Goal: Task Accomplishment & Management: Manage account settings

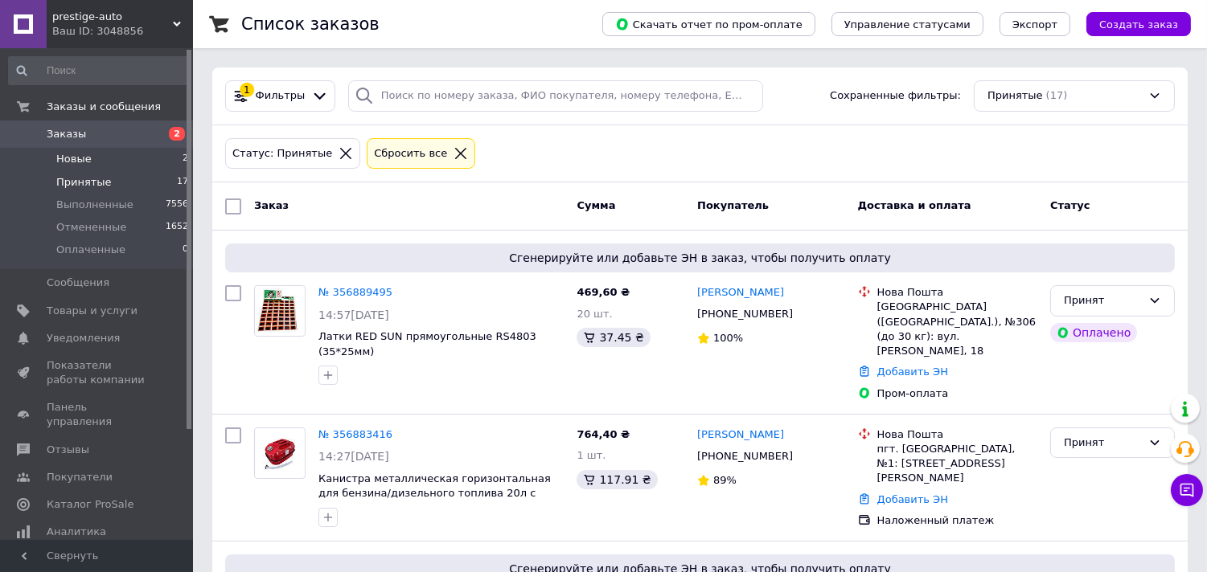
click at [79, 155] on span "Новые" at bounding box center [73, 159] width 35 height 14
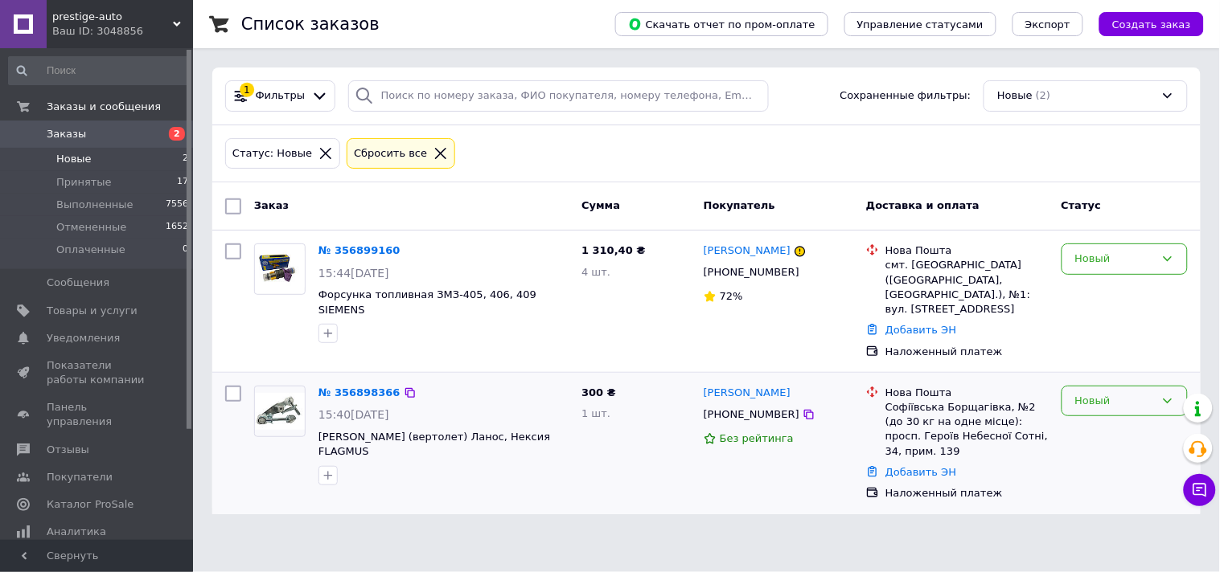
click at [1082, 393] on div "Новый" at bounding box center [1115, 401] width 80 height 17
click at [1081, 420] on li "Принят" at bounding box center [1124, 435] width 125 height 30
click at [82, 181] on span "Принятые" at bounding box center [83, 182] width 55 height 14
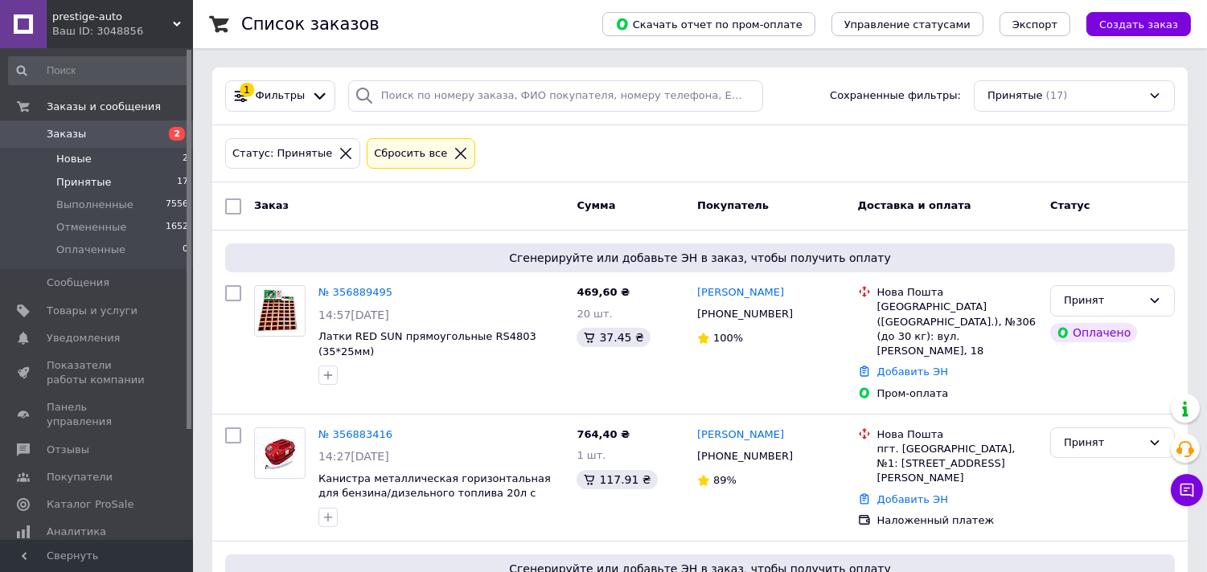
click at [68, 154] on span "Новые" at bounding box center [73, 159] width 35 height 14
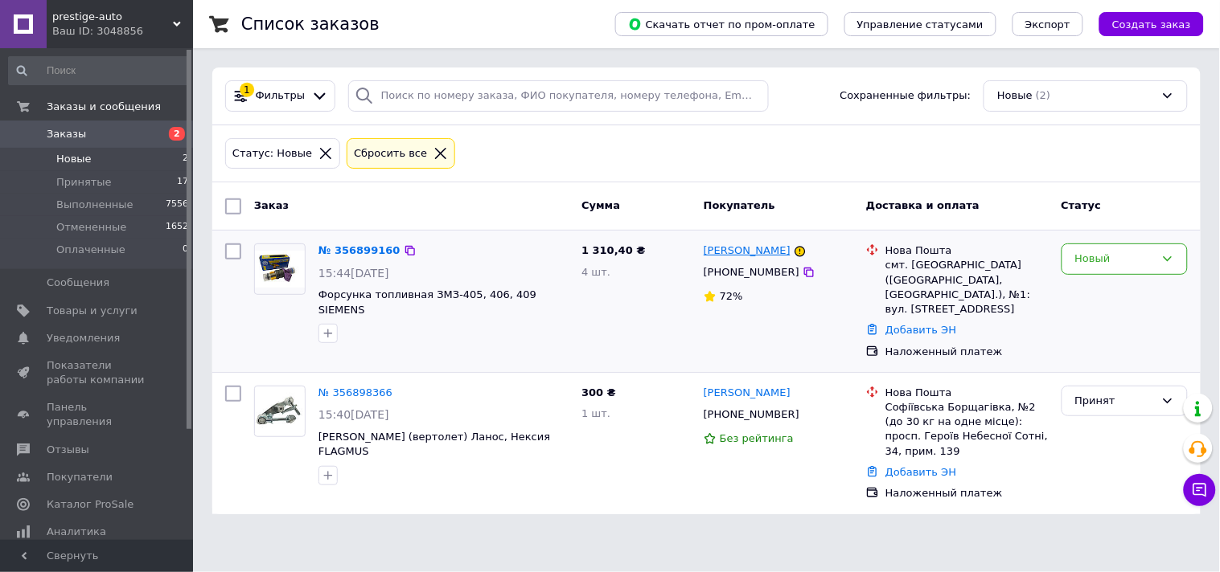
click at [741, 250] on link "[PERSON_NAME]" at bounding box center [747, 251] width 87 height 15
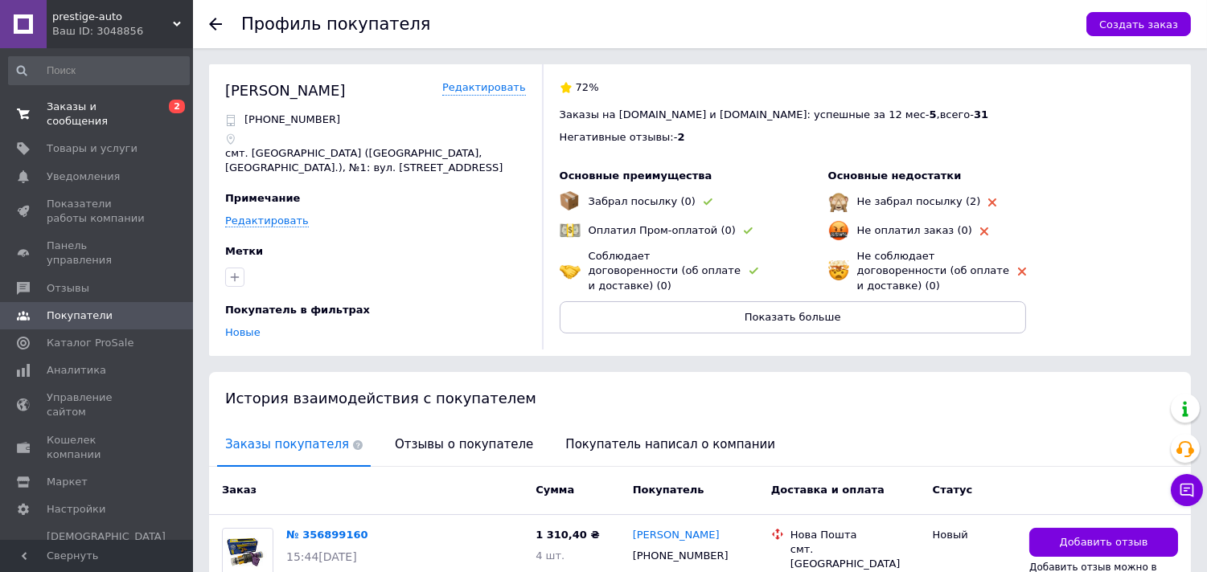
click at [65, 100] on span "Заказы и сообщения" at bounding box center [98, 114] width 102 height 29
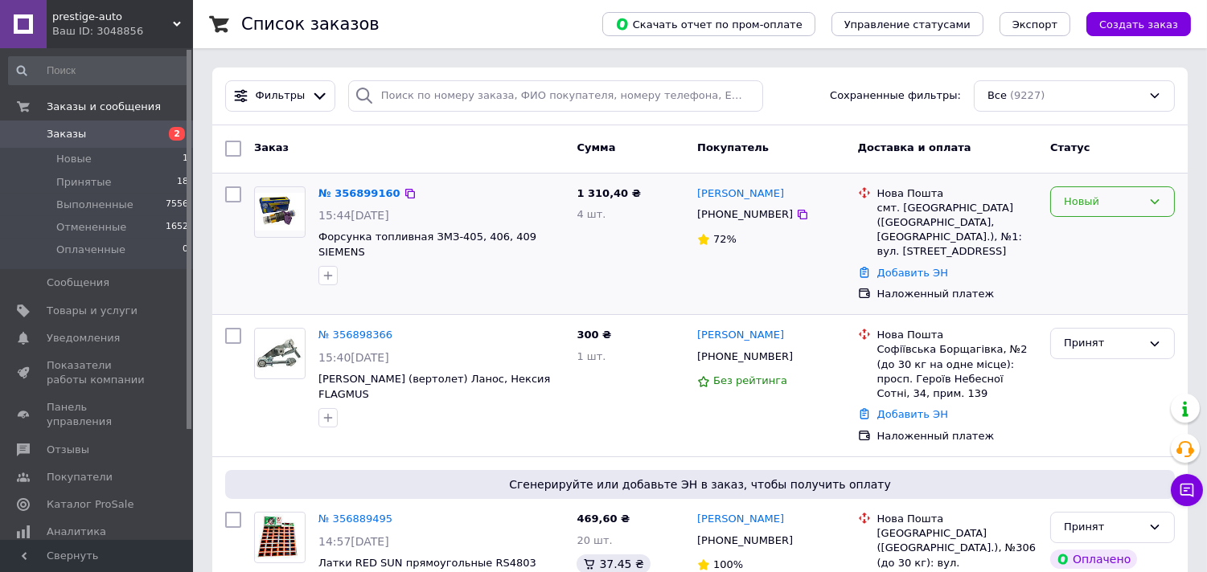
click at [1070, 212] on div "Новый" at bounding box center [1112, 202] width 125 height 31
click at [1077, 235] on li "Принят" at bounding box center [1112, 235] width 123 height 30
click at [69, 189] on span "Принятые" at bounding box center [83, 182] width 55 height 14
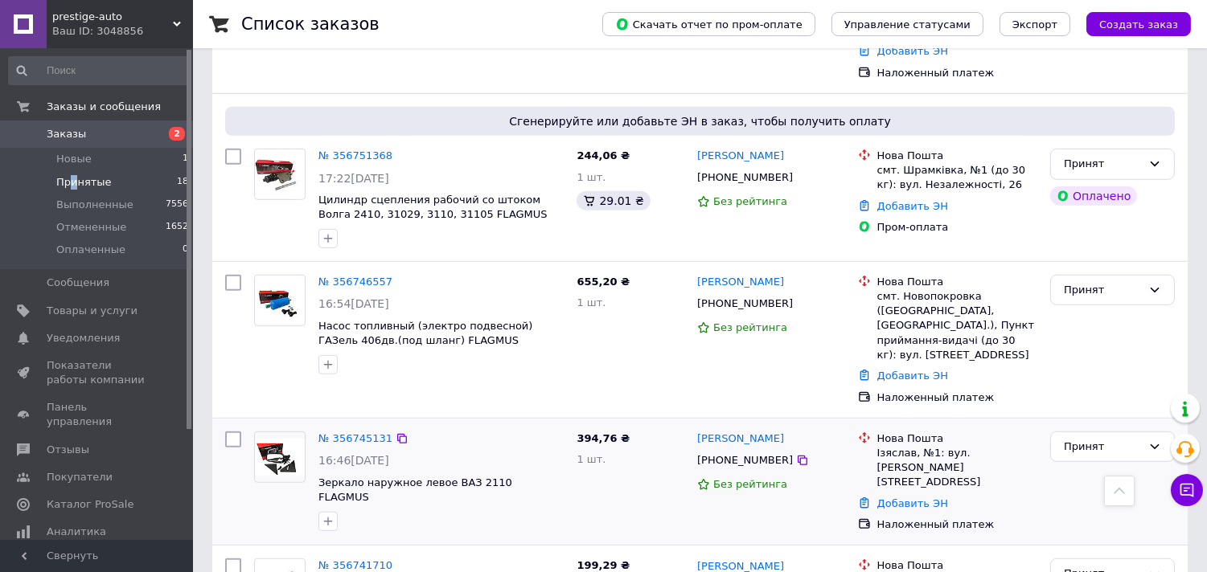
scroll to position [2297, 0]
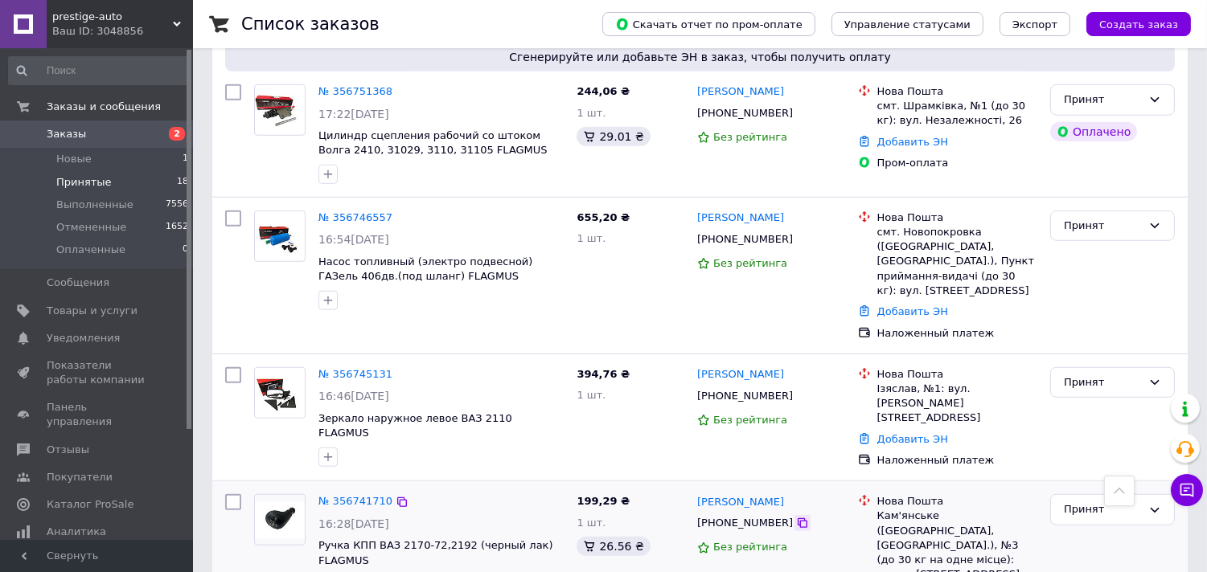
click at [796, 517] on icon at bounding box center [802, 523] width 13 height 13
click at [341, 495] on link "№ 356741710" at bounding box center [355, 501] width 74 height 12
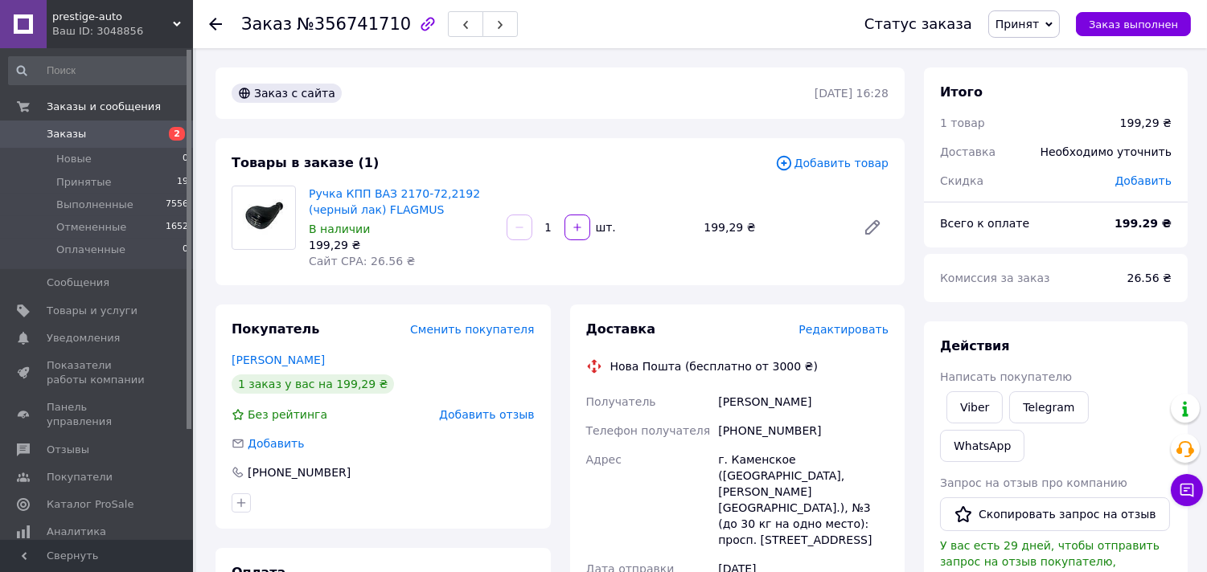
scroll to position [535, 0]
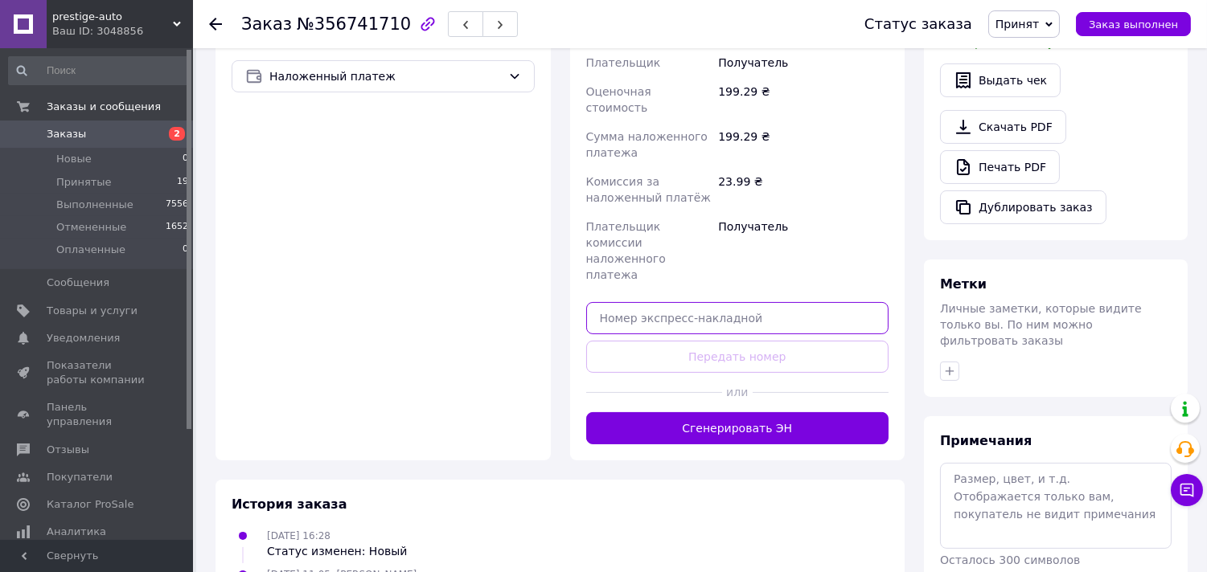
click at [613, 302] on input "text" at bounding box center [737, 318] width 303 height 32
paste input "20451225225707"
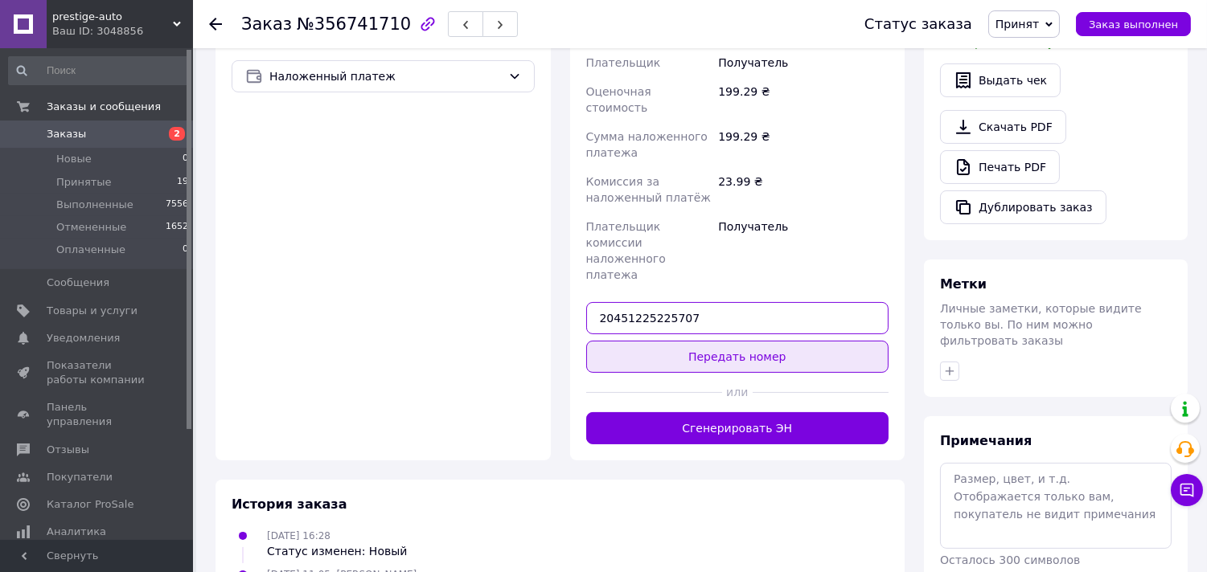
type input "20451225225707"
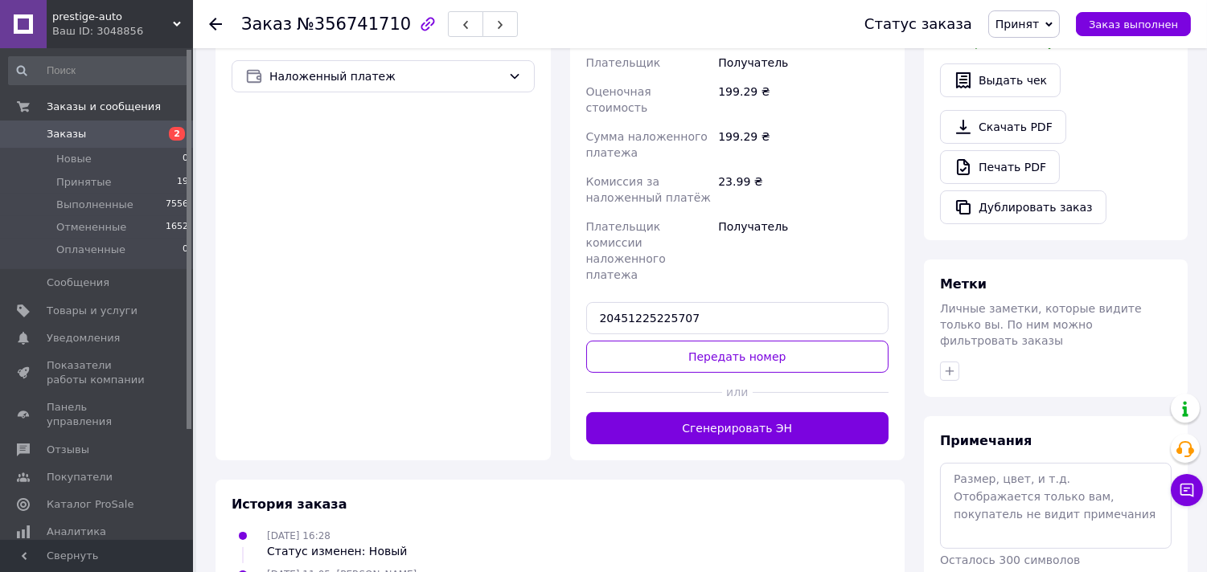
click at [622, 341] on button "Передать номер" at bounding box center [737, 357] width 303 height 32
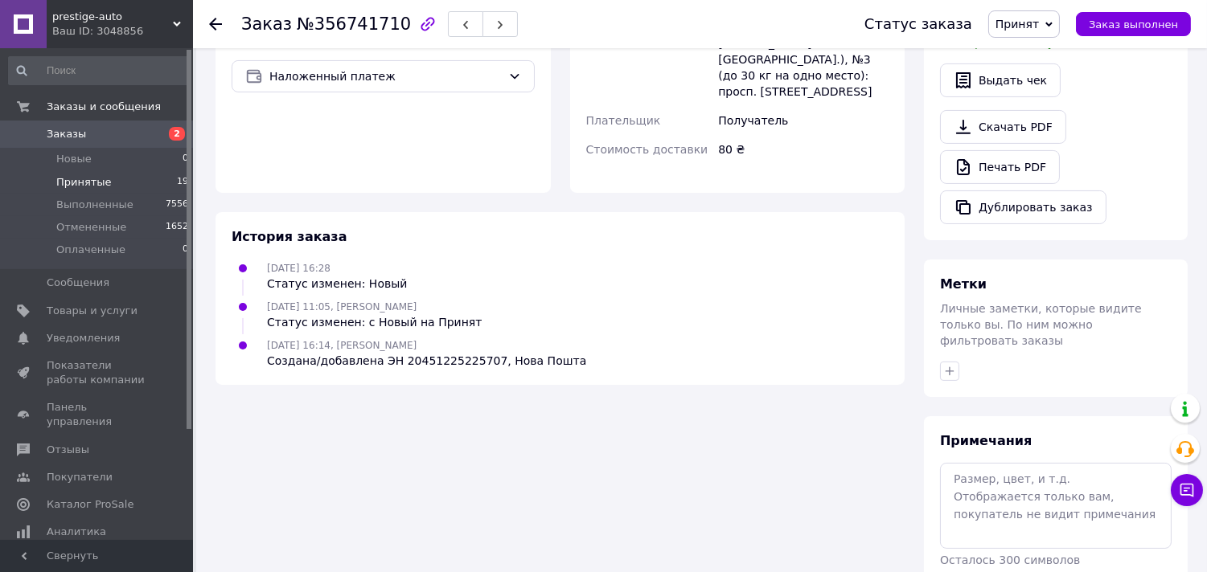
click at [77, 186] on span "Принятые" at bounding box center [83, 182] width 55 height 14
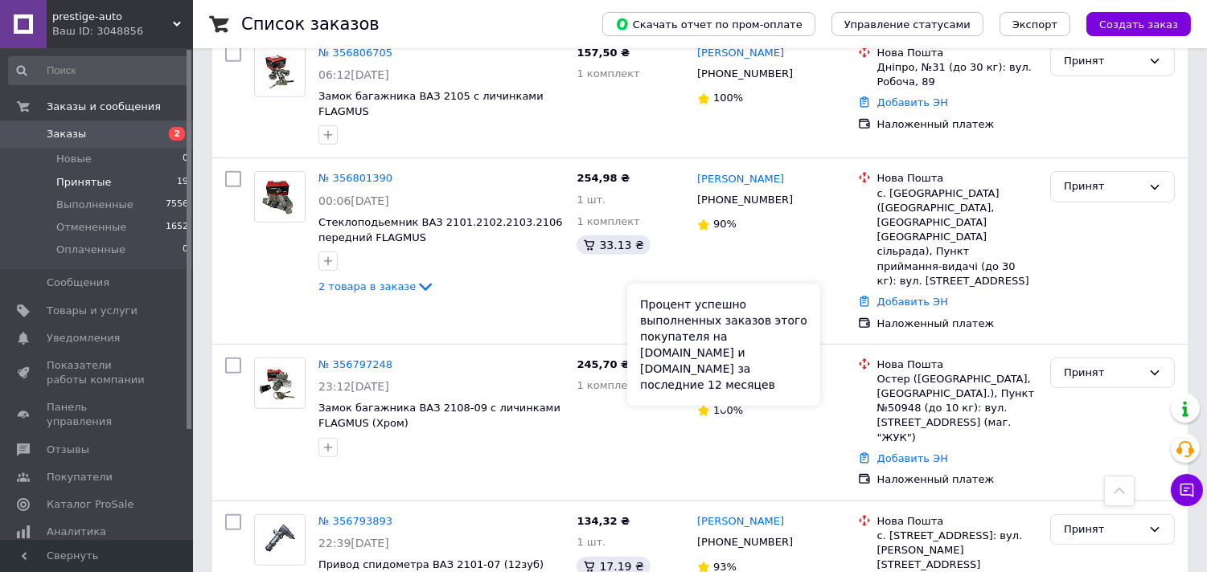
scroll to position [1452, 0]
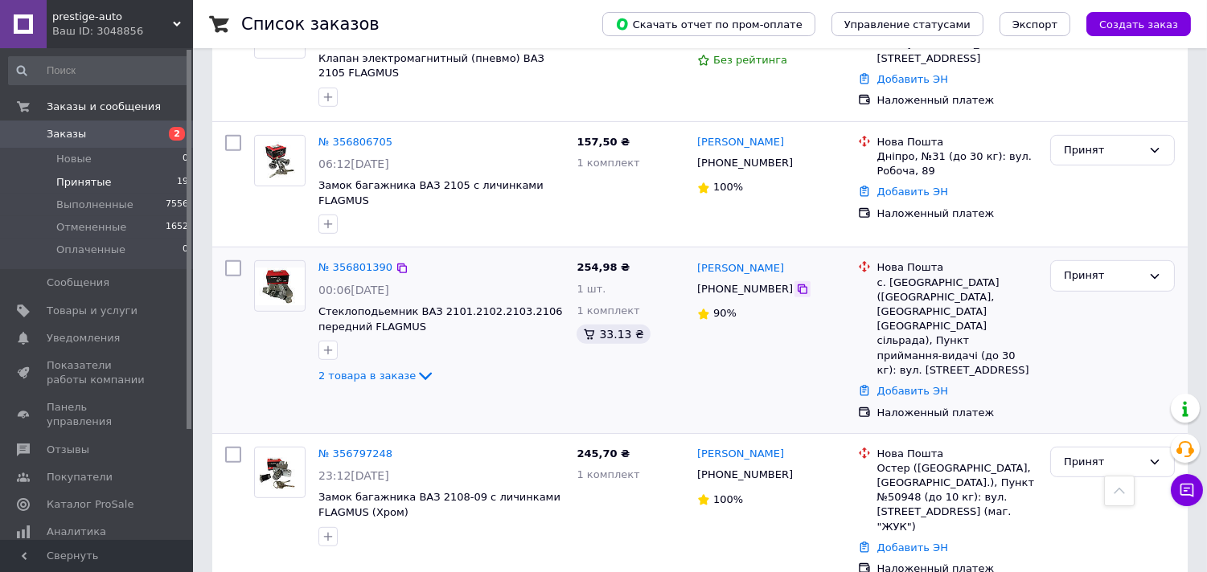
click at [796, 283] on icon at bounding box center [802, 289] width 13 height 13
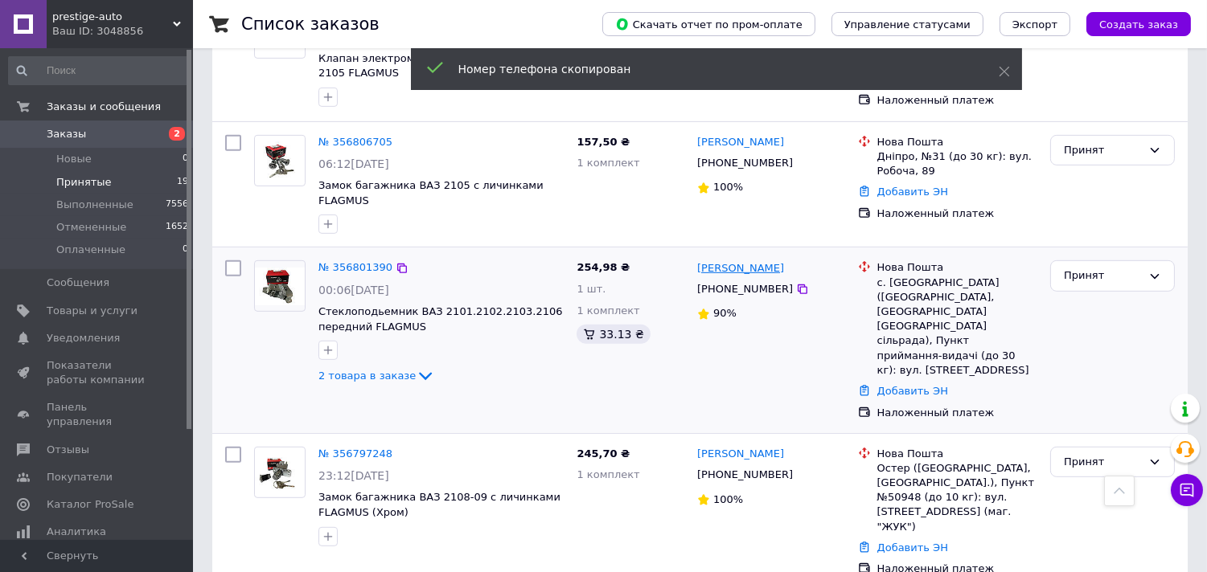
drag, startPoint x: 799, startPoint y: 174, endPoint x: 757, endPoint y: 170, distance: 42.8
click at [757, 259] on div "[PERSON_NAME]" at bounding box center [770, 268] width 151 height 18
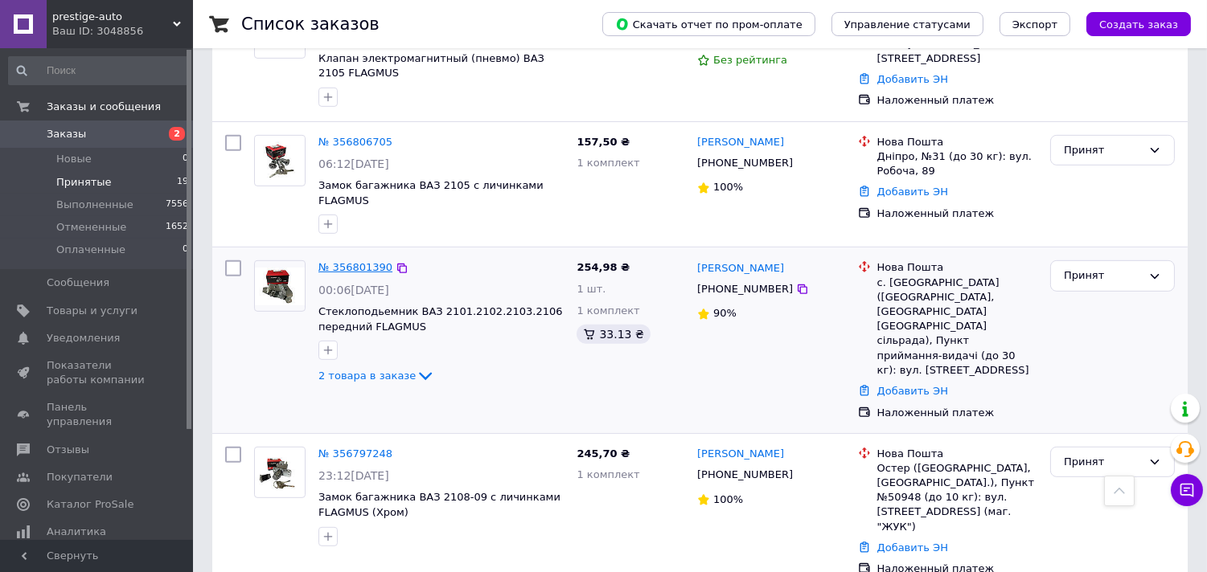
click at [364, 261] on link "№ 356801390" at bounding box center [355, 267] width 74 height 12
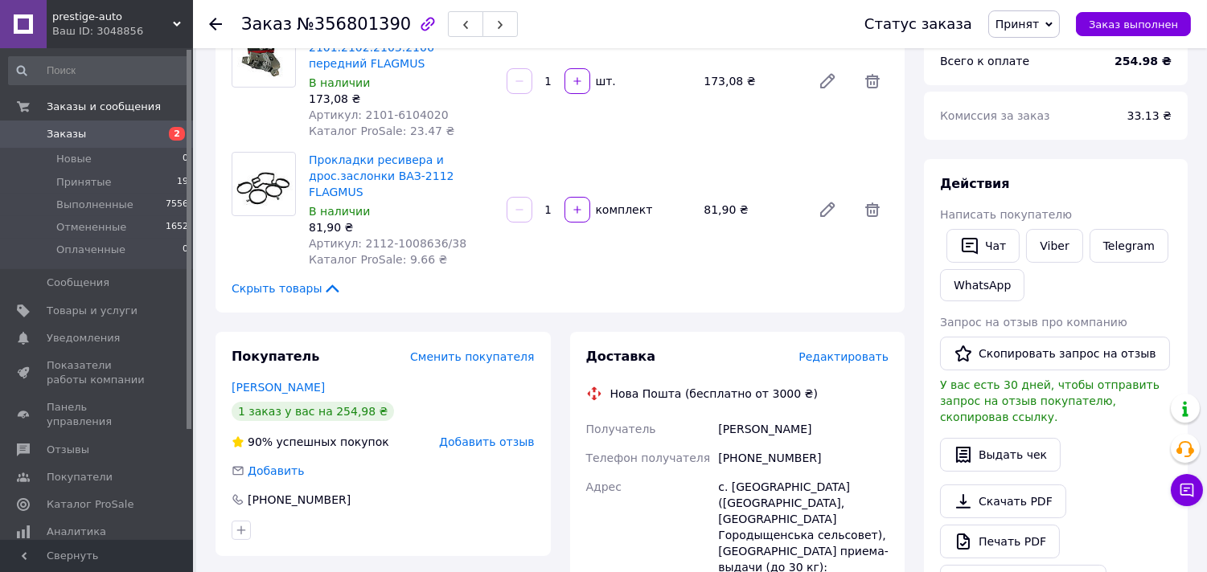
scroll to position [705, 0]
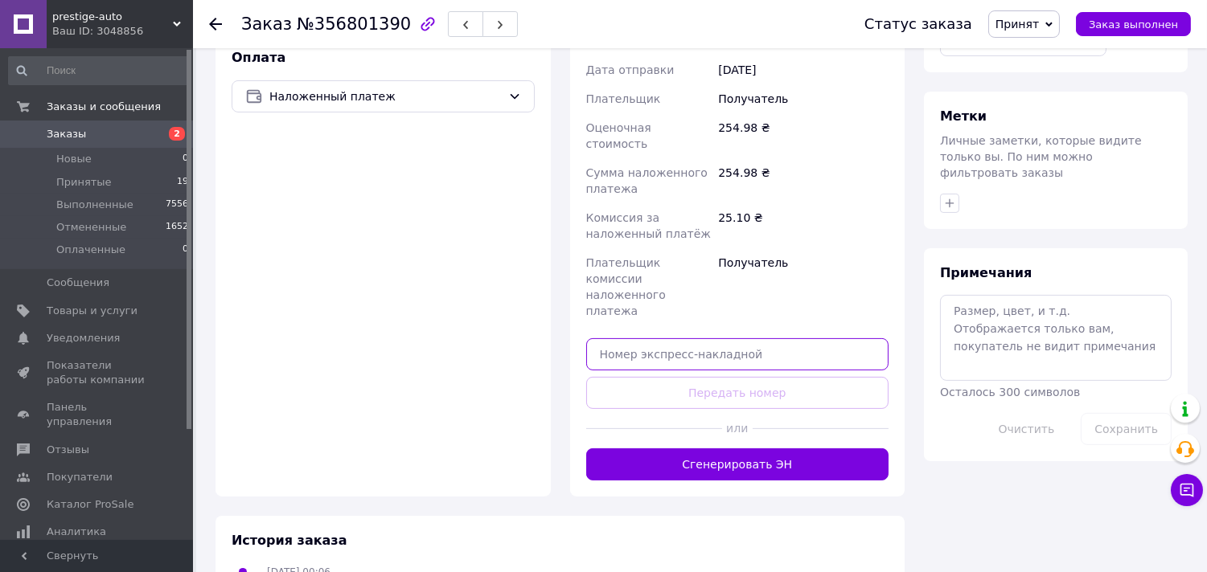
click at [654, 338] on input "text" at bounding box center [737, 354] width 303 height 32
paste input "20451225228669"
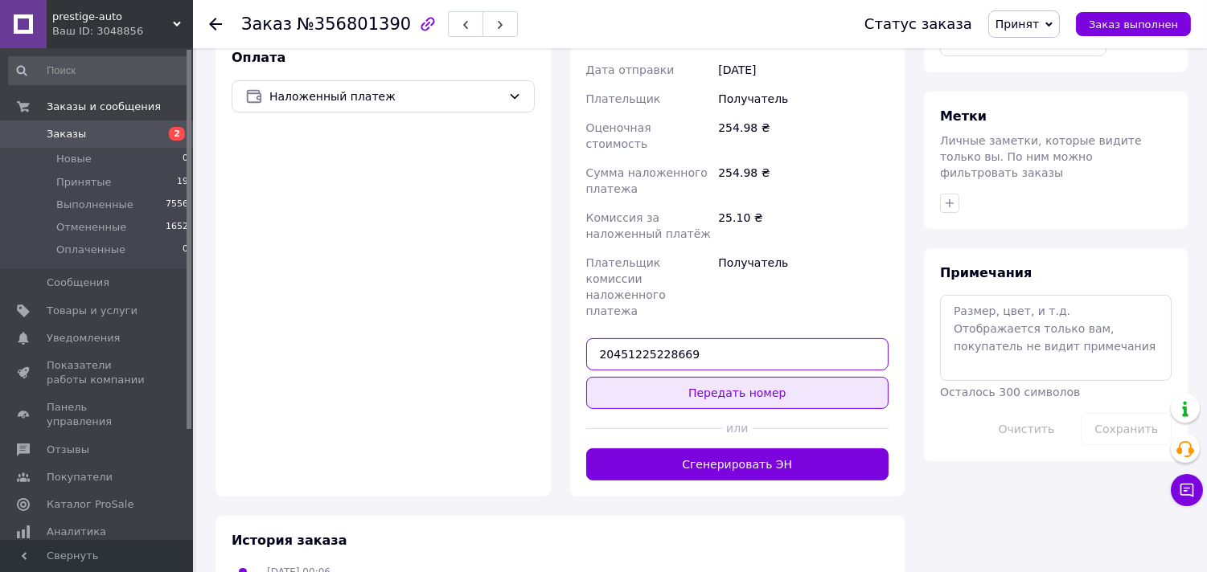
type input "20451225228669"
click at [661, 377] on button "Передать номер" at bounding box center [737, 393] width 303 height 32
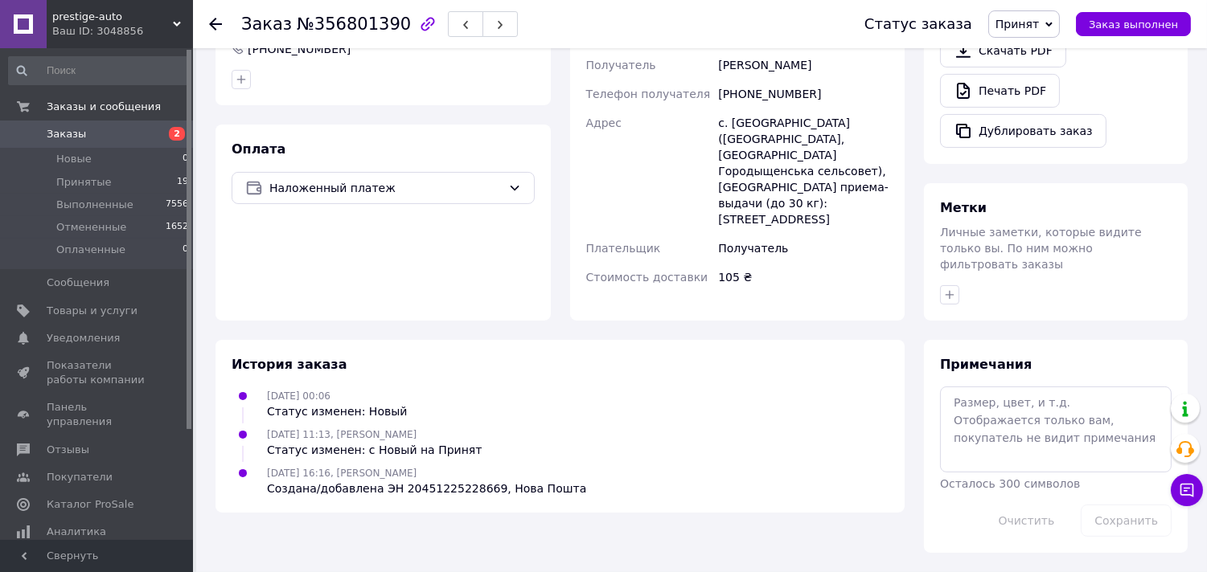
scroll to position [581, 0]
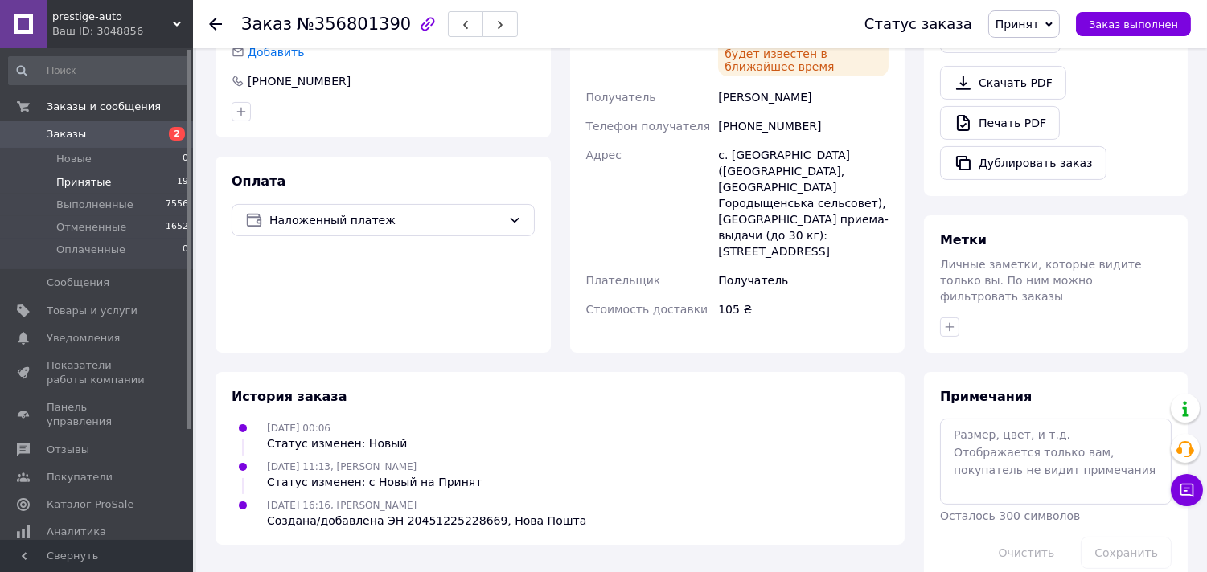
click at [84, 182] on span "Принятые" at bounding box center [83, 182] width 55 height 14
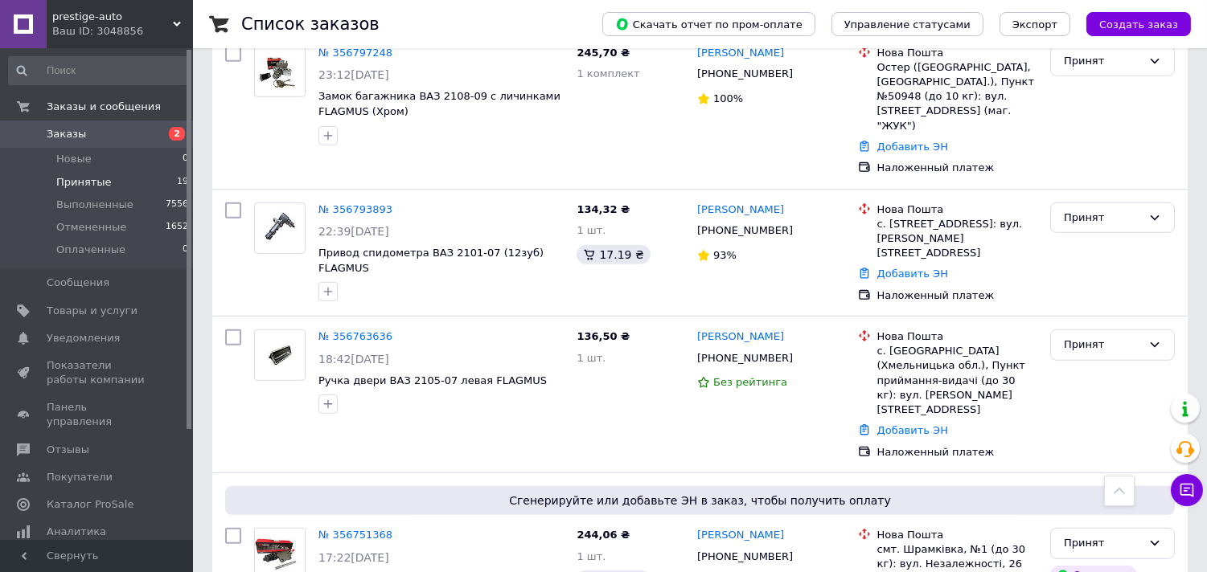
scroll to position [2054, 0]
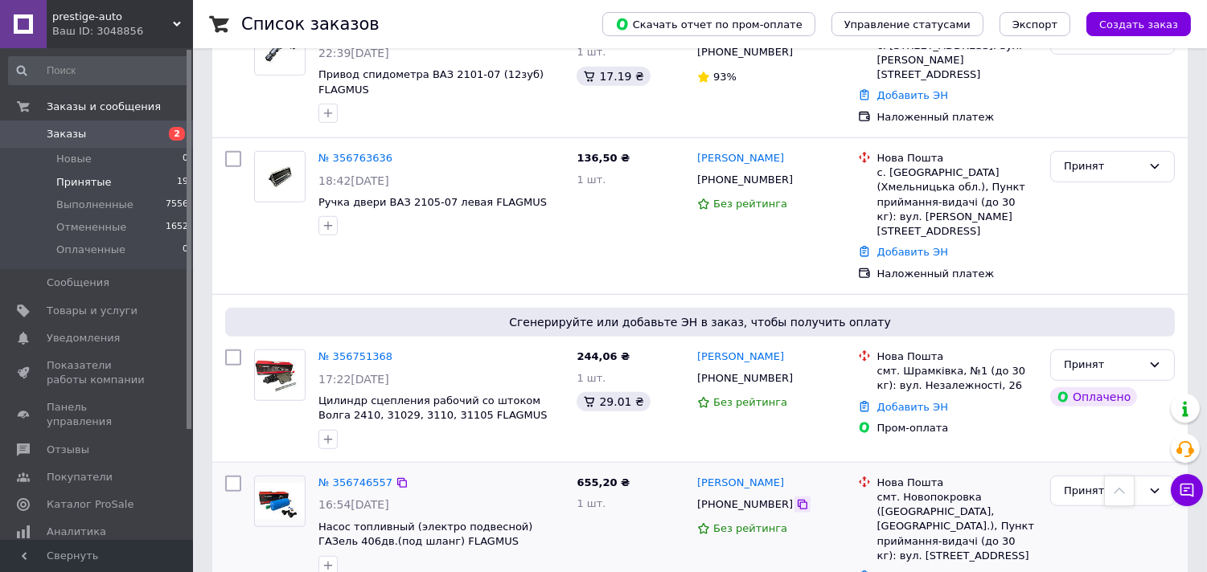
click at [796, 498] on icon at bounding box center [802, 504] width 13 height 13
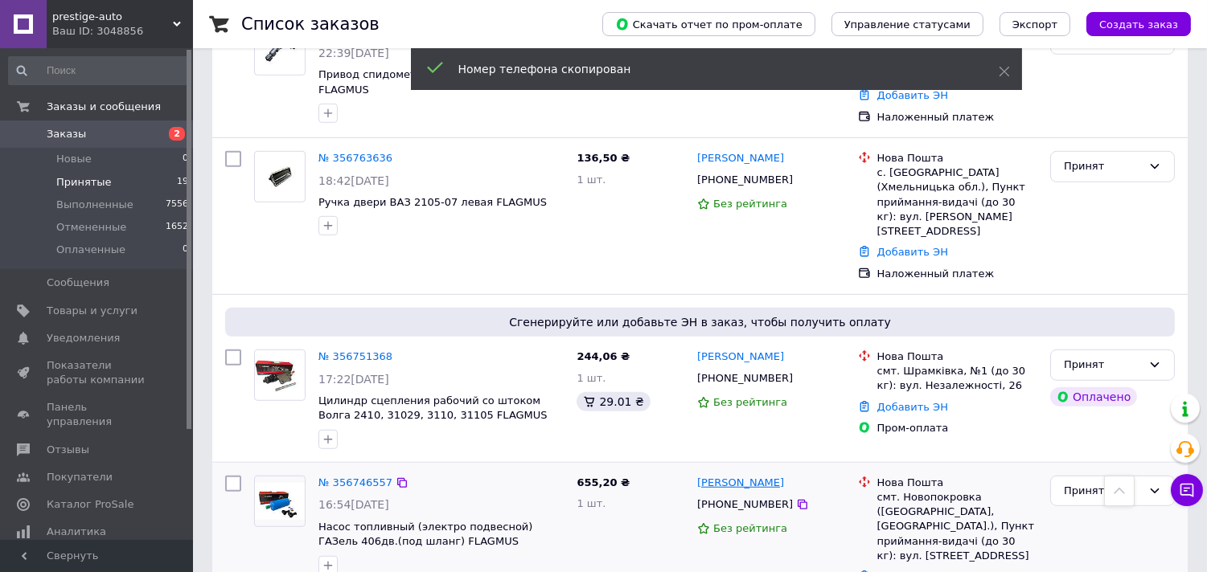
click at [753, 474] on div "[PERSON_NAME]" at bounding box center [770, 483] width 151 height 18
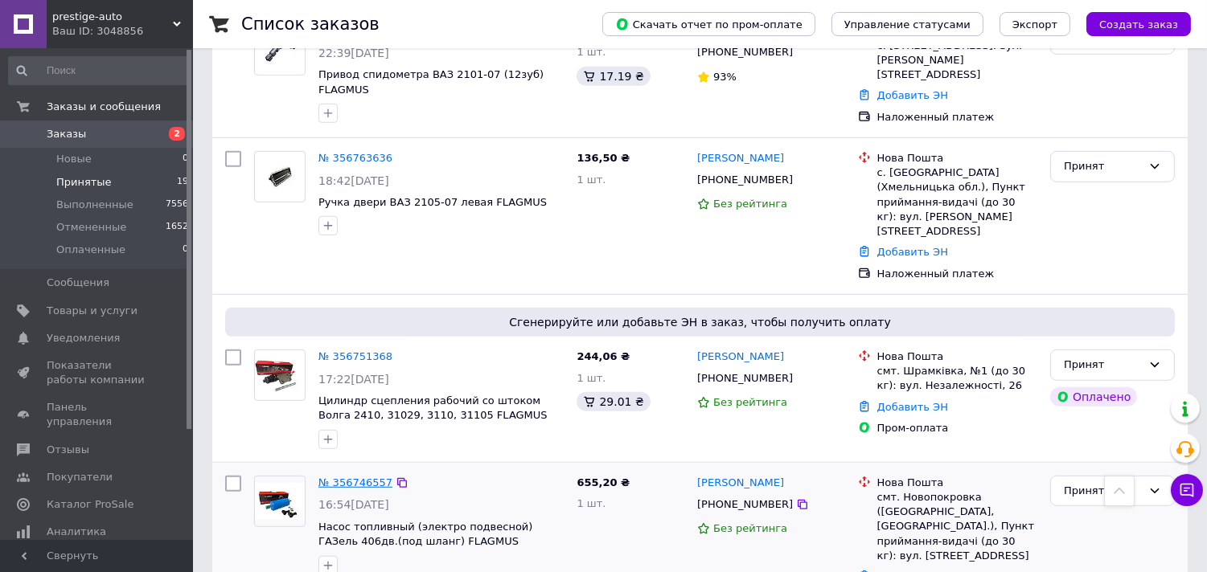
click at [338, 477] on link "№ 356746557" at bounding box center [355, 483] width 74 height 12
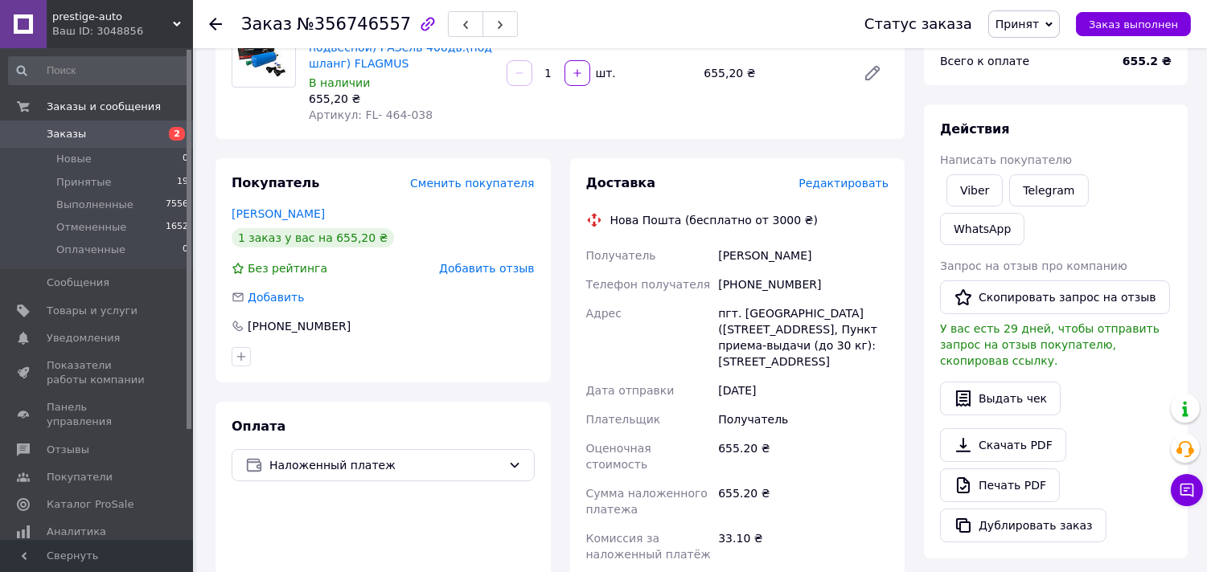
scroll to position [548, 0]
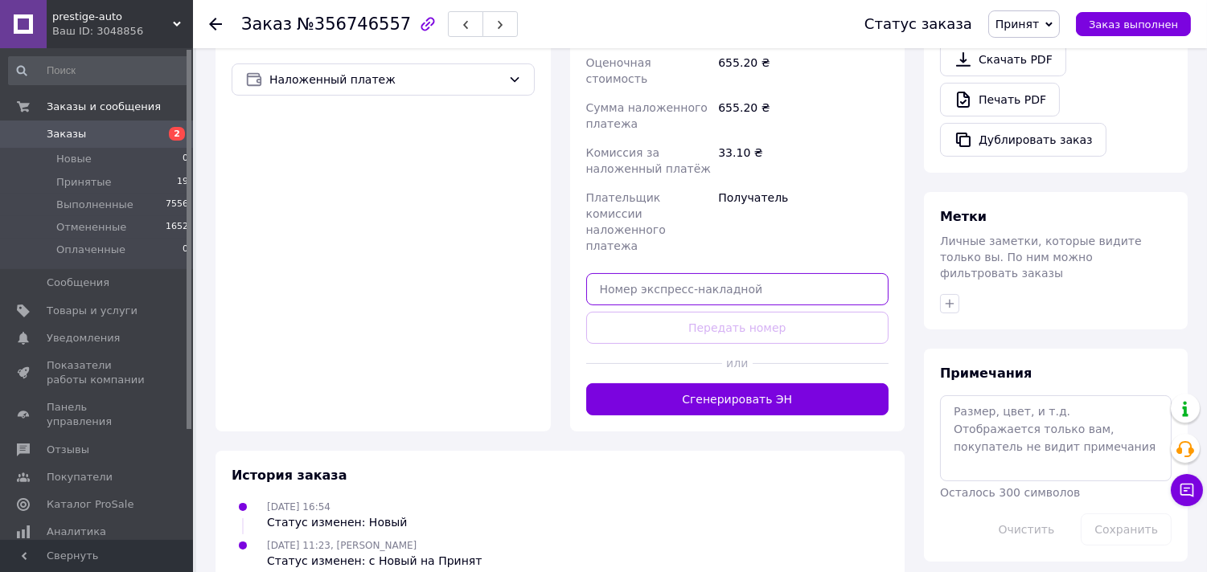
click at [635, 273] on input "text" at bounding box center [737, 289] width 303 height 32
paste input "20451225231056"
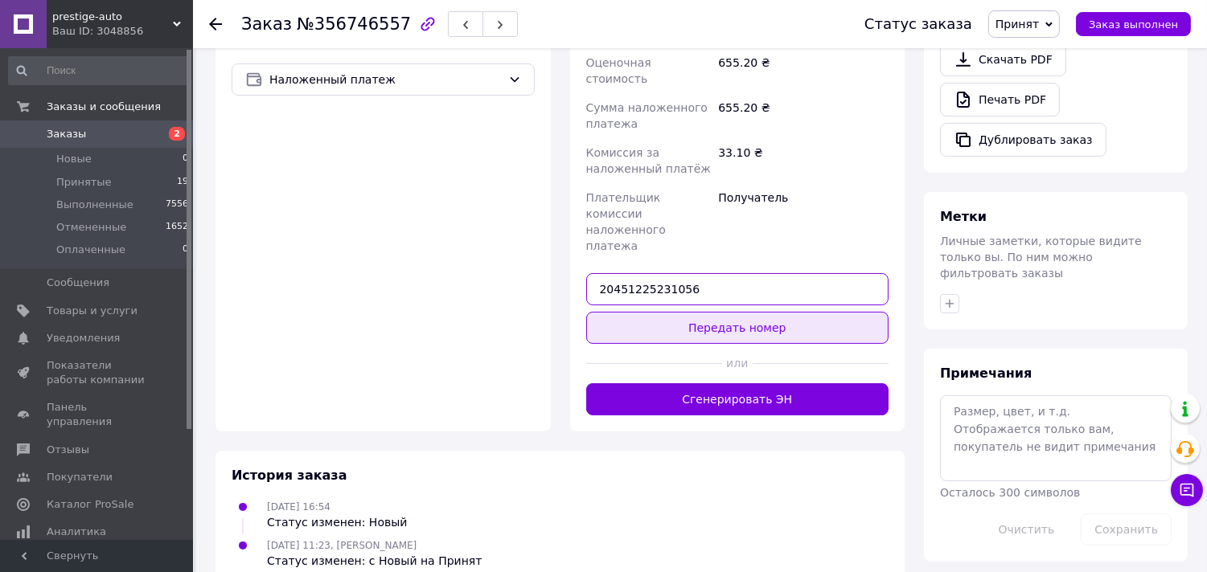
type input "20451225231056"
click at [642, 312] on button "Передать номер" at bounding box center [737, 328] width 303 height 32
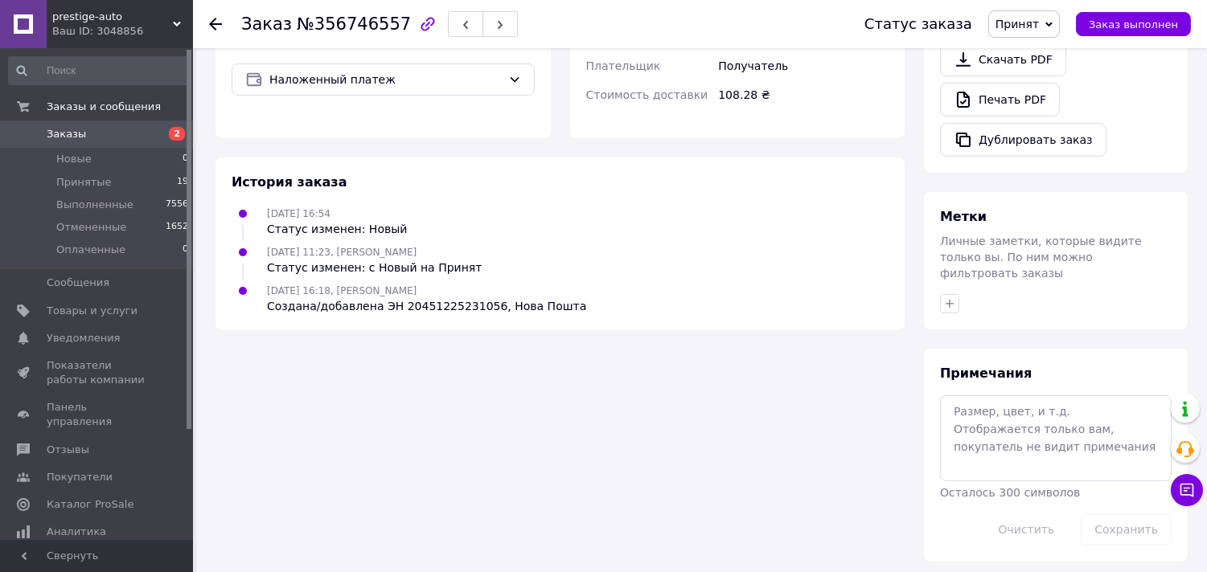
scroll to position [486, 0]
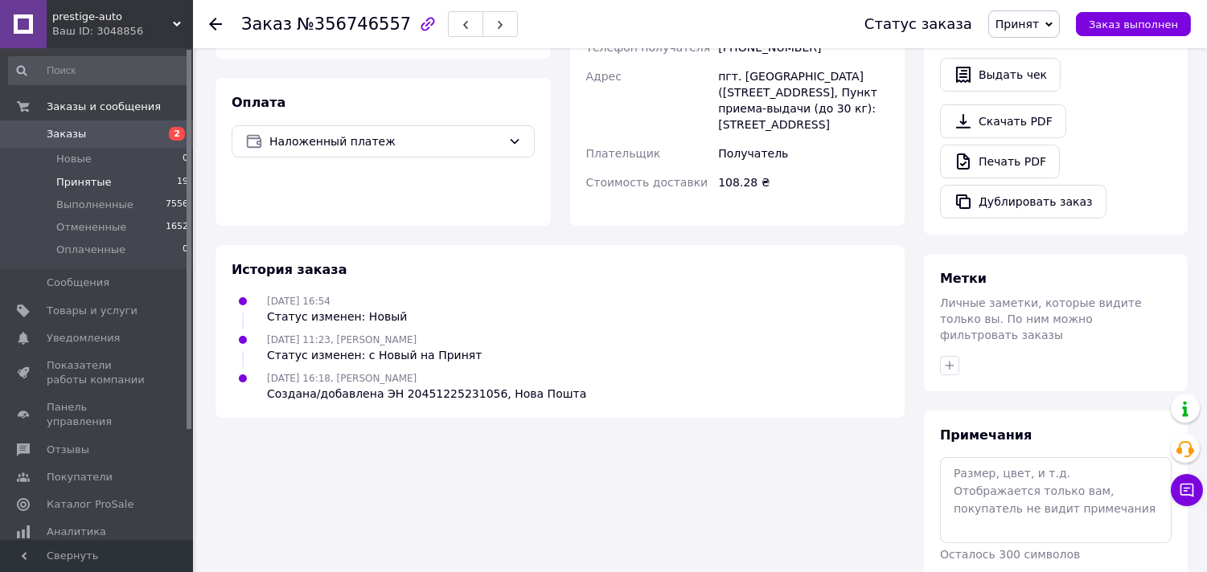
click at [90, 185] on span "Принятые" at bounding box center [83, 182] width 55 height 14
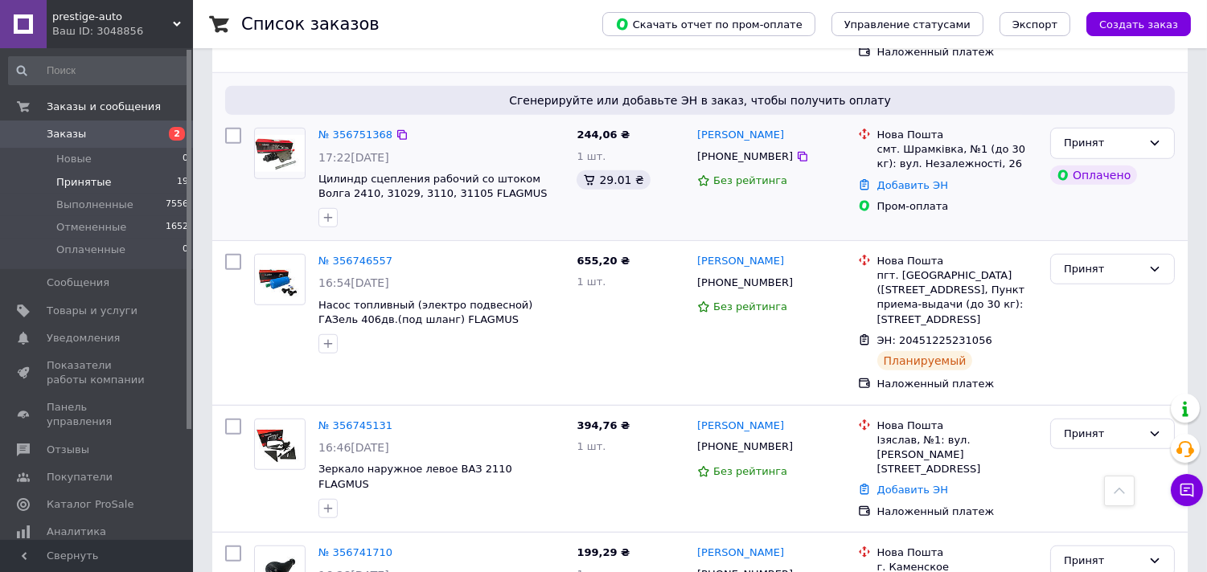
scroll to position [2365, 0]
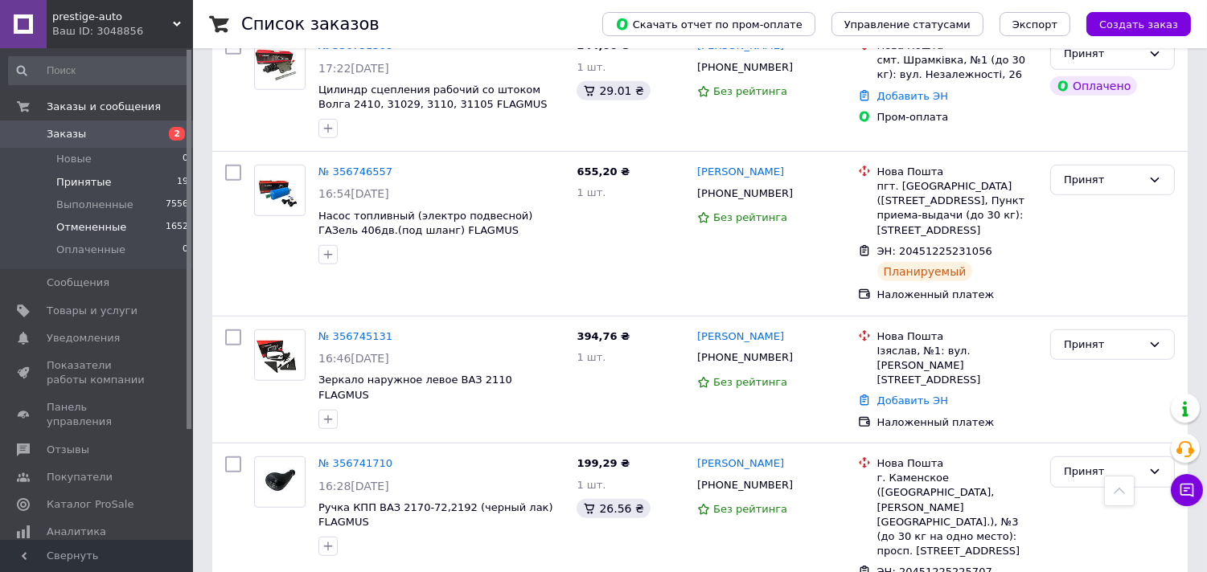
click at [97, 228] on span "Отмененные" at bounding box center [91, 227] width 70 height 14
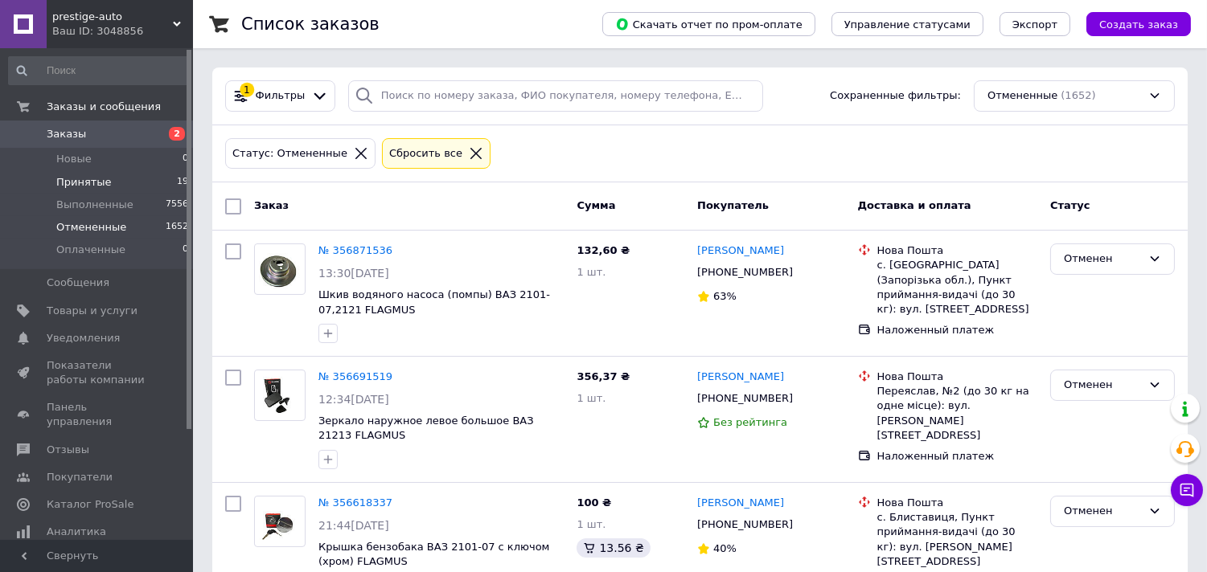
click at [85, 183] on span "Принятые" at bounding box center [83, 182] width 55 height 14
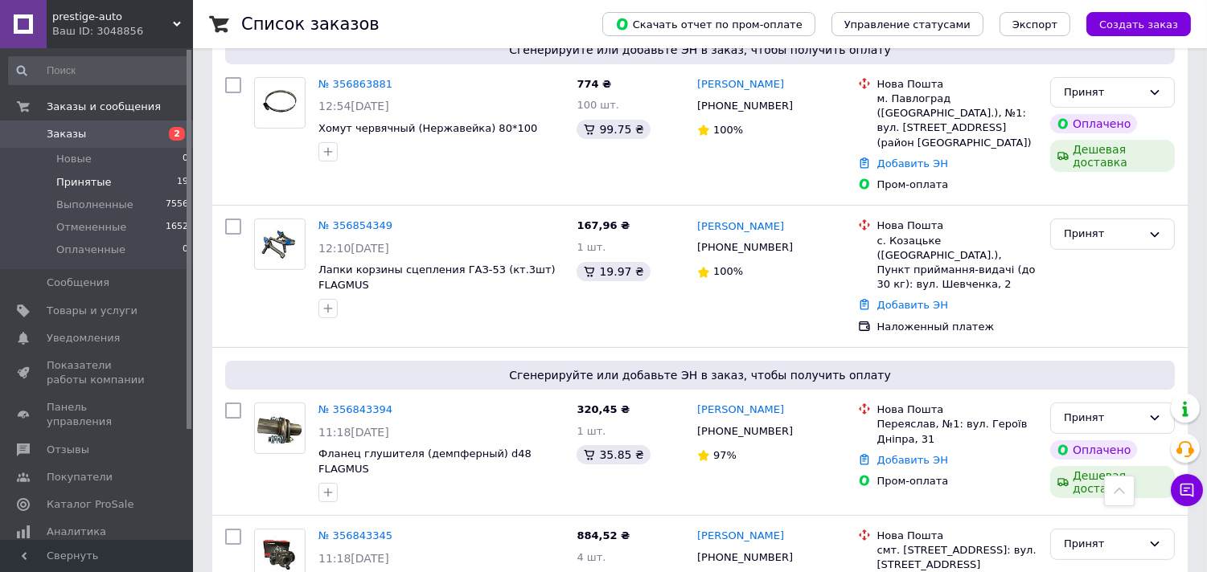
scroll to position [893, 0]
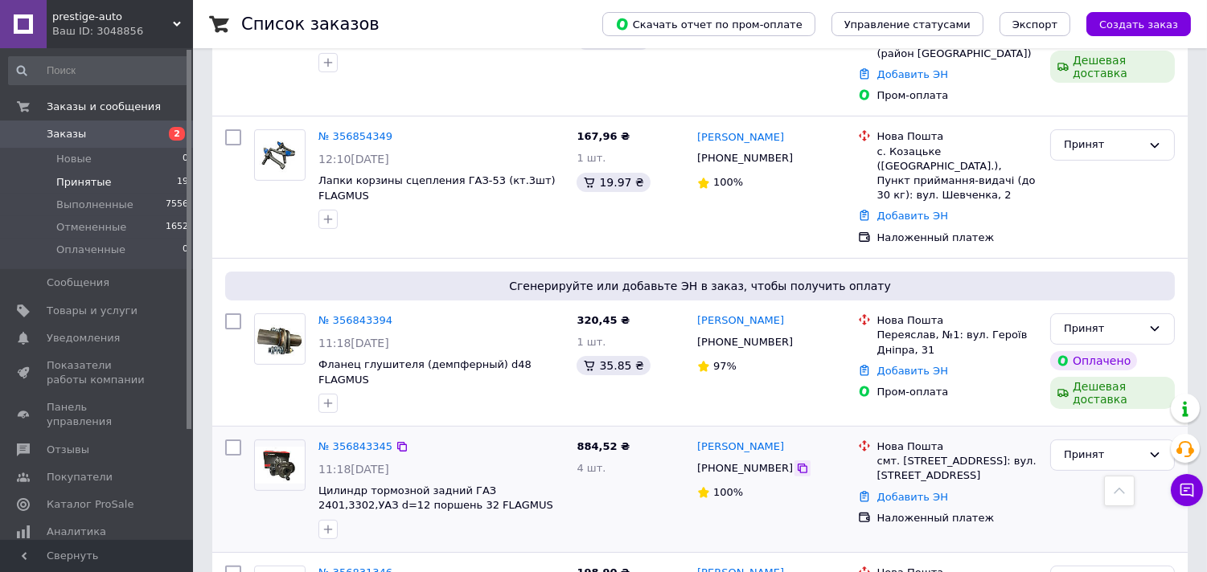
click at [796, 462] on icon at bounding box center [802, 468] width 13 height 13
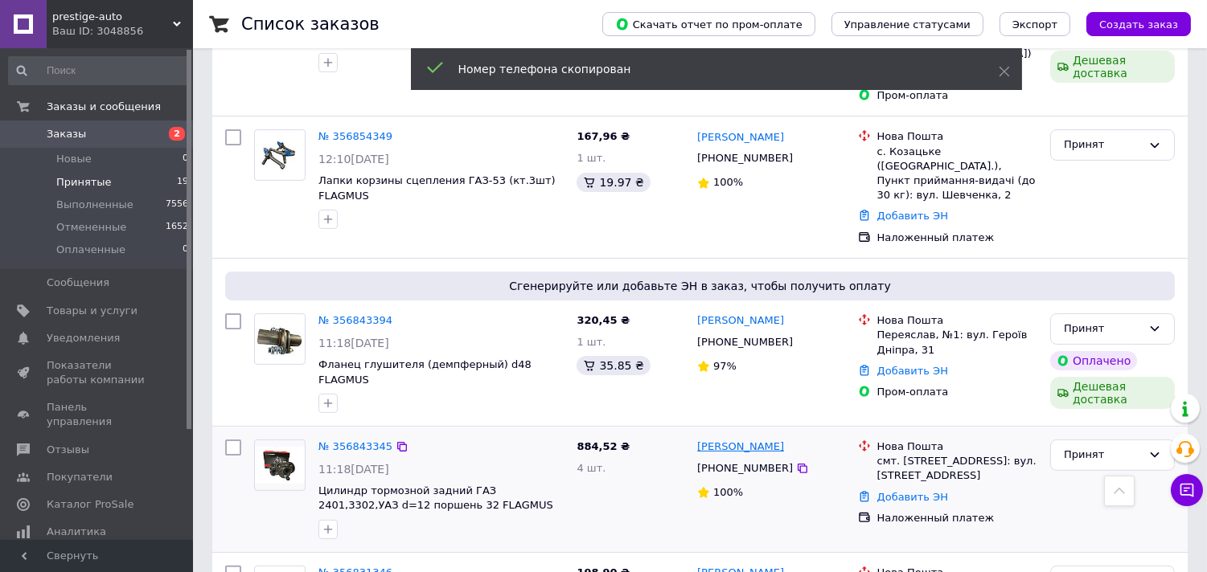
drag, startPoint x: 748, startPoint y: 365, endPoint x: 726, endPoint y: 367, distance: 21.8
click at [736, 438] on div "[PERSON_NAME]" at bounding box center [770, 447] width 151 height 18
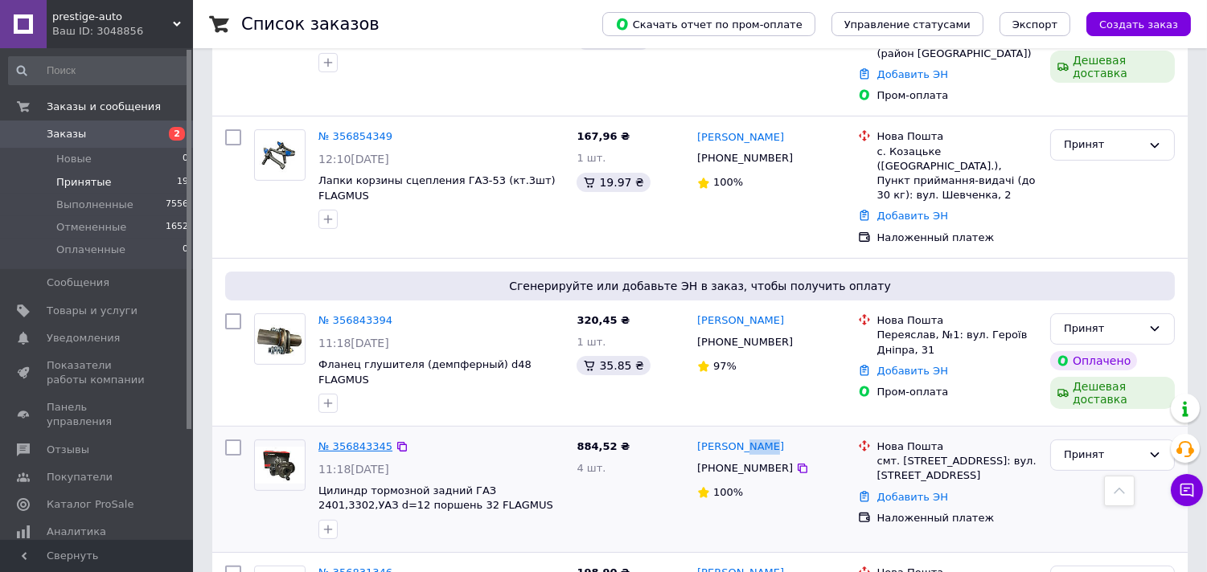
click at [326, 441] on link "№ 356843345" at bounding box center [355, 447] width 74 height 12
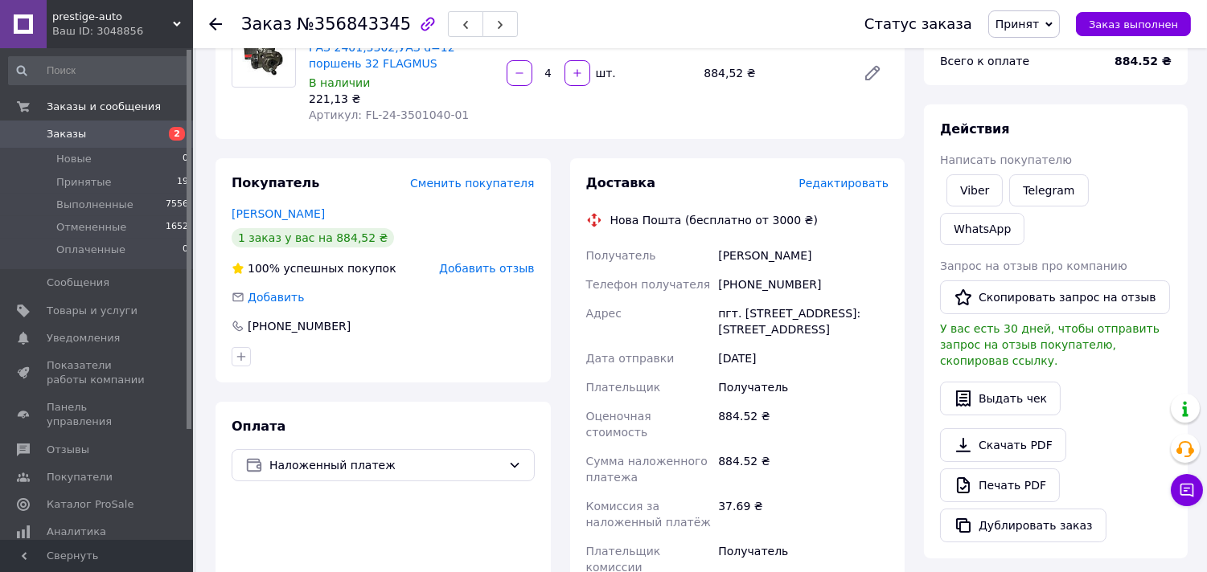
scroll to position [500, 0]
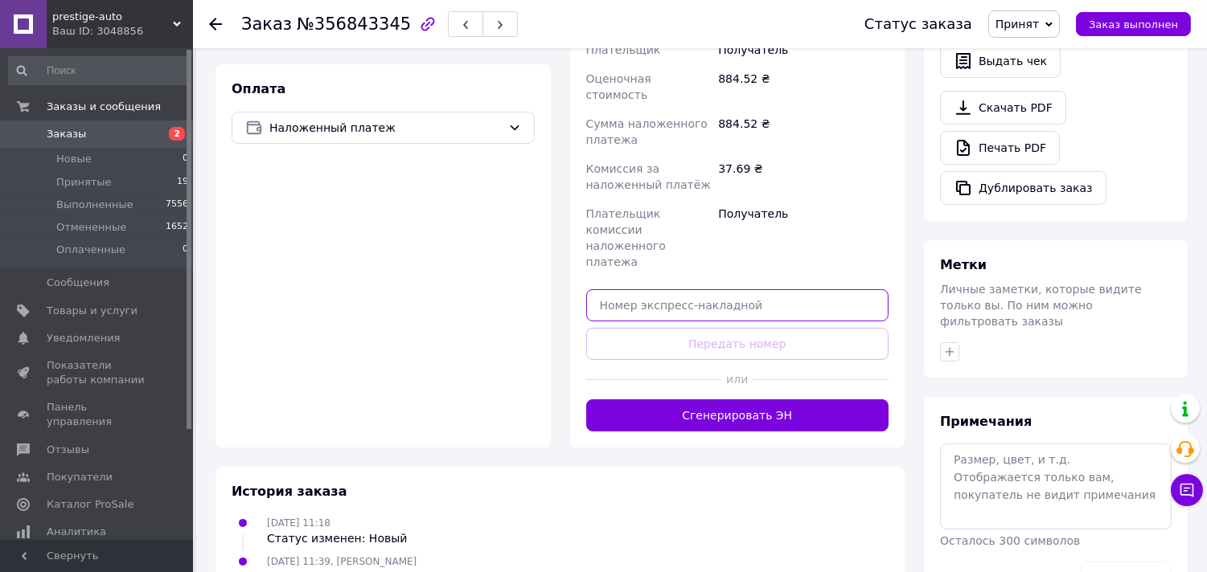
click at [632, 289] on input "text" at bounding box center [737, 305] width 303 height 32
paste input "20451225239232"
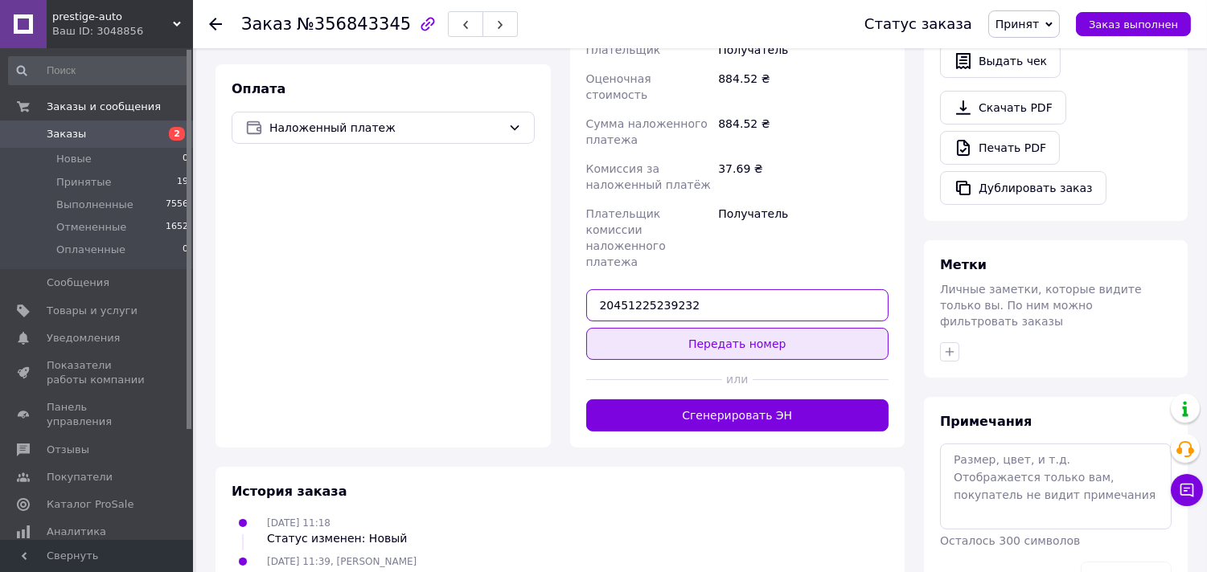
type input "20451225239232"
click at [658, 328] on button "Передать номер" at bounding box center [737, 344] width 303 height 32
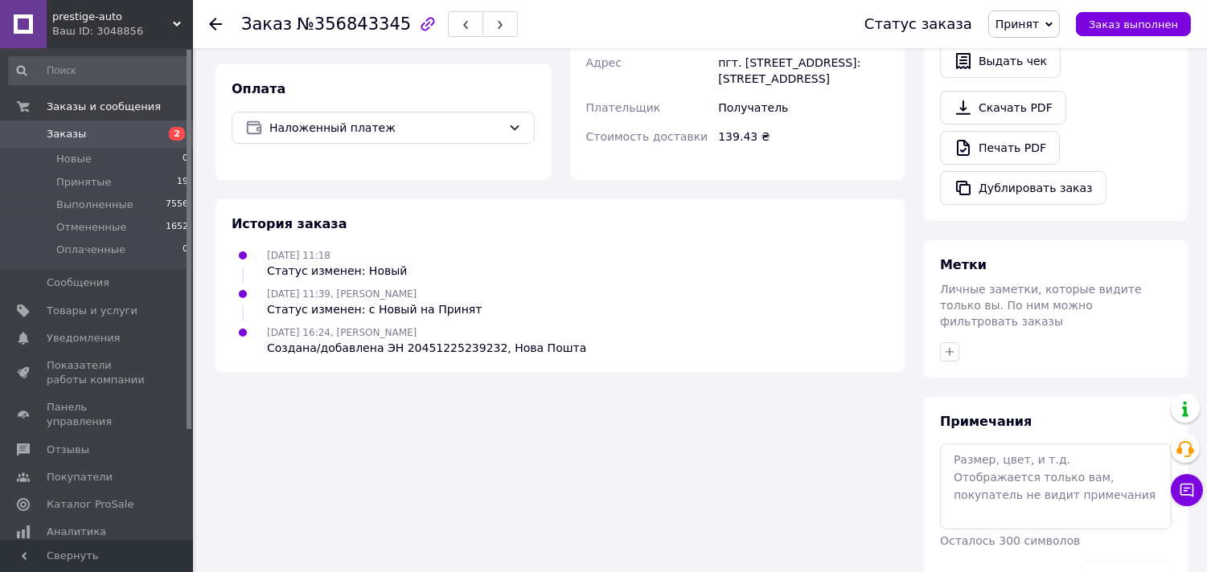
scroll to position [486, 0]
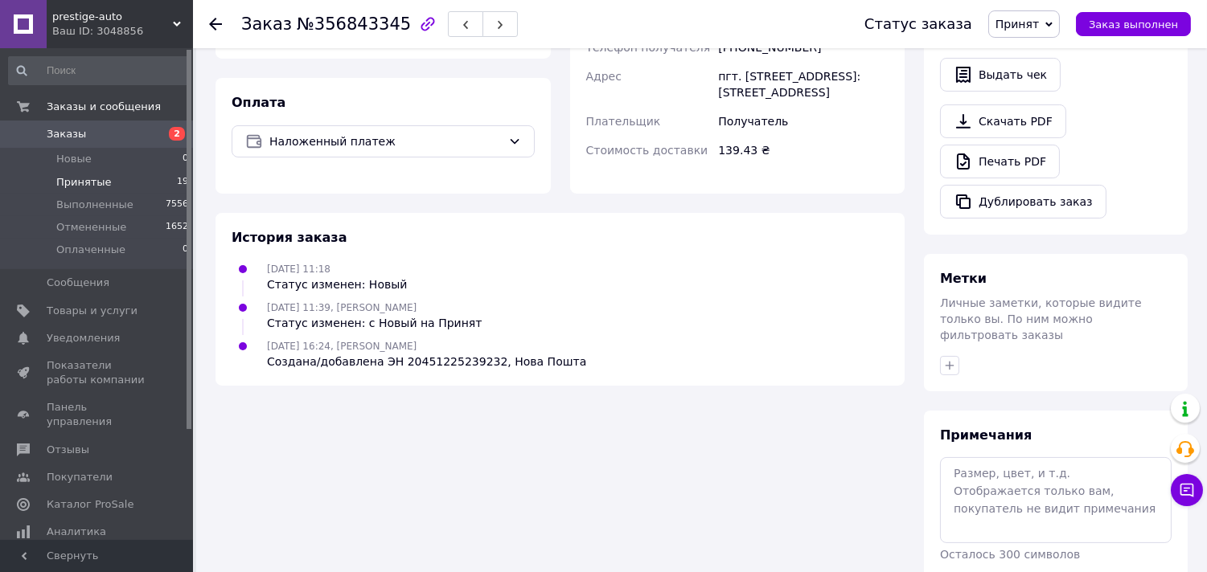
click at [101, 183] on span "Принятые" at bounding box center [83, 182] width 55 height 14
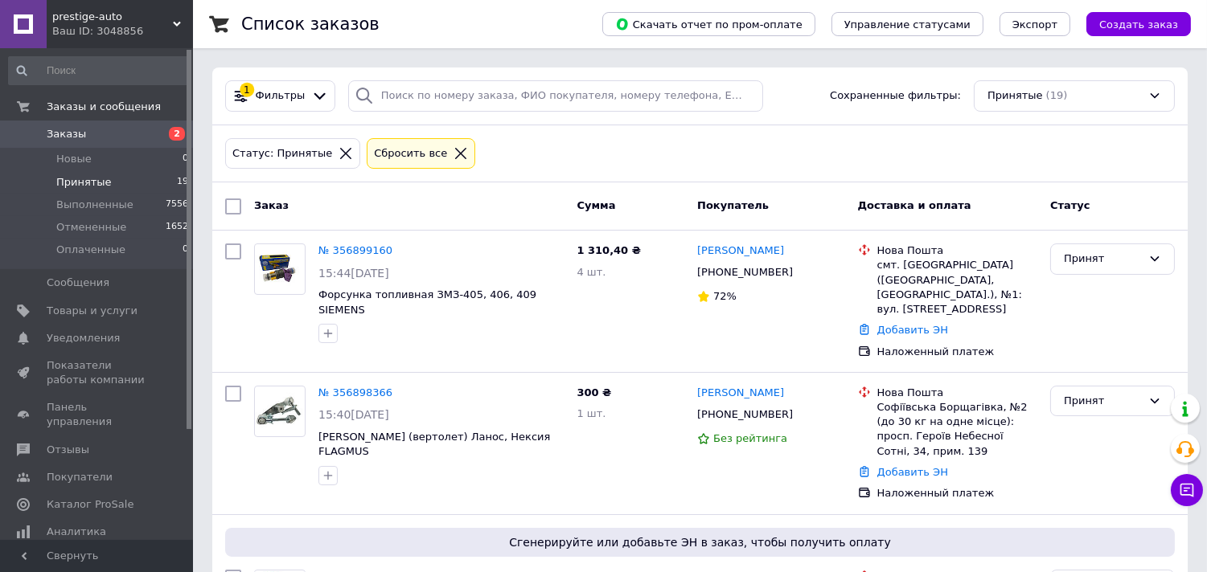
click at [74, 177] on span "Принятые" at bounding box center [83, 182] width 55 height 14
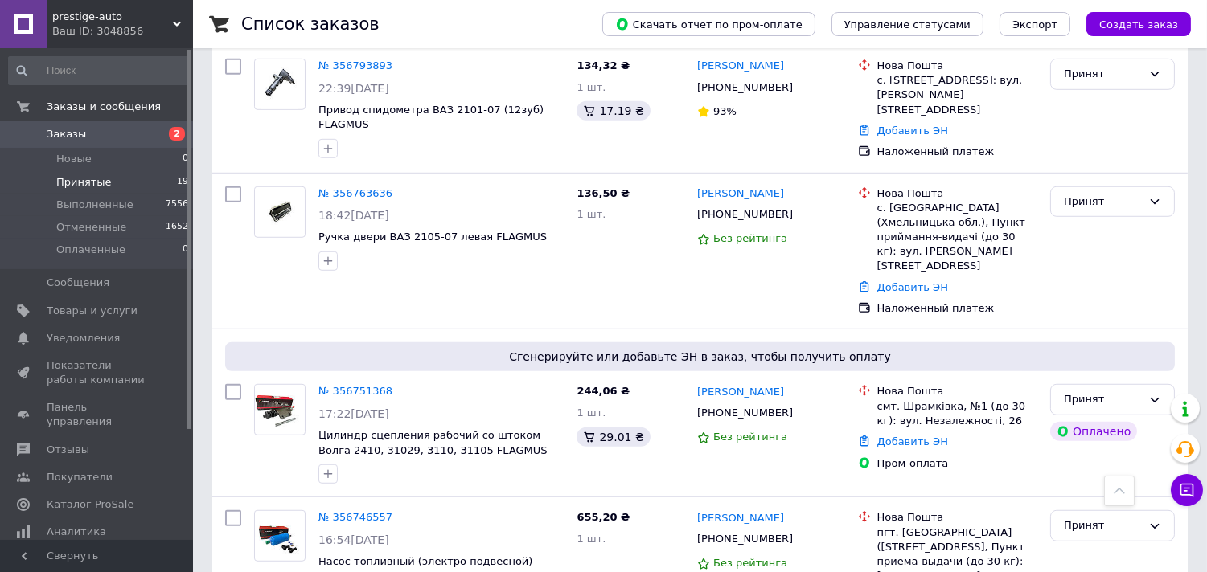
scroll to position [2322, 0]
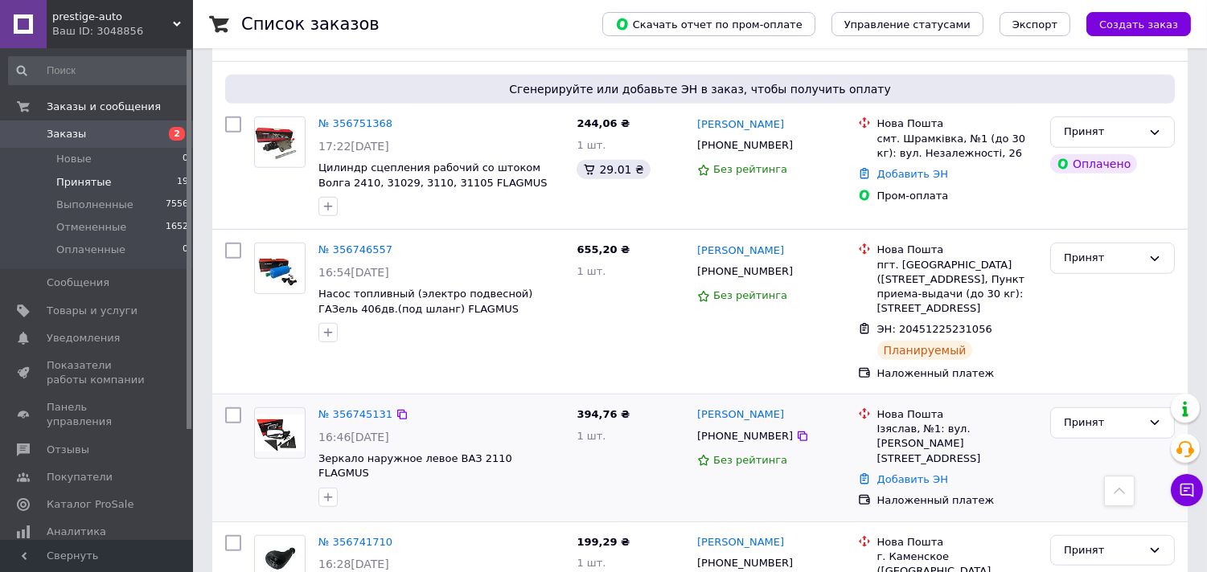
click at [790, 428] on div "[PHONE_NUMBER]" at bounding box center [770, 437] width 151 height 18
click at [371, 408] on link "№ 356745131" at bounding box center [355, 414] width 74 height 12
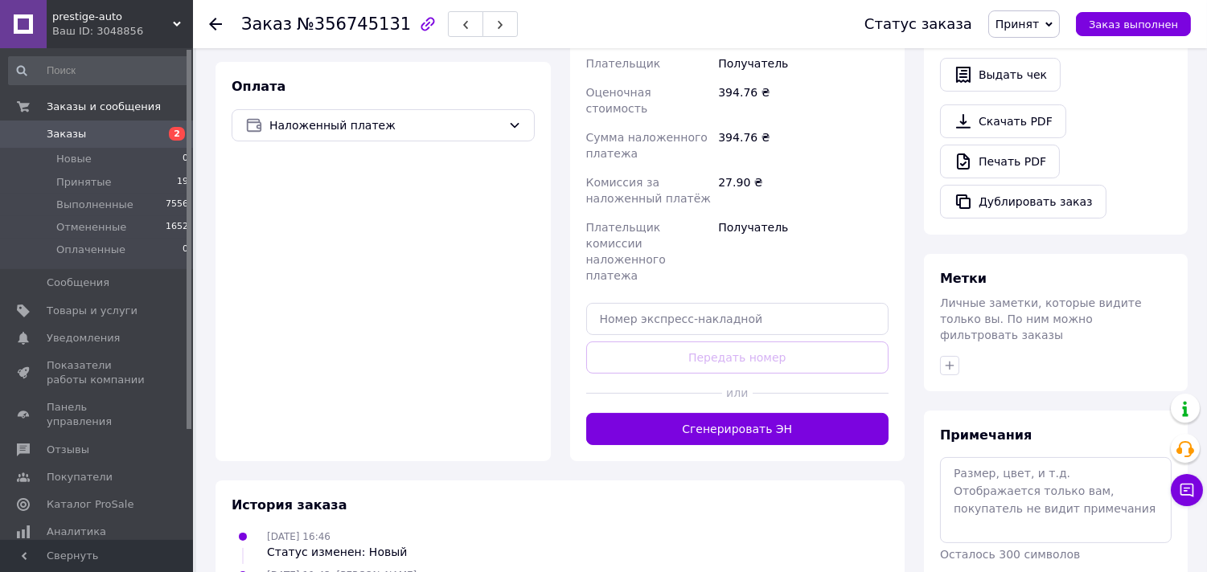
scroll to position [219, 0]
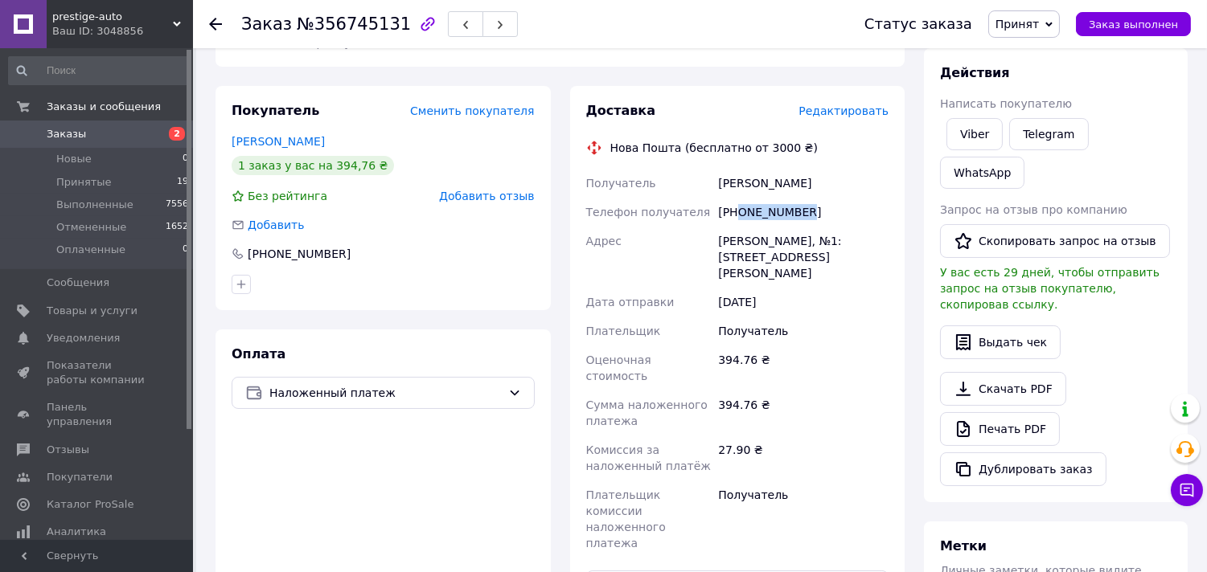
drag, startPoint x: 794, startPoint y: 210, endPoint x: 738, endPoint y: 205, distance: 56.5
click at [738, 205] on div "[PHONE_NUMBER]" at bounding box center [803, 212] width 177 height 29
copy div "0961968715"
paste input "20451225244912"
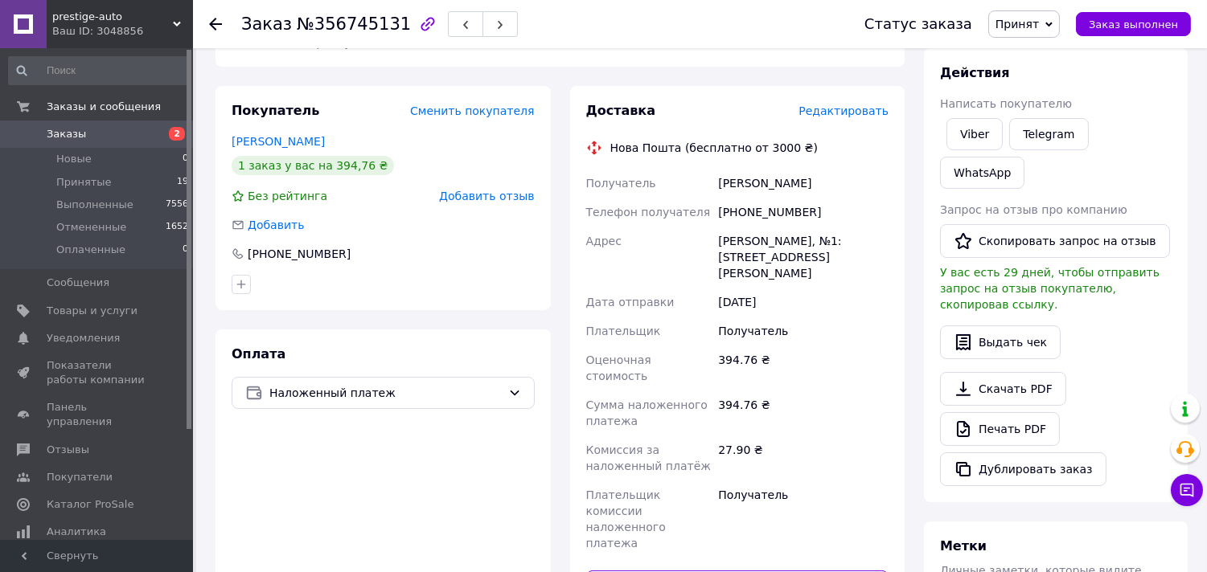
type input "20451225244912"
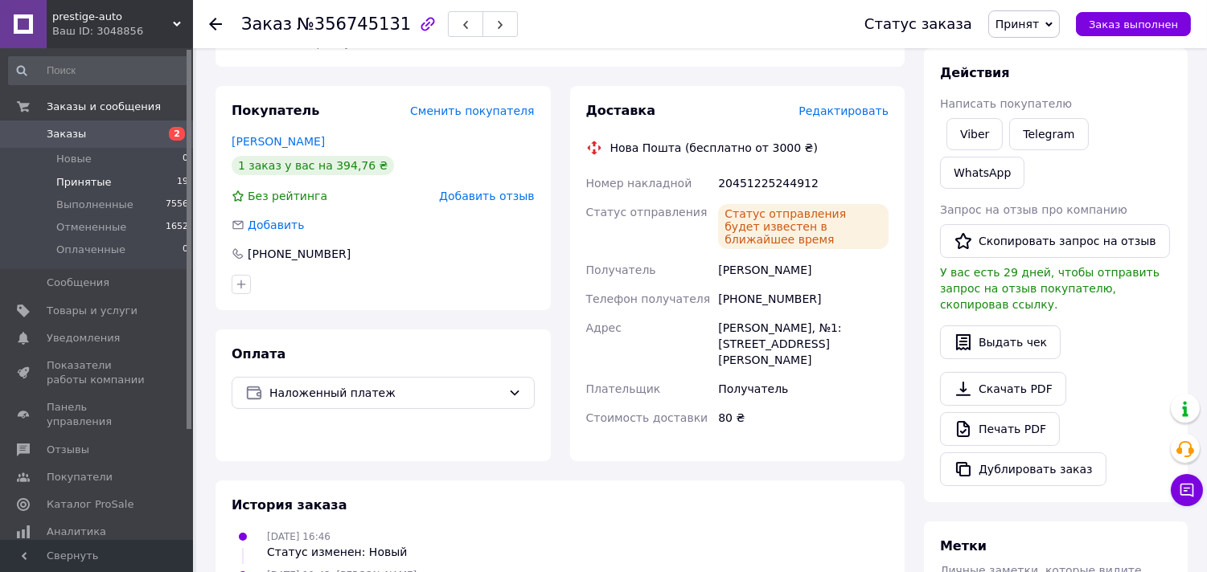
click at [66, 175] on span "Принятые" at bounding box center [83, 182] width 55 height 14
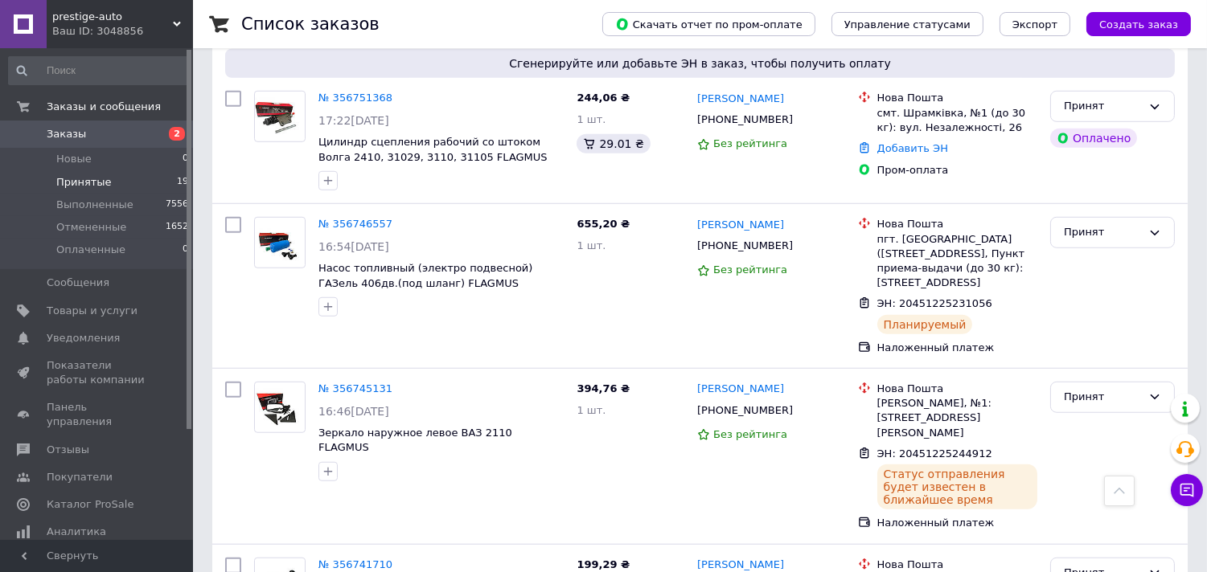
scroll to position [2410, 0]
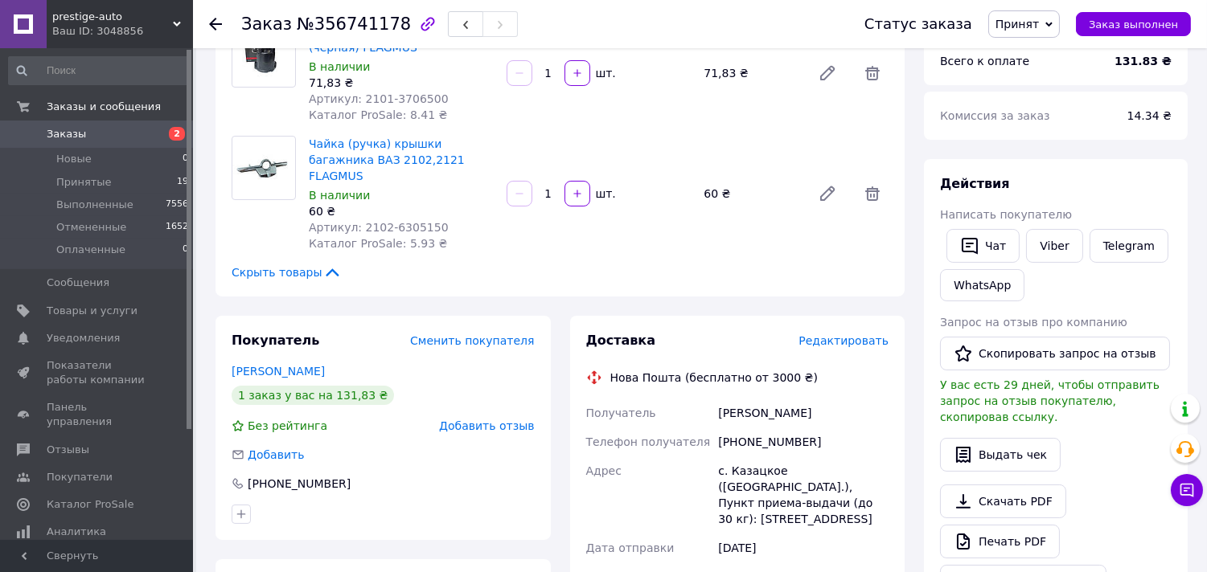
scroll to position [657, 0]
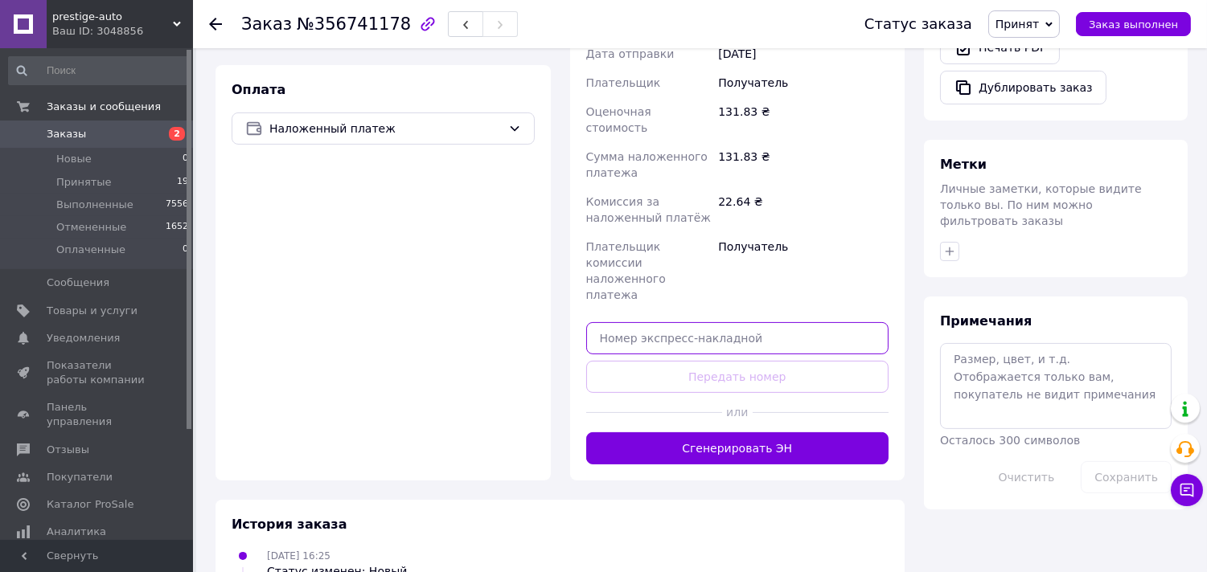
click at [641, 322] on input "text" at bounding box center [737, 338] width 303 height 32
paste input "20451225247713"
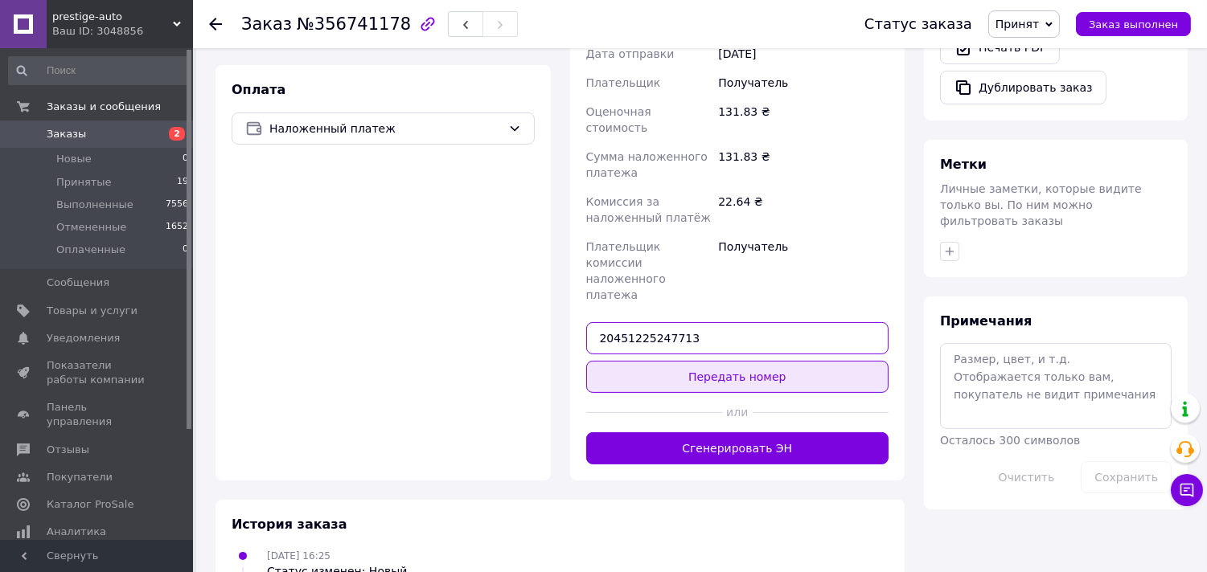
type input "20451225247713"
click at [646, 361] on button "Передать номер" at bounding box center [737, 377] width 303 height 32
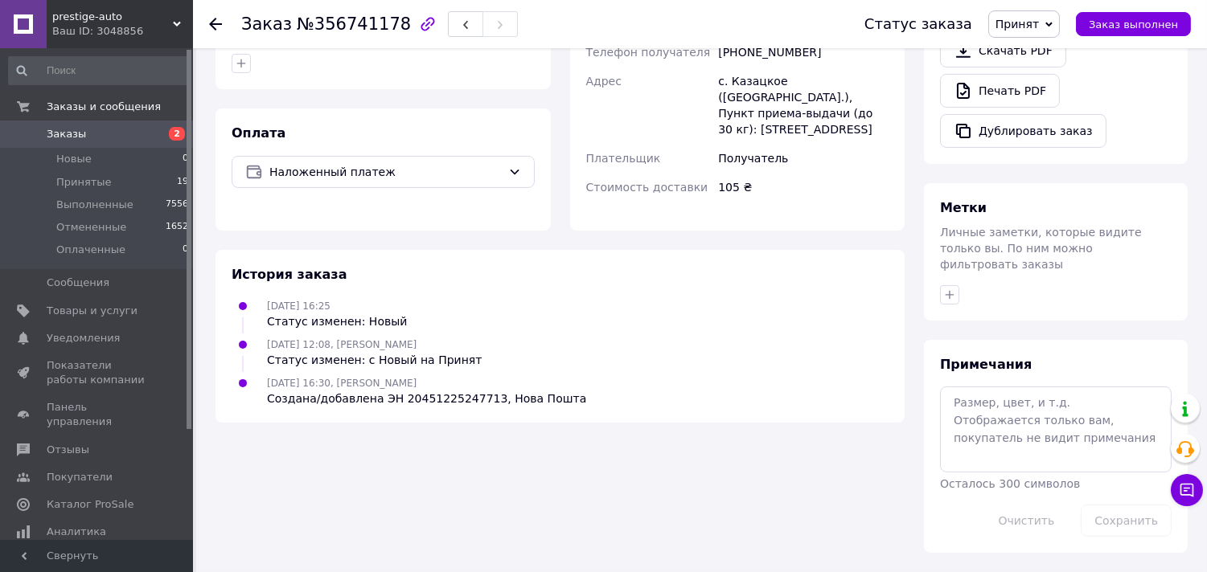
scroll to position [581, 0]
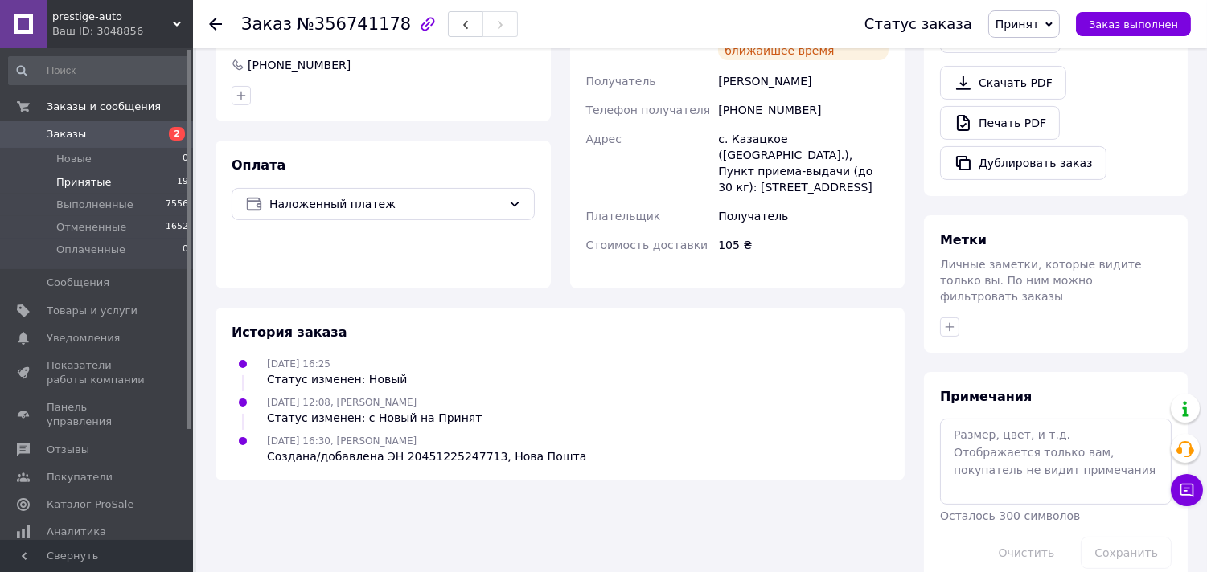
click at [66, 182] on span "Принятые" at bounding box center [83, 182] width 55 height 14
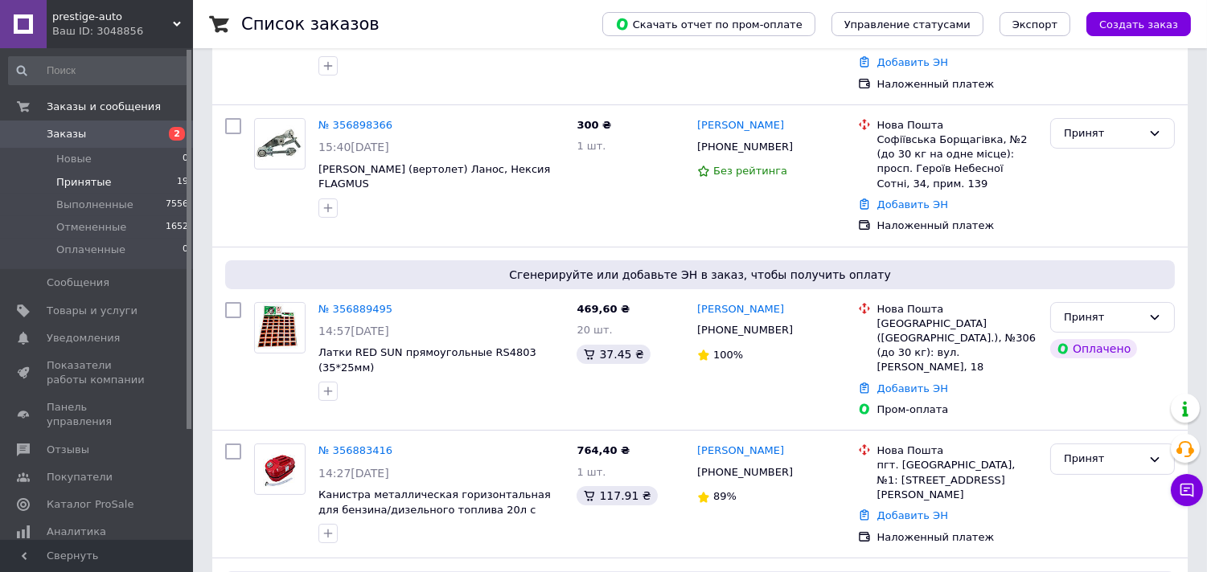
scroll to position [625, 0]
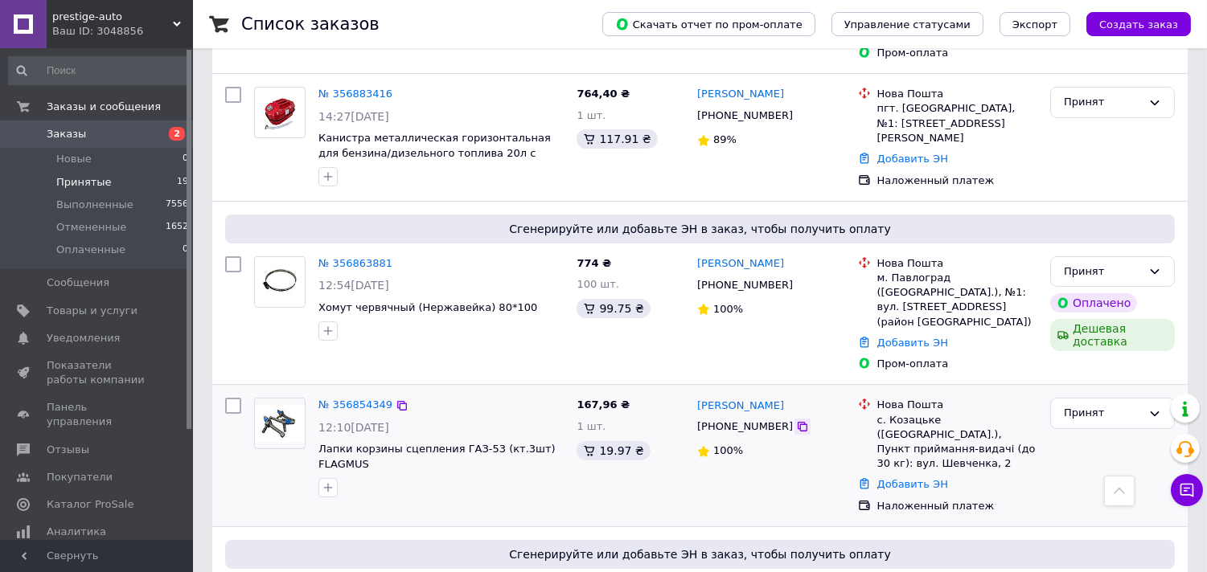
click at [796, 421] on icon at bounding box center [802, 427] width 13 height 13
click at [347, 399] on link "№ 356854349" at bounding box center [355, 405] width 74 height 12
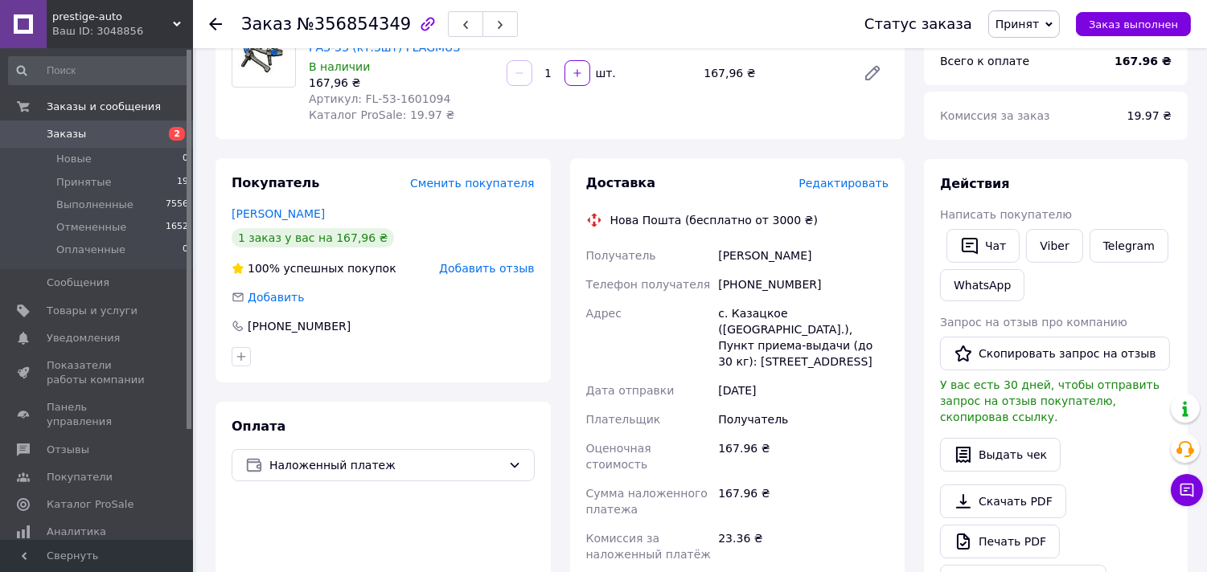
scroll to position [581, 0]
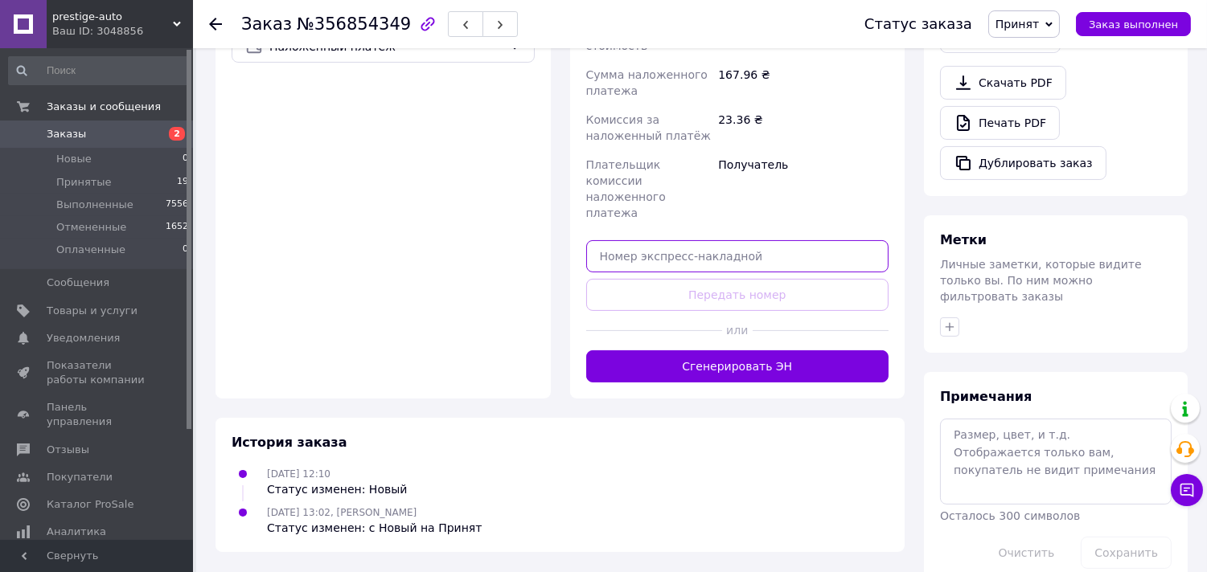
click at [661, 240] on input "text" at bounding box center [737, 256] width 303 height 32
paste input "20451225250560"
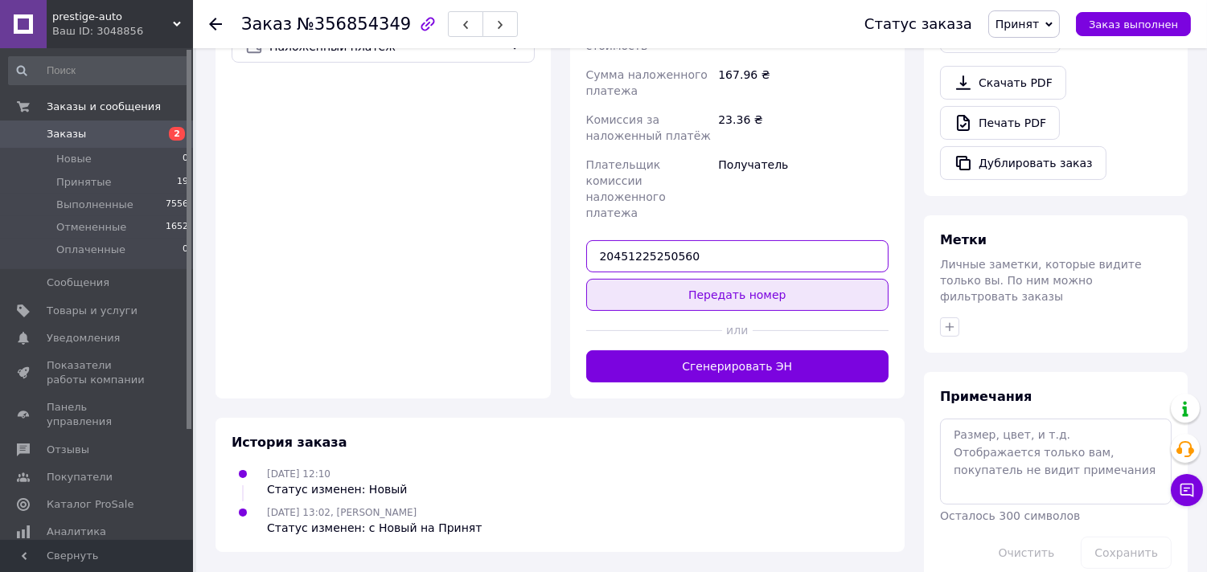
type input "20451225250560"
click at [661, 279] on button "Передать номер" at bounding box center [737, 295] width 303 height 32
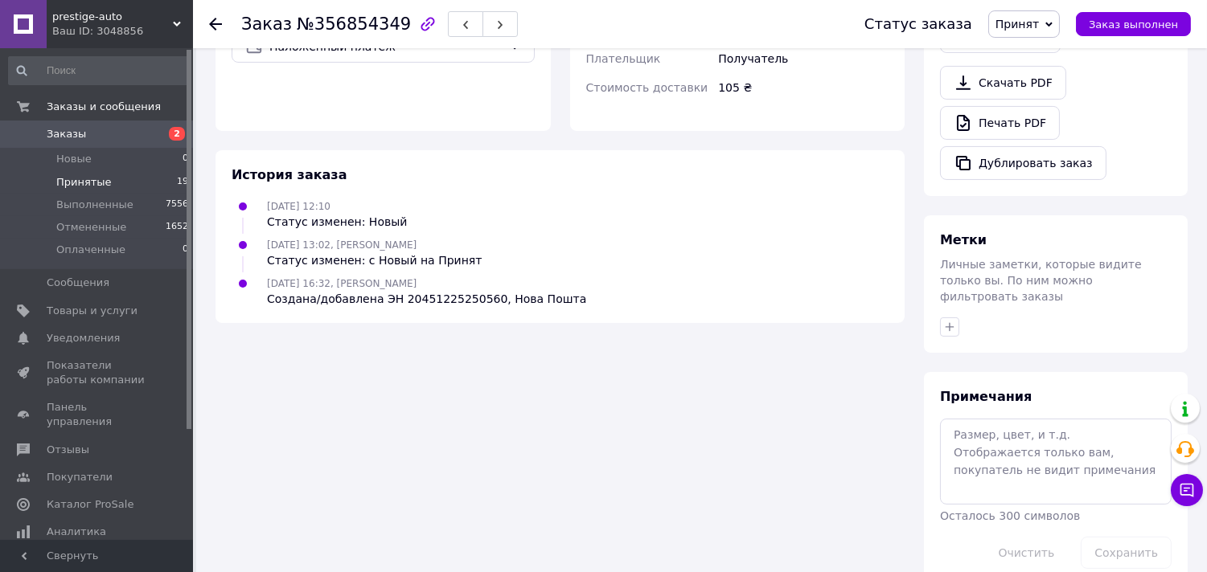
click at [84, 182] on span "Принятые" at bounding box center [83, 182] width 55 height 14
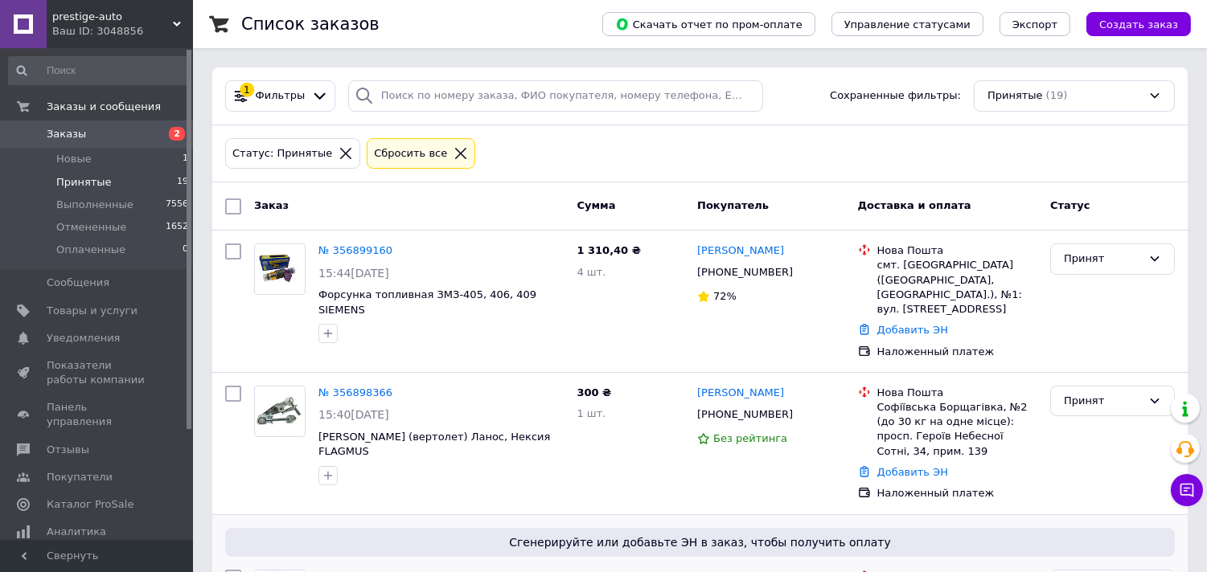
scroll to position [268, 0]
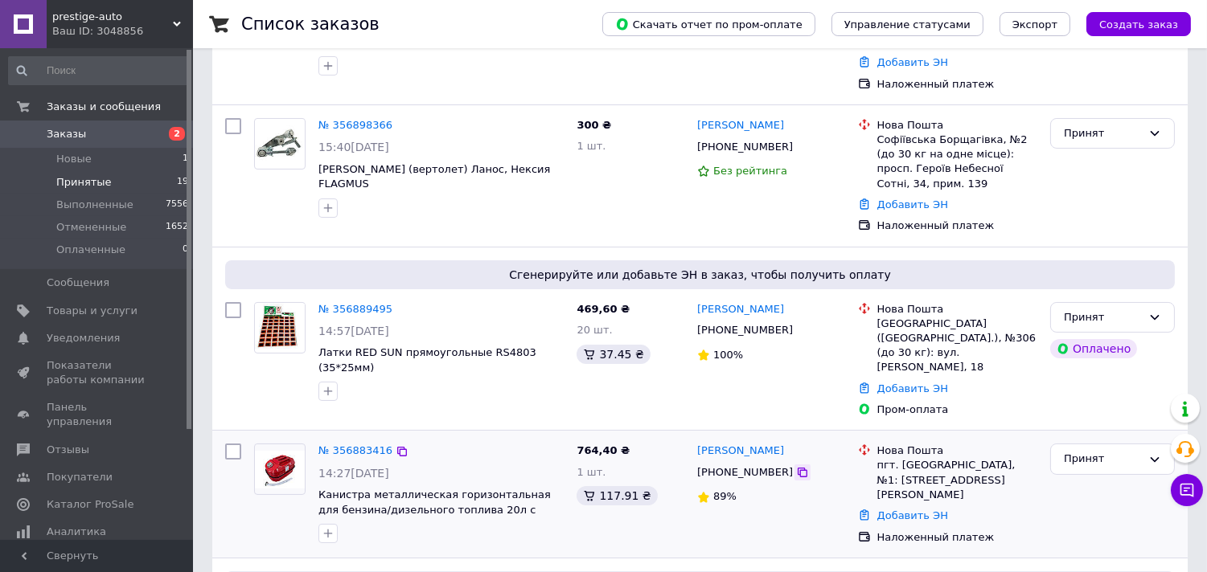
click at [796, 466] on icon at bounding box center [802, 472] width 13 height 13
click at [363, 445] on link "№ 356883416" at bounding box center [355, 451] width 74 height 12
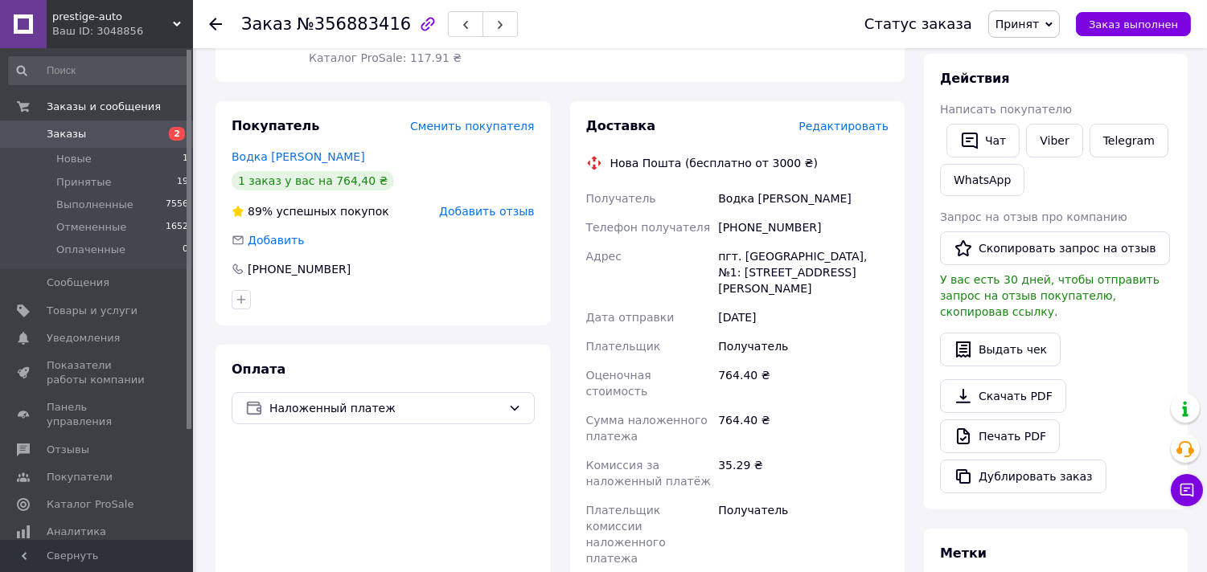
scroll to position [535, 0]
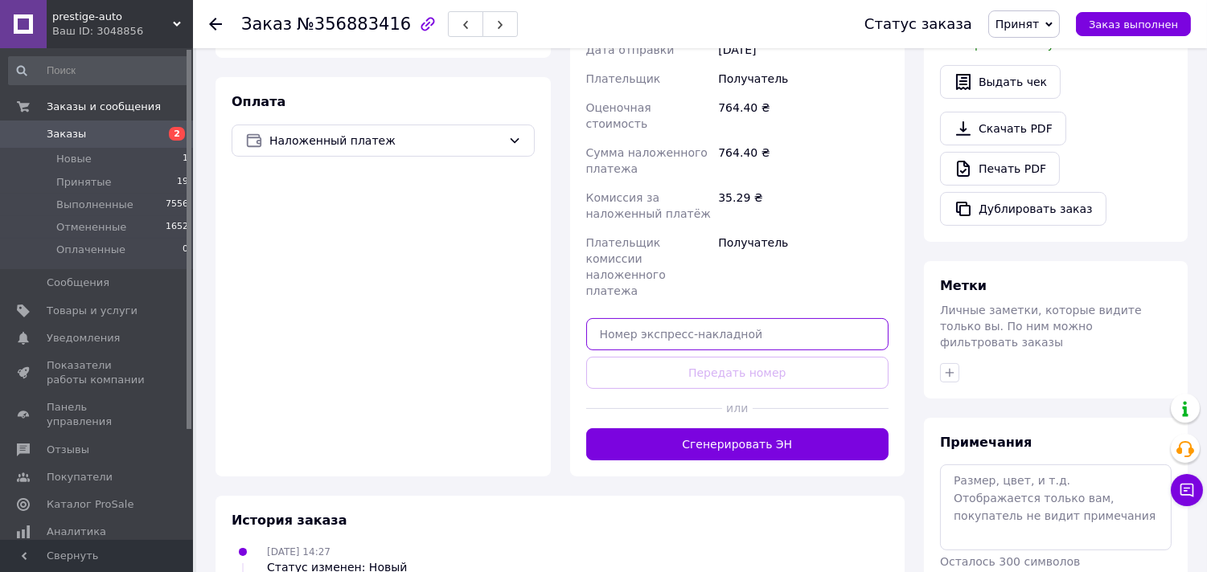
click at [612, 318] on input "text" at bounding box center [737, 334] width 303 height 32
paste input "20451225253548"
type input "20451225253548"
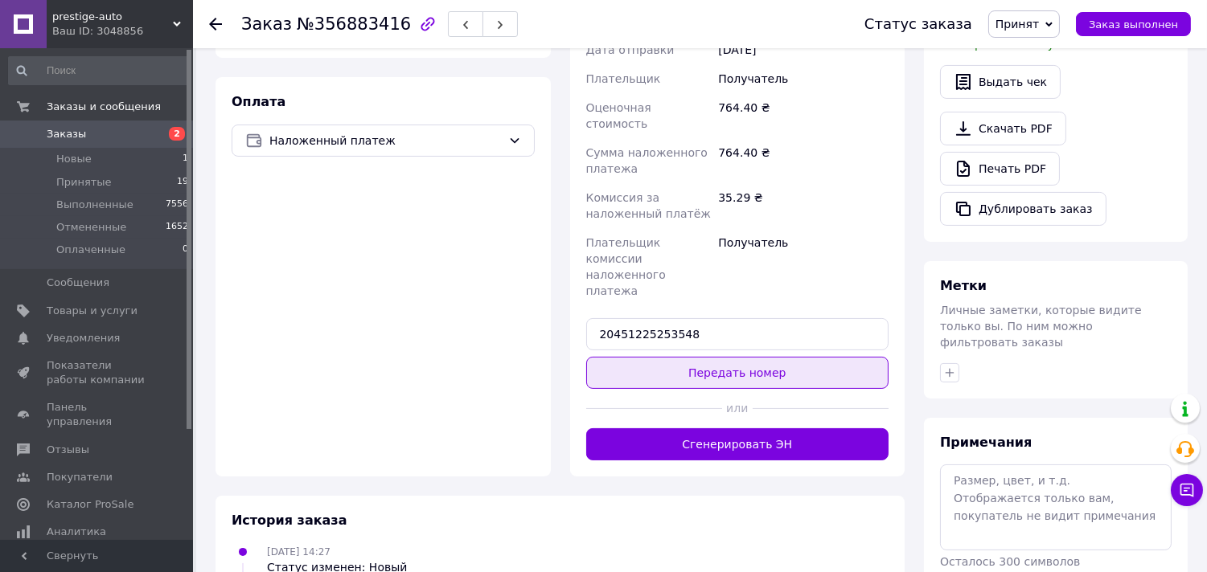
click at [630, 357] on button "Передать номер" at bounding box center [737, 373] width 303 height 32
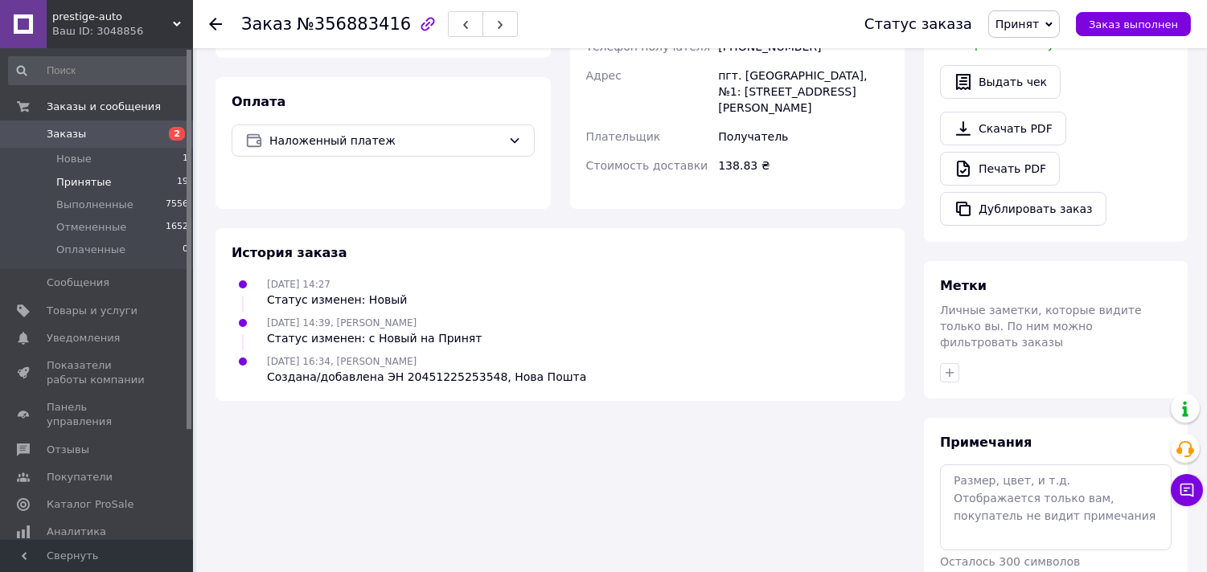
click at [87, 182] on span "Принятые" at bounding box center [83, 182] width 55 height 14
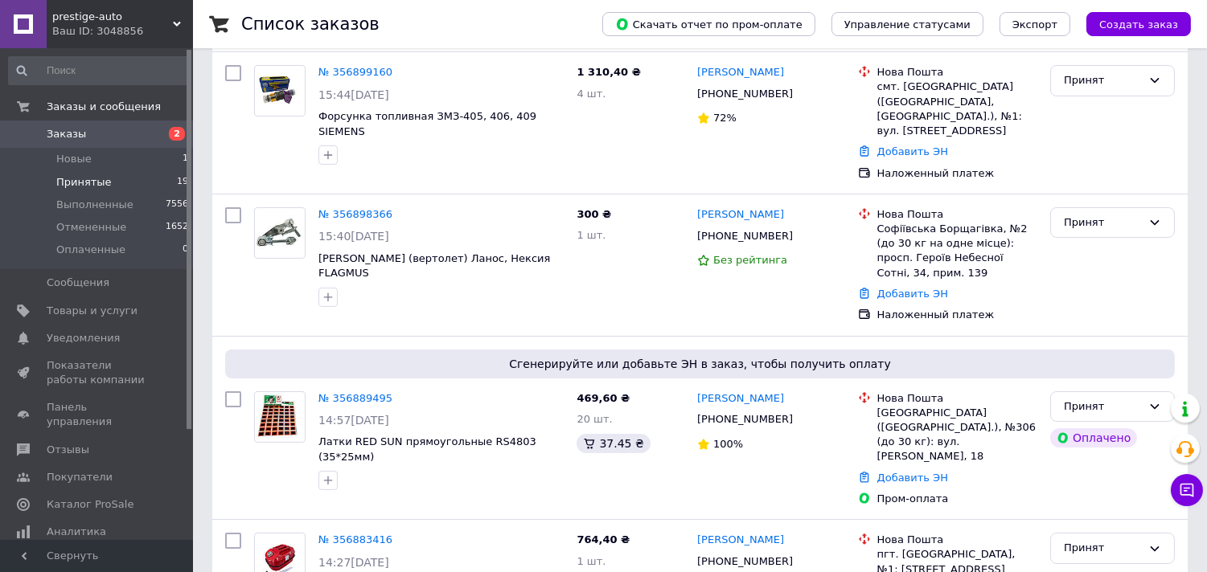
scroll to position [268, 0]
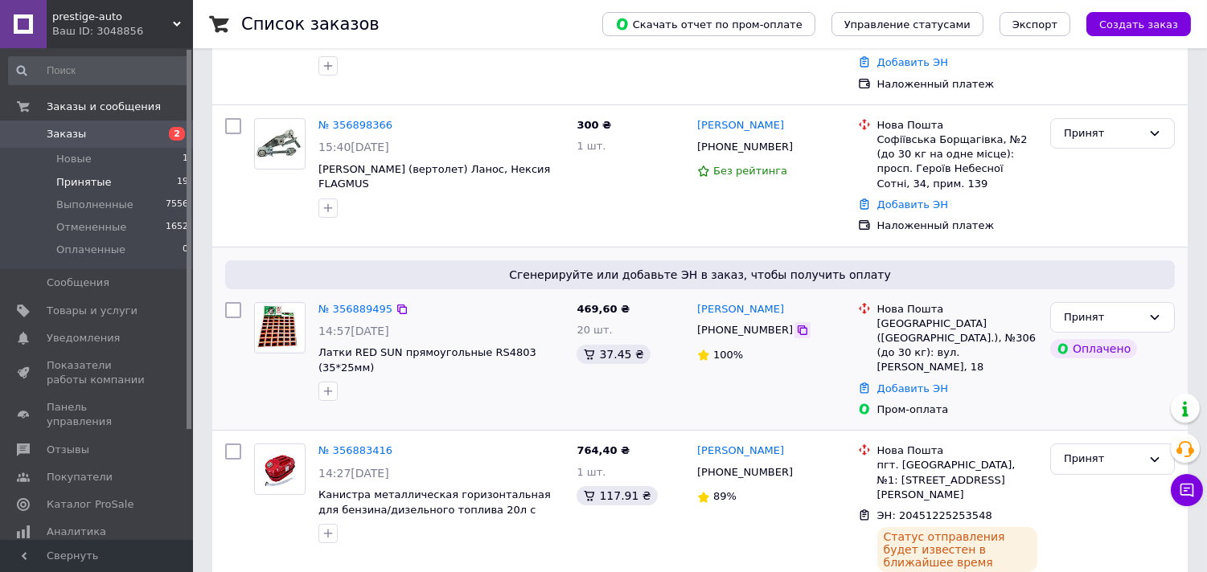
click at [796, 324] on icon at bounding box center [802, 330] width 13 height 13
click at [359, 303] on link "№ 356889495" at bounding box center [355, 309] width 74 height 12
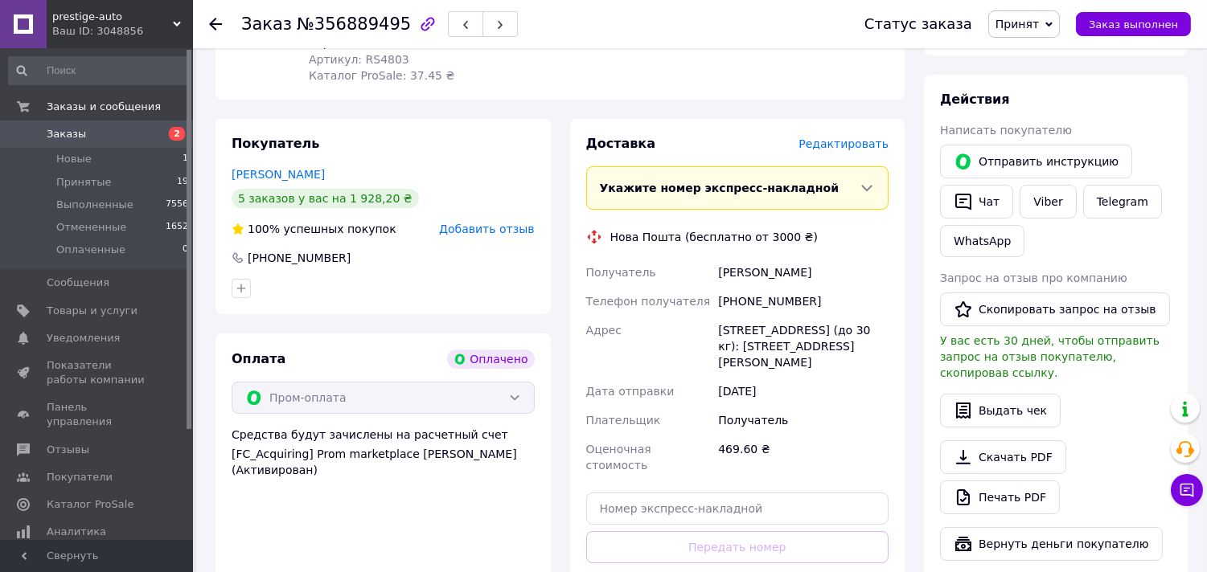
scroll to position [446, 0]
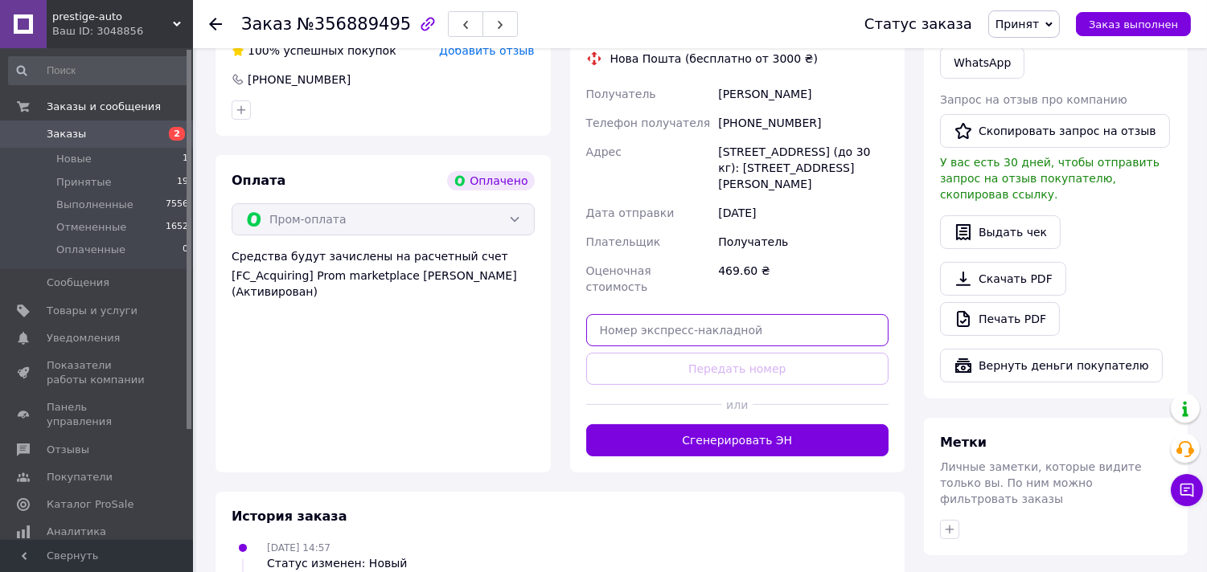
click at [634, 314] on input "text" at bounding box center [737, 330] width 303 height 32
paste input "20451225256962"
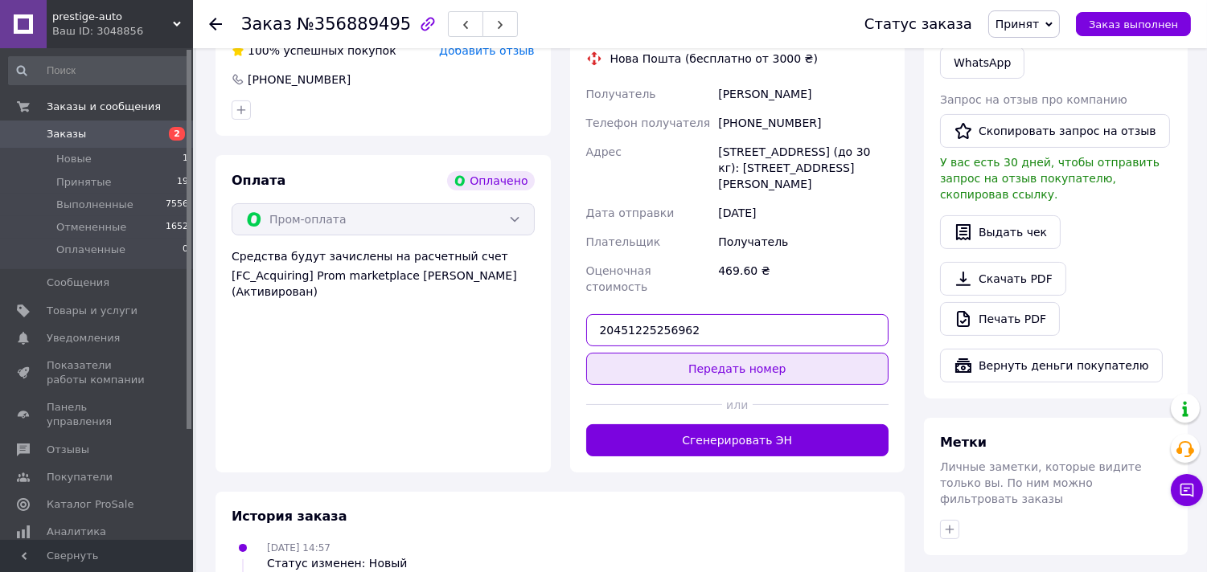
type input "20451225256962"
click at [654, 353] on button "Передать номер" at bounding box center [737, 369] width 303 height 32
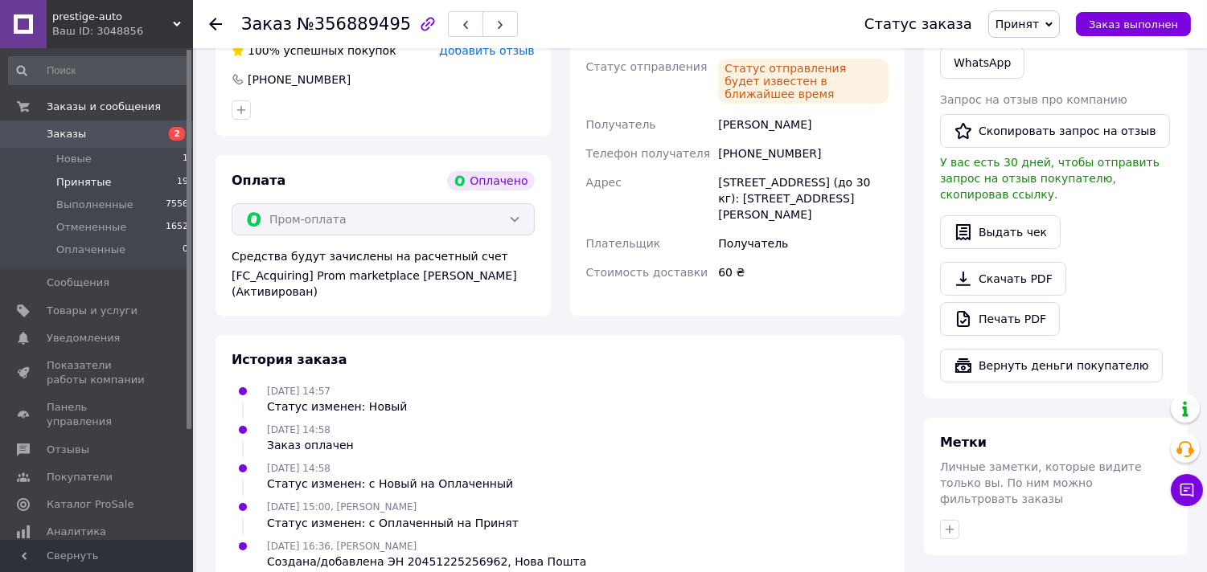
click at [68, 178] on span "Принятые" at bounding box center [83, 182] width 55 height 14
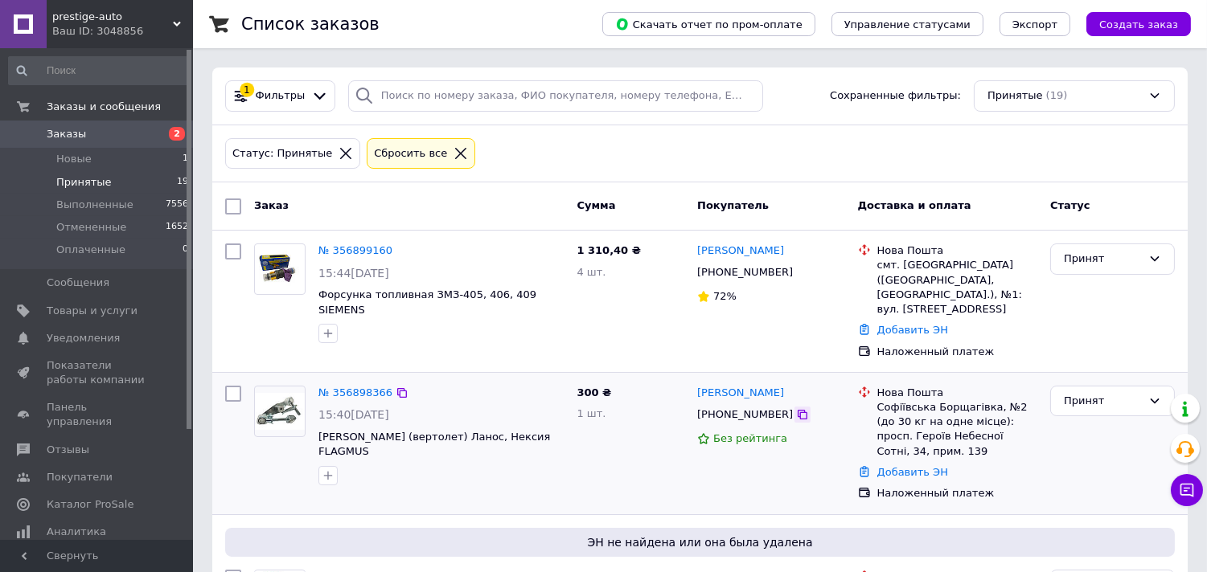
click at [796, 408] on icon at bounding box center [802, 414] width 13 height 13
click at [335, 387] on link "№ 356898366" at bounding box center [355, 393] width 74 height 12
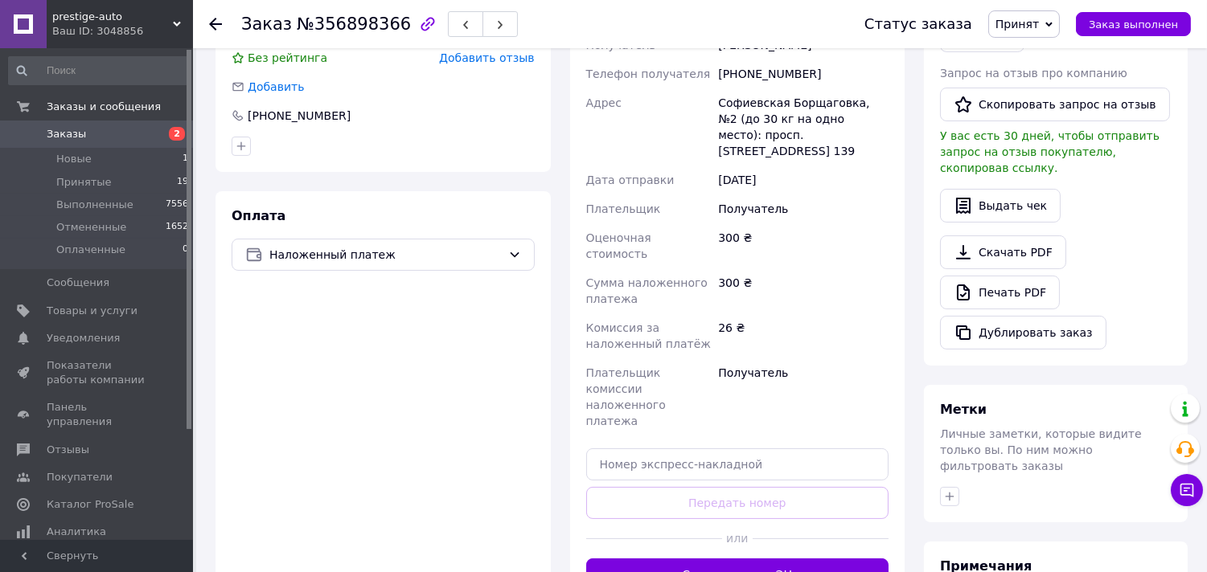
scroll to position [446, 0]
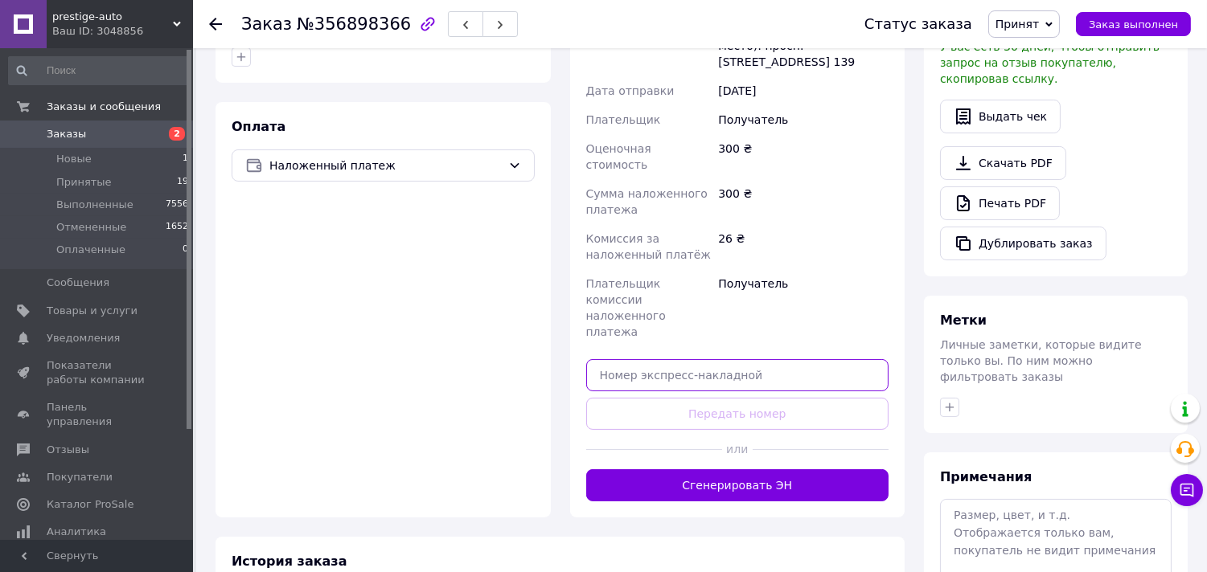
click at [649, 359] on input "text" at bounding box center [737, 375] width 303 height 32
paste input "20451225259319"
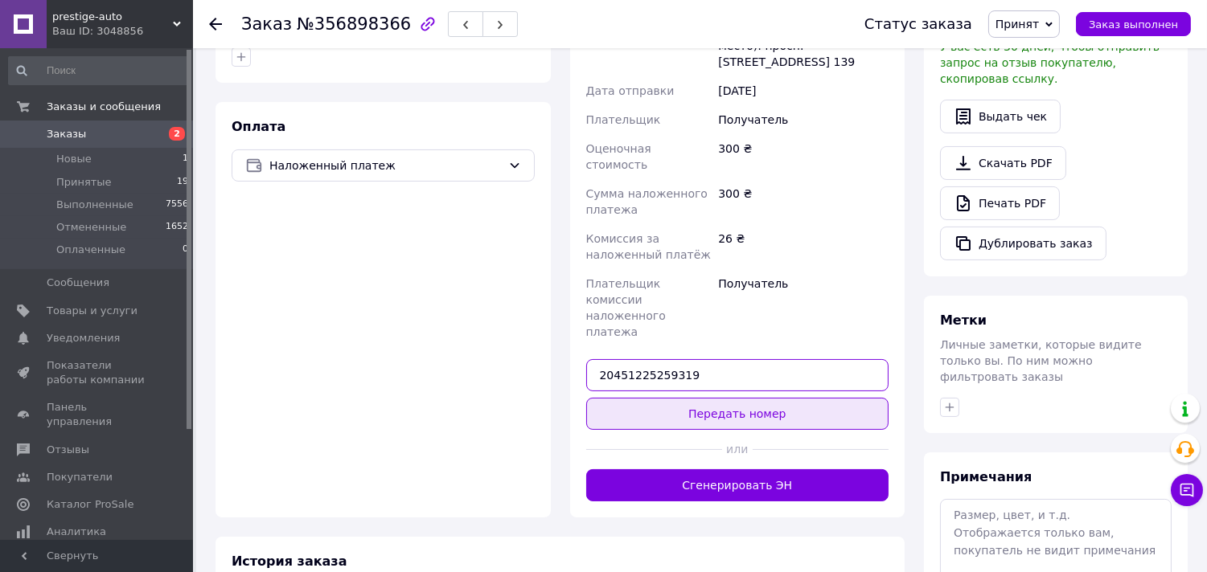
type input "20451225259319"
click at [639, 398] on button "Передать номер" at bounding box center [737, 414] width 303 height 32
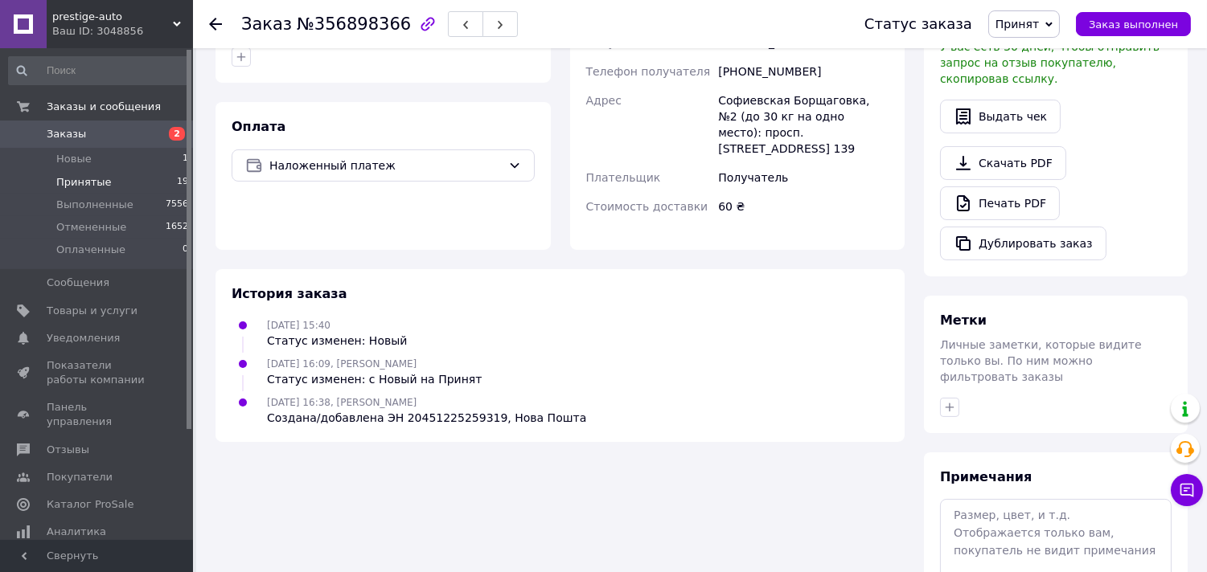
click at [74, 182] on span "Принятые" at bounding box center [83, 182] width 55 height 14
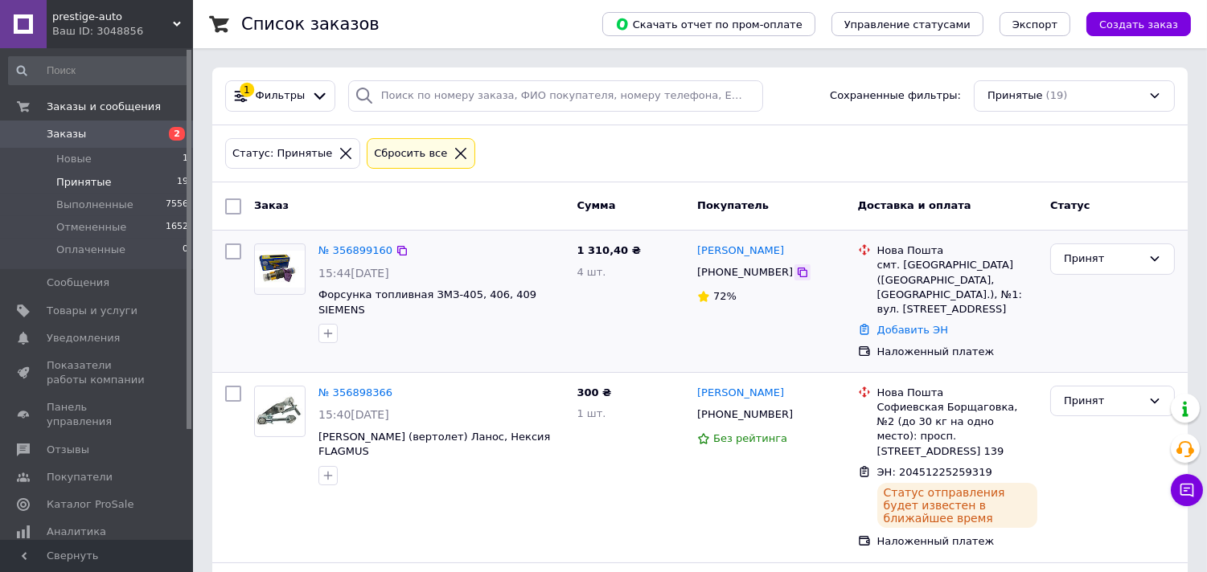
click at [798, 277] on icon at bounding box center [803, 273] width 10 height 10
click at [354, 247] on link "№ 356899160" at bounding box center [355, 250] width 74 height 12
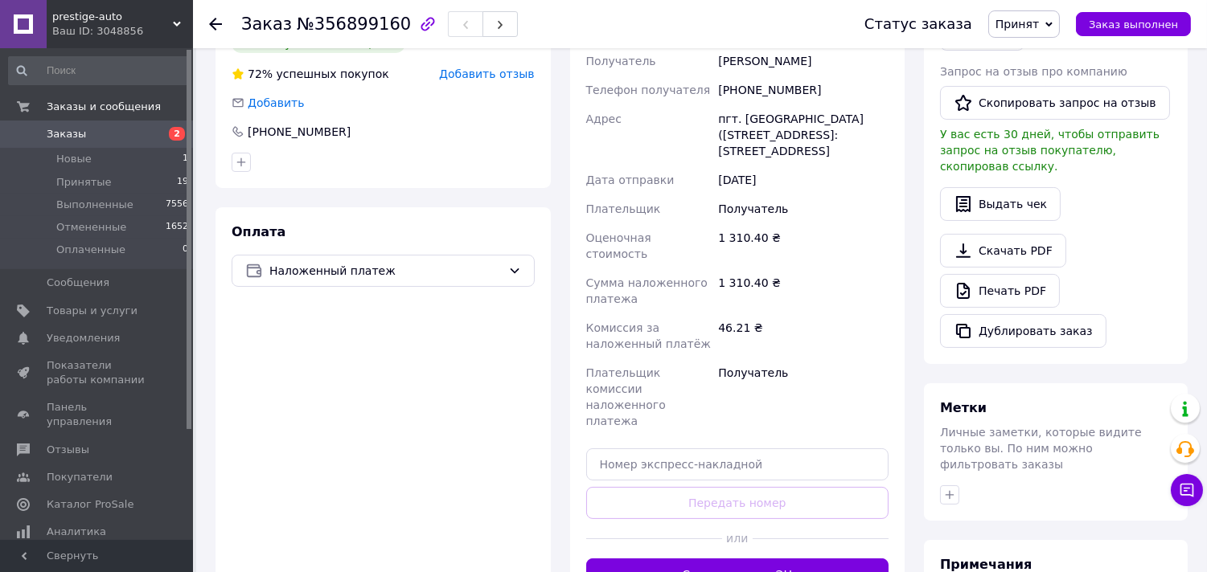
scroll to position [446, 0]
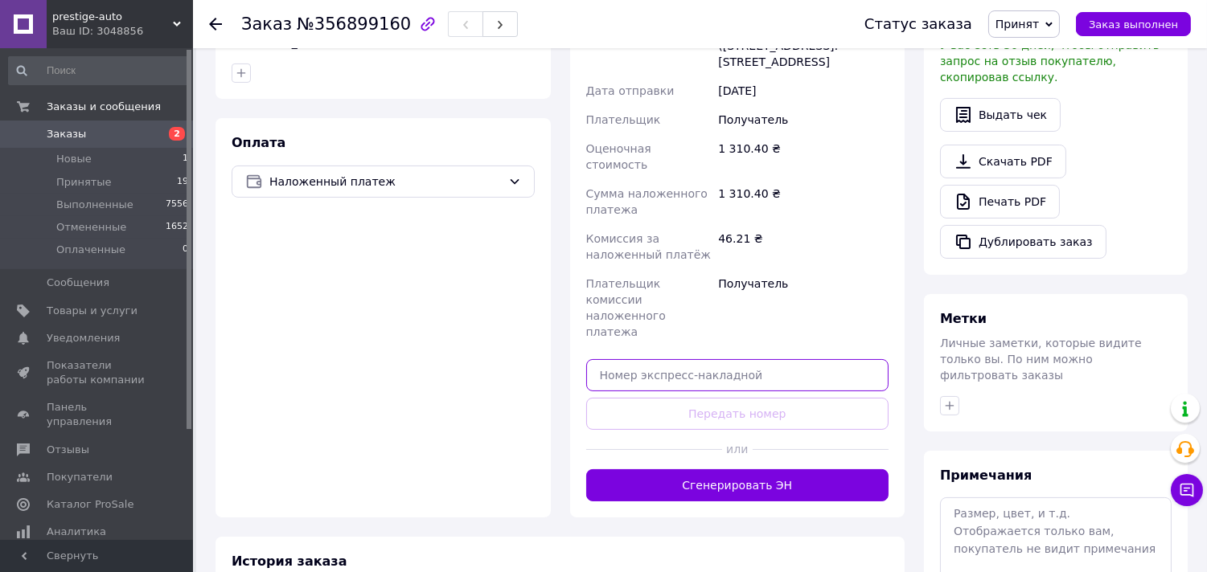
click at [633, 359] on input "text" at bounding box center [737, 375] width 303 height 32
paste input "20451225261166"
type input "20451225261166"
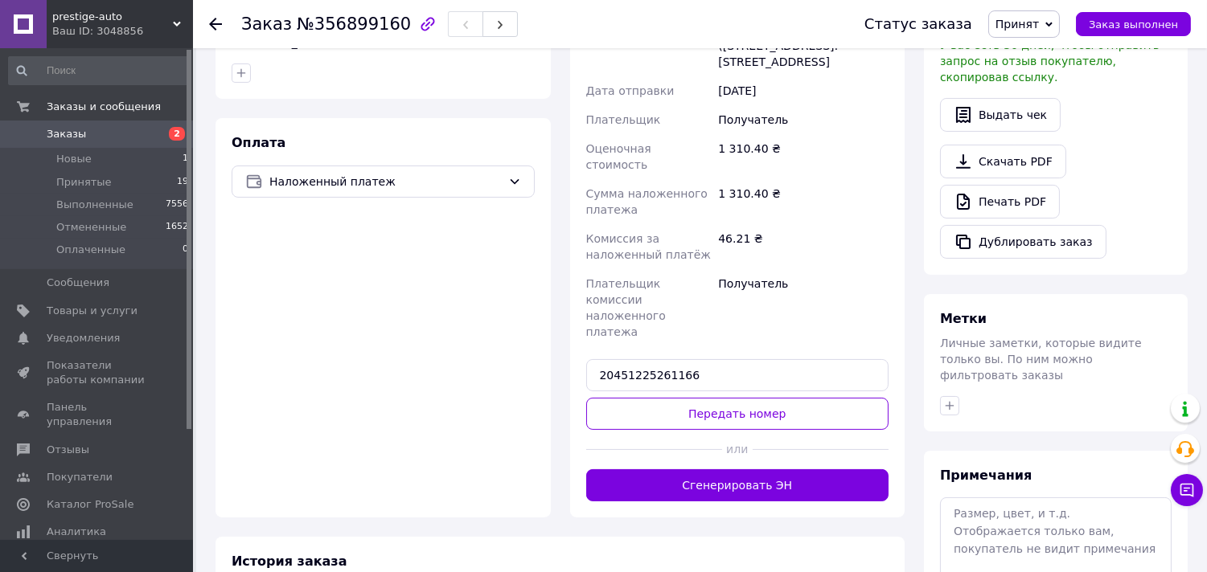
click at [637, 430] on div at bounding box center [654, 449] width 136 height 39
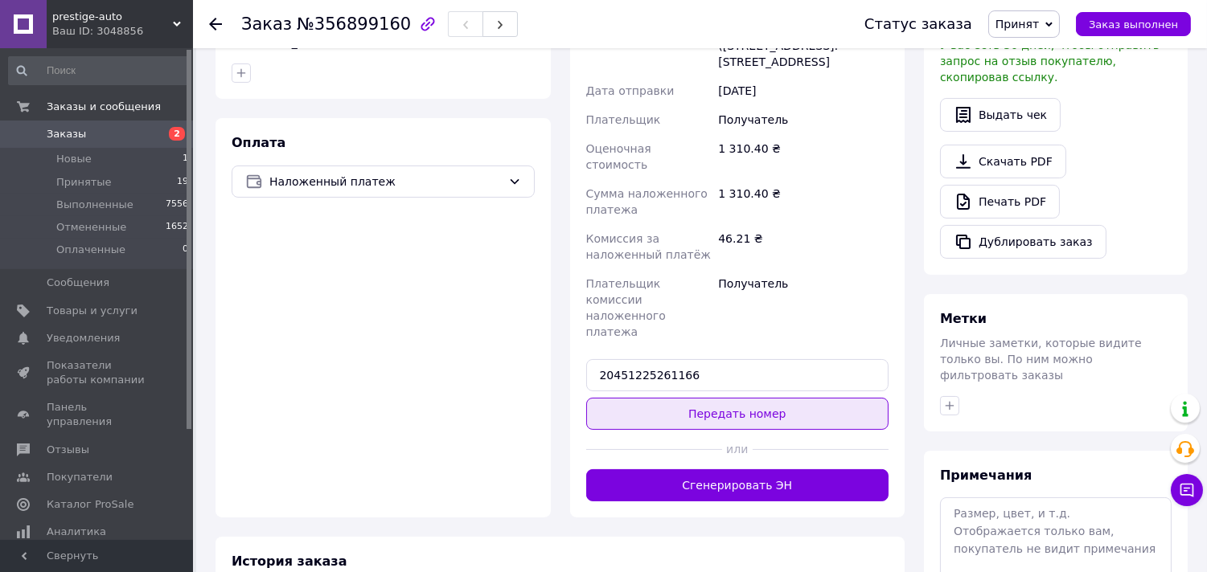
click at [629, 398] on button "Передать номер" at bounding box center [737, 414] width 303 height 32
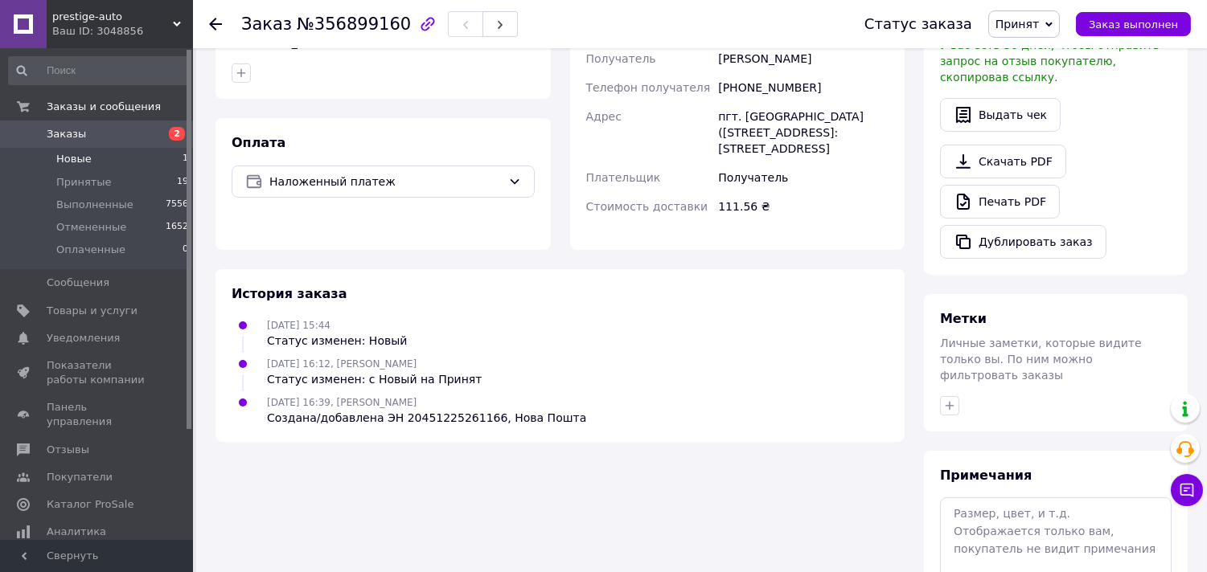
click at [59, 158] on span "Новые" at bounding box center [73, 159] width 35 height 14
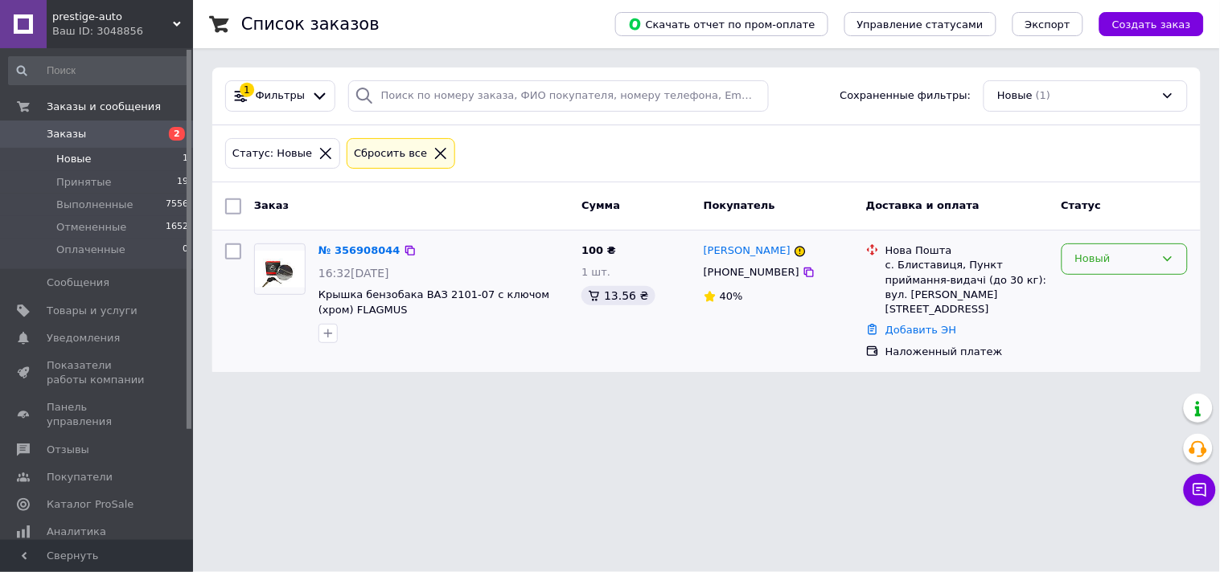
click at [1108, 254] on div "Новый" at bounding box center [1115, 259] width 80 height 17
click at [1106, 355] on li "Отменен" at bounding box center [1124, 352] width 125 height 30
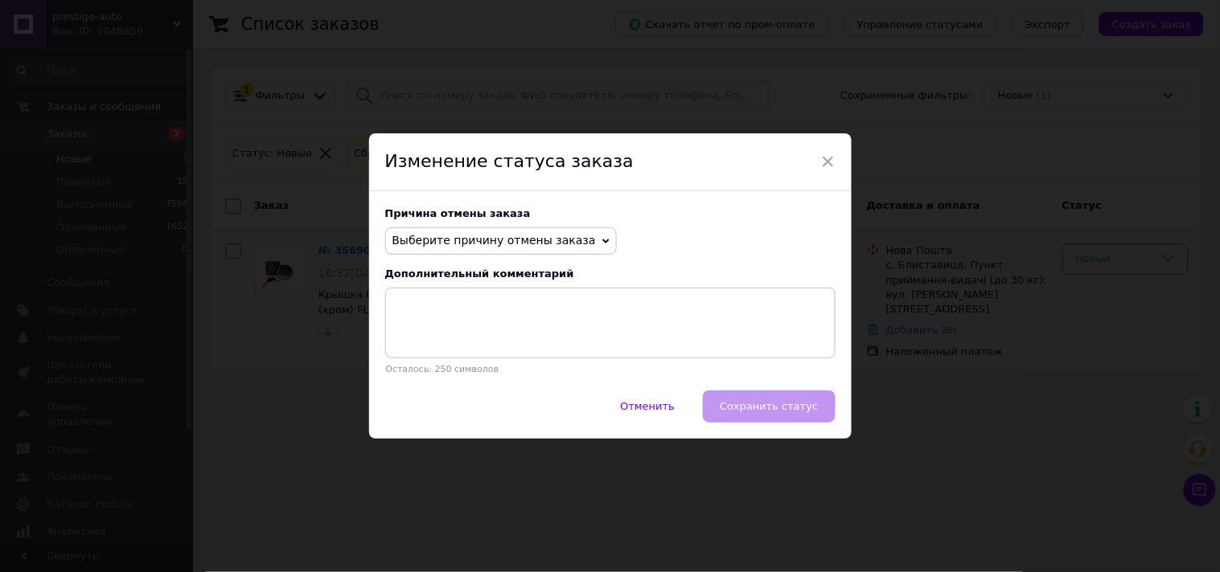
click at [421, 235] on span "Выберите причину отмены заказа" at bounding box center [493, 240] width 203 height 13
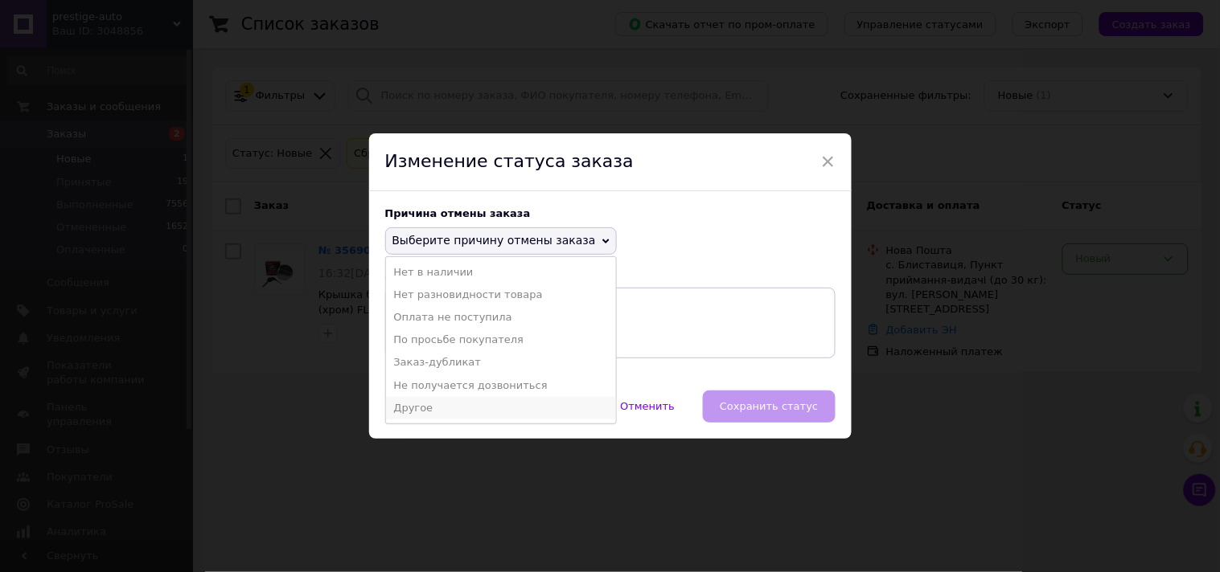
click at [413, 408] on li "Другое" at bounding box center [501, 408] width 230 height 23
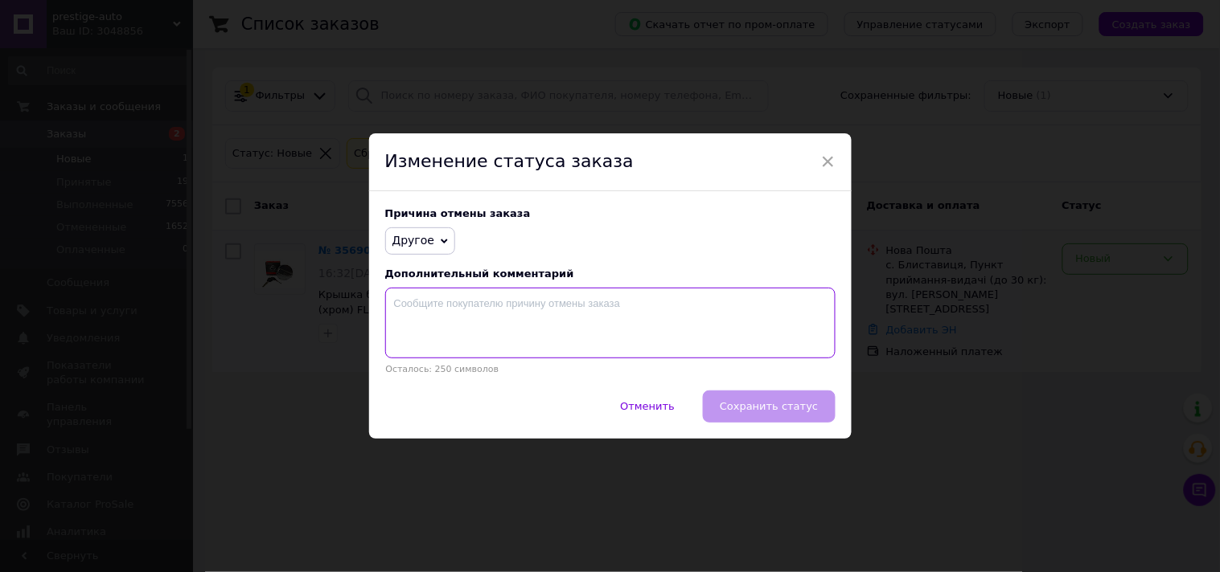
click at [662, 330] on textarea at bounding box center [610, 323] width 450 height 71
type textarea "е"
type textarea "нет связи"
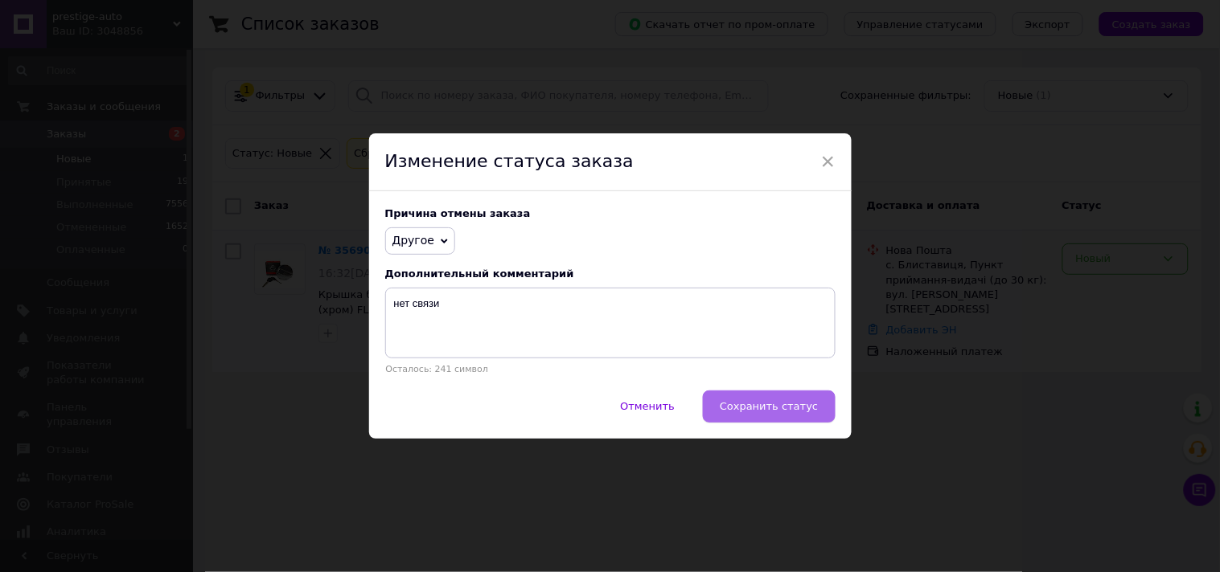
click at [756, 416] on button "Сохранить статус" at bounding box center [769, 407] width 132 height 32
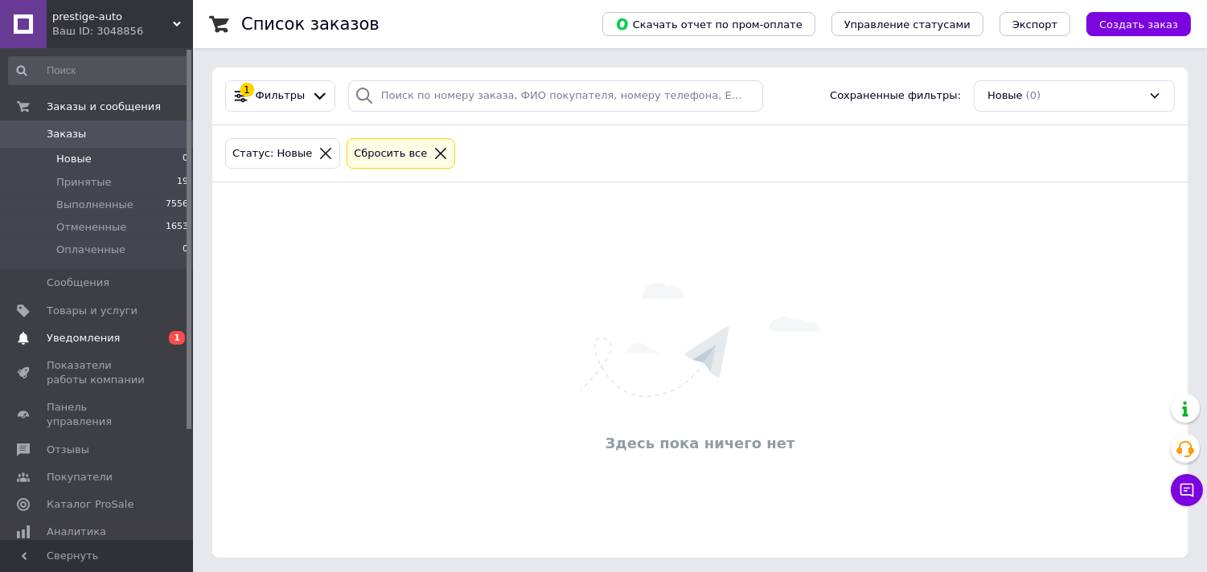
click at [54, 340] on span "Уведомления" at bounding box center [83, 338] width 73 height 14
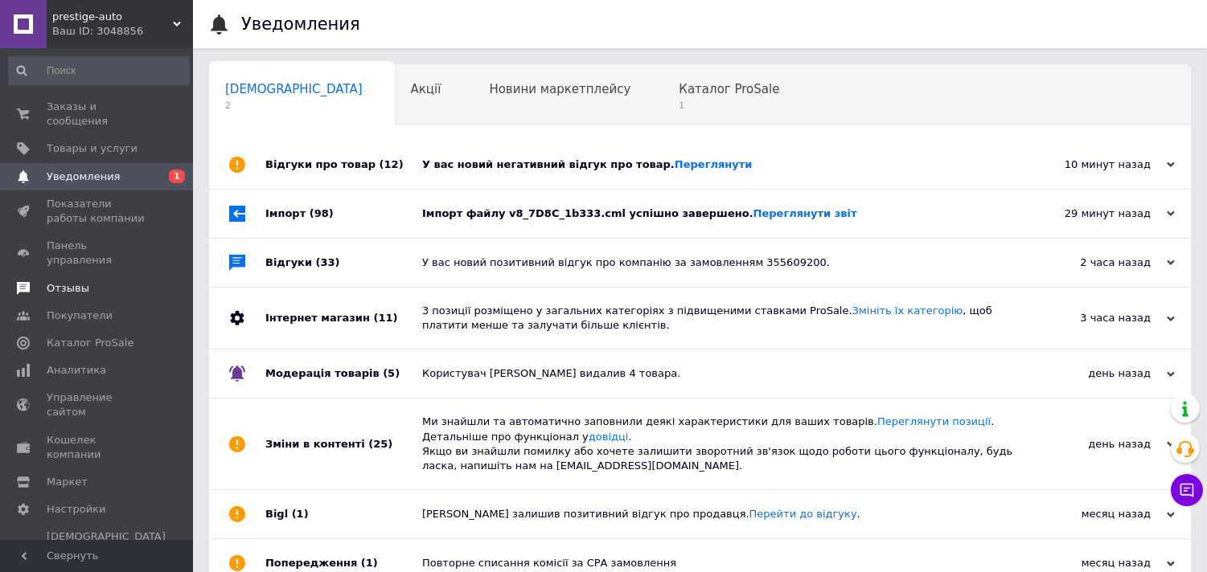
click at [53, 281] on span "Отзывы" at bounding box center [68, 288] width 43 height 14
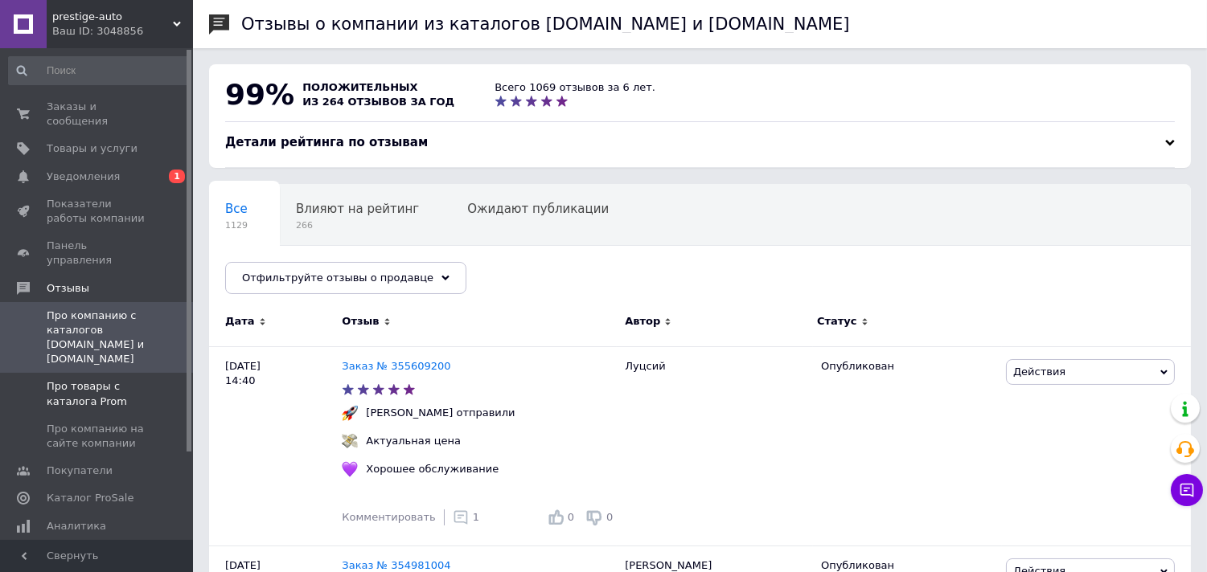
click at [105, 380] on span "Про товары с каталога Prom" at bounding box center [98, 394] width 102 height 29
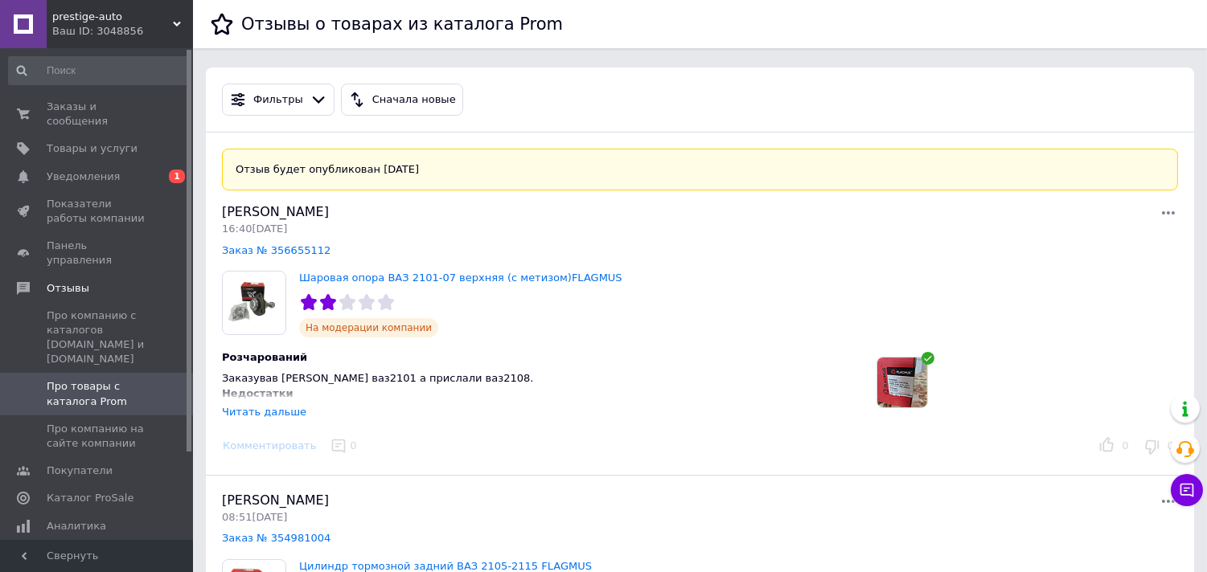
click at [264, 413] on div "Читать дальше" at bounding box center [264, 412] width 84 height 12
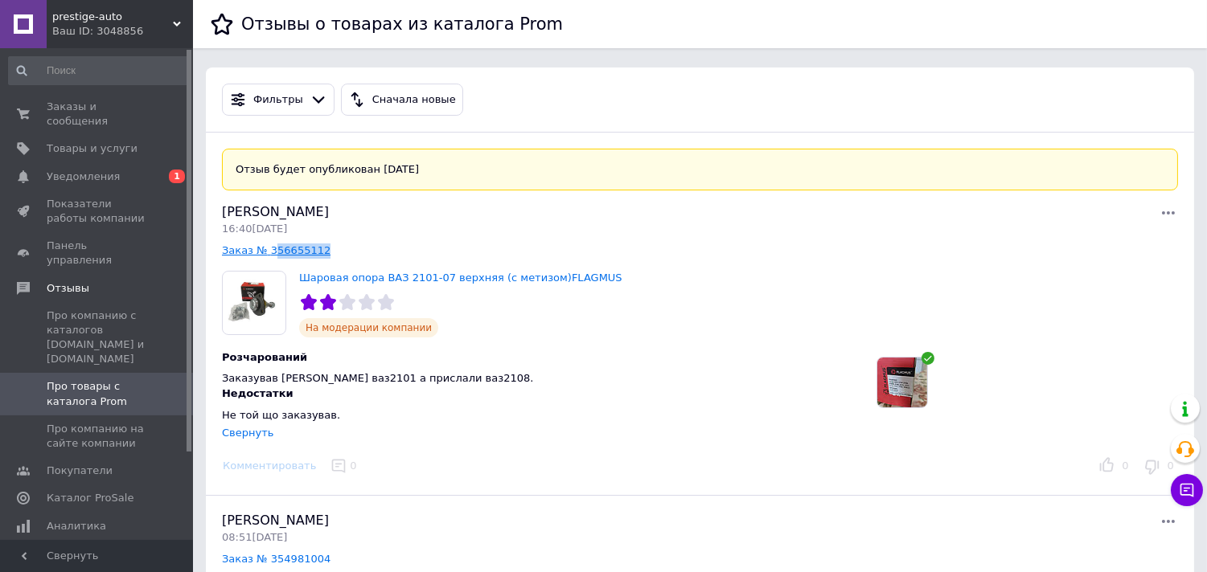
drag, startPoint x: 326, startPoint y: 251, endPoint x: 270, endPoint y: 247, distance: 56.4
click at [270, 247] on div "Василий Шкурат 16:40, 12.08.25 Заказ № 356655112" at bounding box center [461, 230] width 478 height 55
click at [249, 252] on link "Заказ № 356655112" at bounding box center [276, 250] width 109 height 12
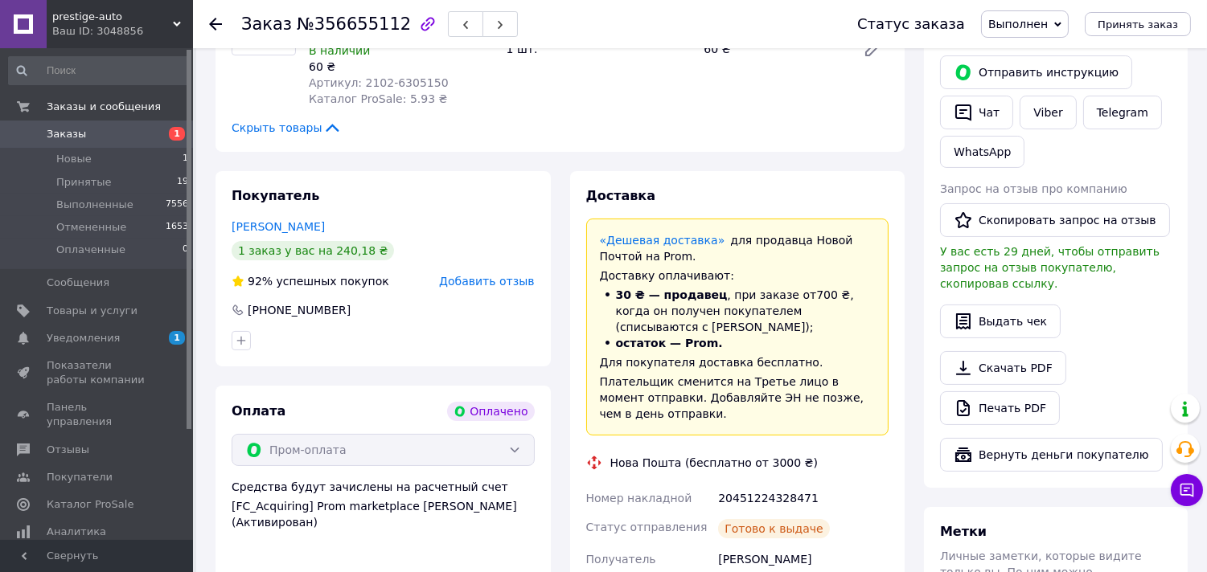
scroll to position [535, 0]
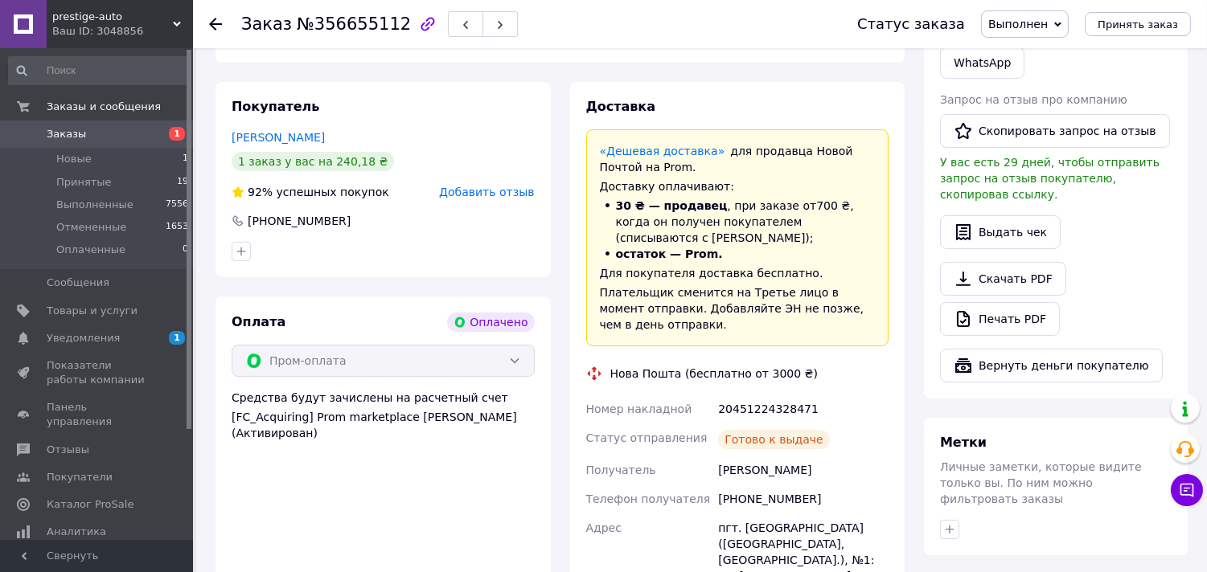
scroll to position [535, 0]
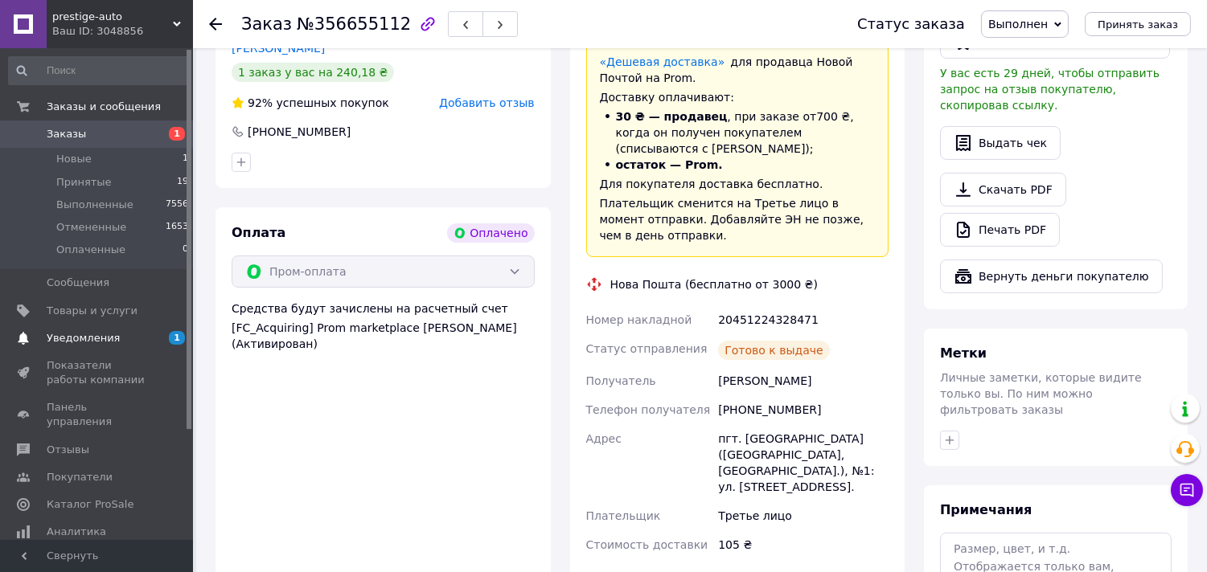
click at [66, 343] on span "Уведомления" at bounding box center [83, 338] width 73 height 14
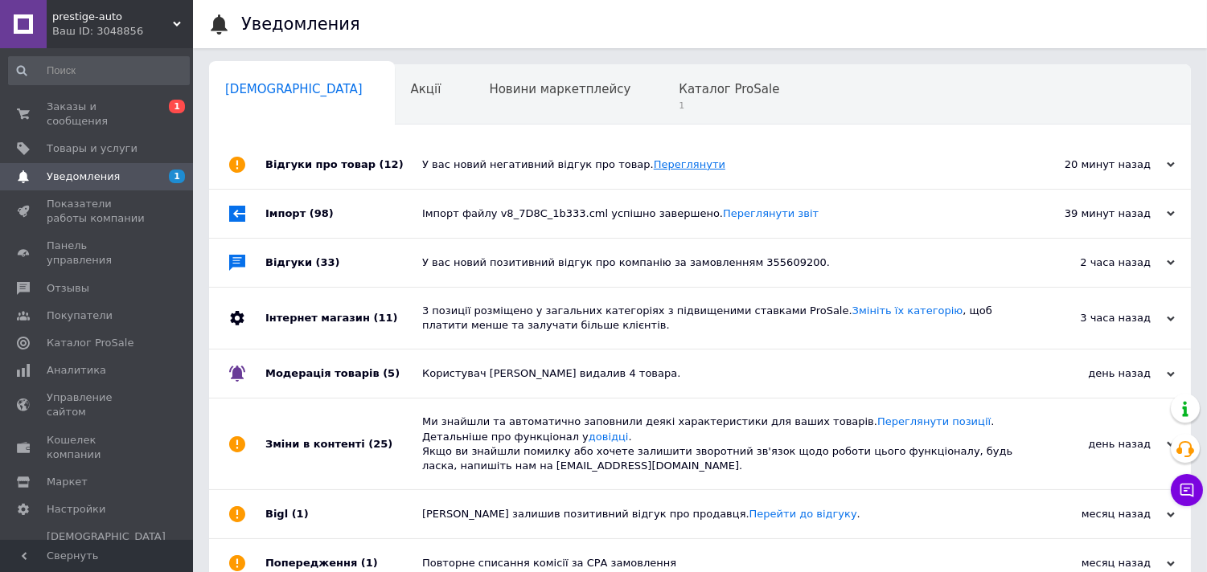
click at [654, 166] on link "Переглянути" at bounding box center [690, 164] width 72 height 12
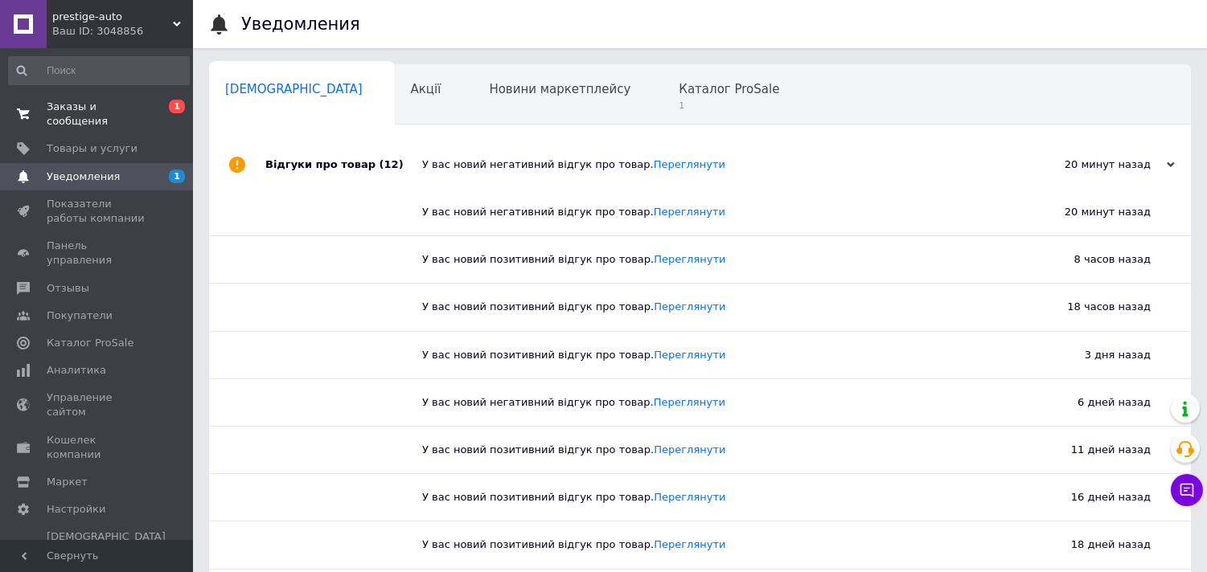
click at [79, 105] on span "Заказы и сообщения" at bounding box center [98, 114] width 102 height 29
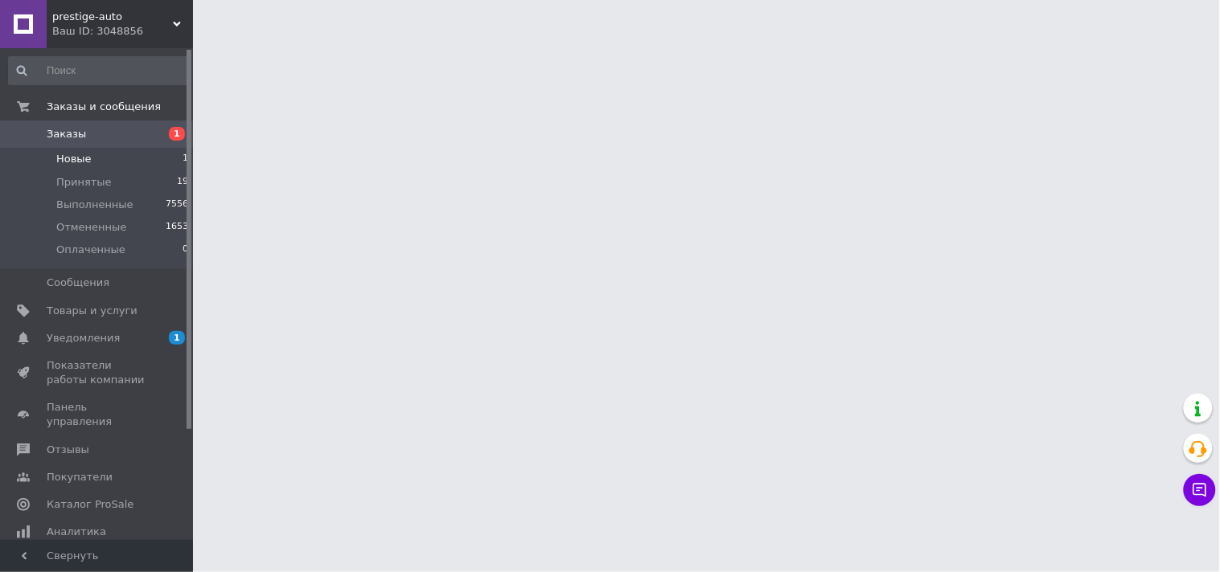
click at [77, 161] on span "Новые" at bounding box center [73, 159] width 35 height 14
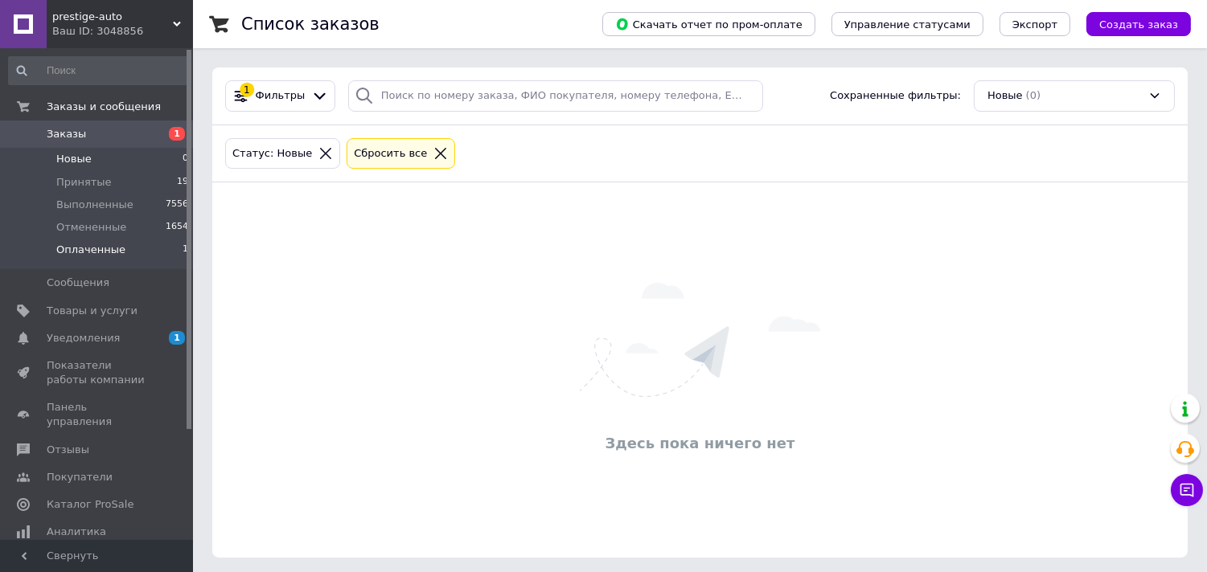
click at [93, 247] on span "Оплаченные" at bounding box center [90, 250] width 69 height 14
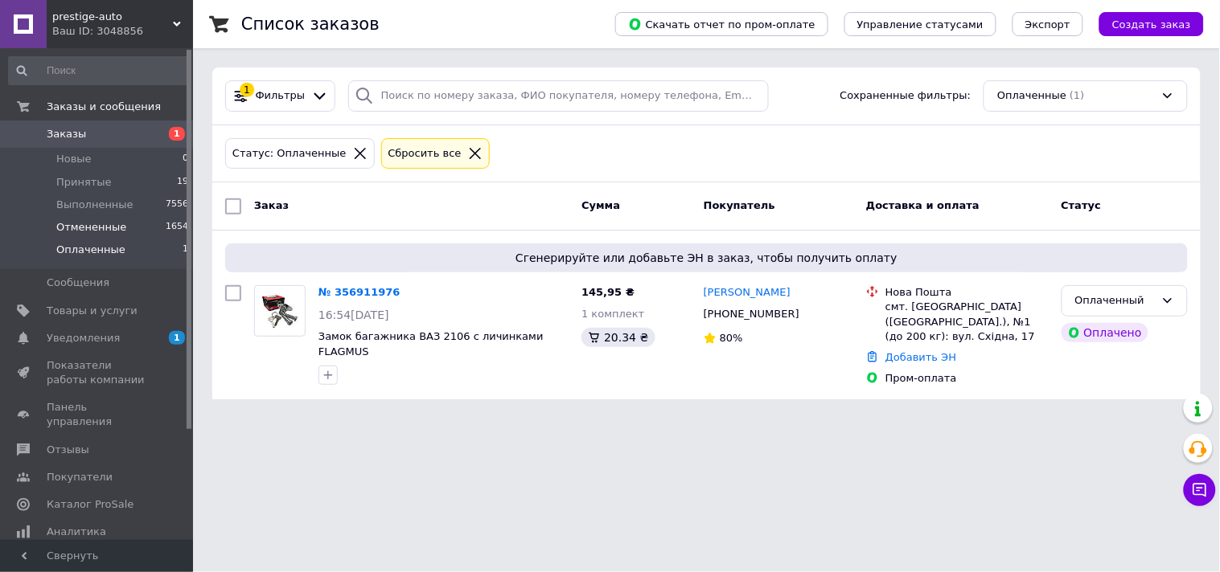
click at [96, 226] on span "Отмененные" at bounding box center [91, 227] width 70 height 14
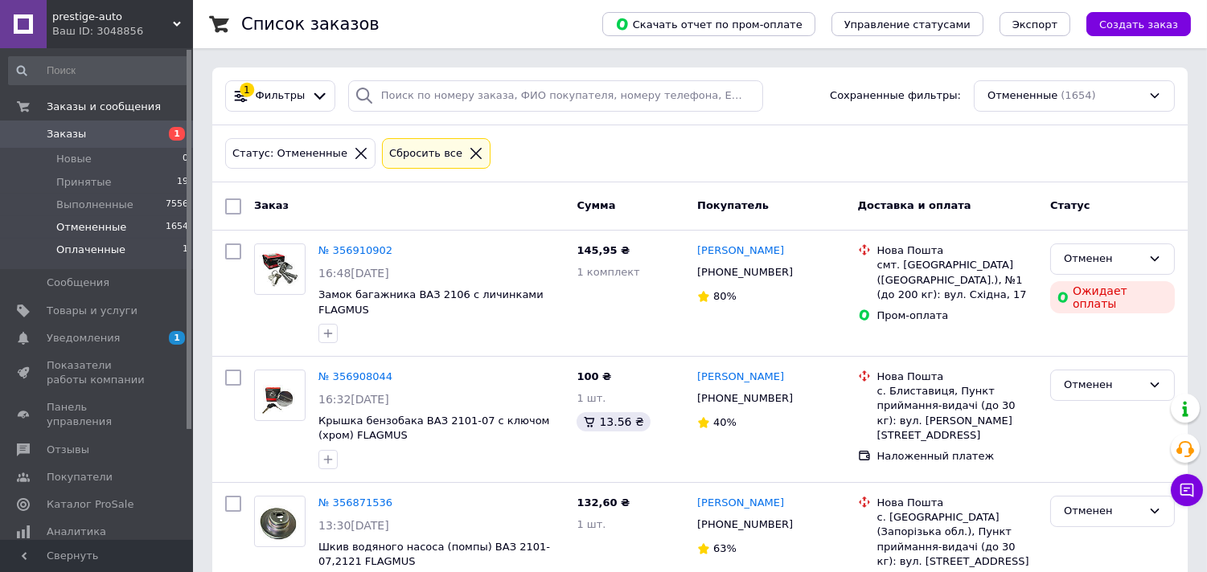
click at [75, 249] on span "Оплаченные" at bounding box center [90, 250] width 69 height 14
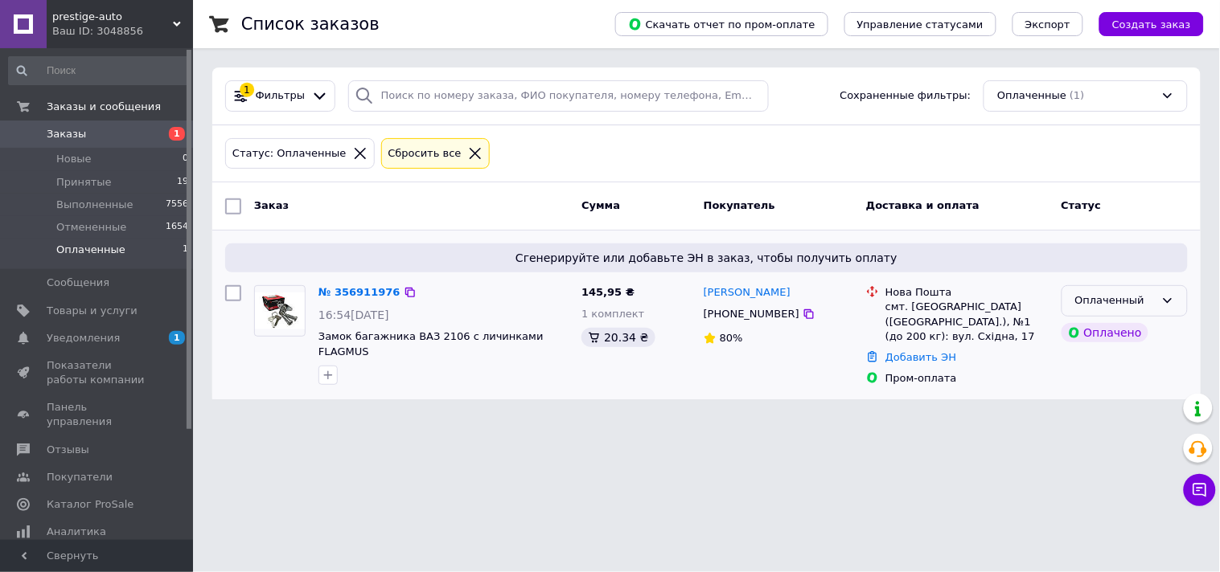
click at [1144, 299] on div "Оплаченный" at bounding box center [1115, 301] width 80 height 17
click at [1092, 335] on li "Принят" at bounding box center [1124, 335] width 125 height 30
click at [77, 179] on span "Принятые" at bounding box center [83, 182] width 55 height 14
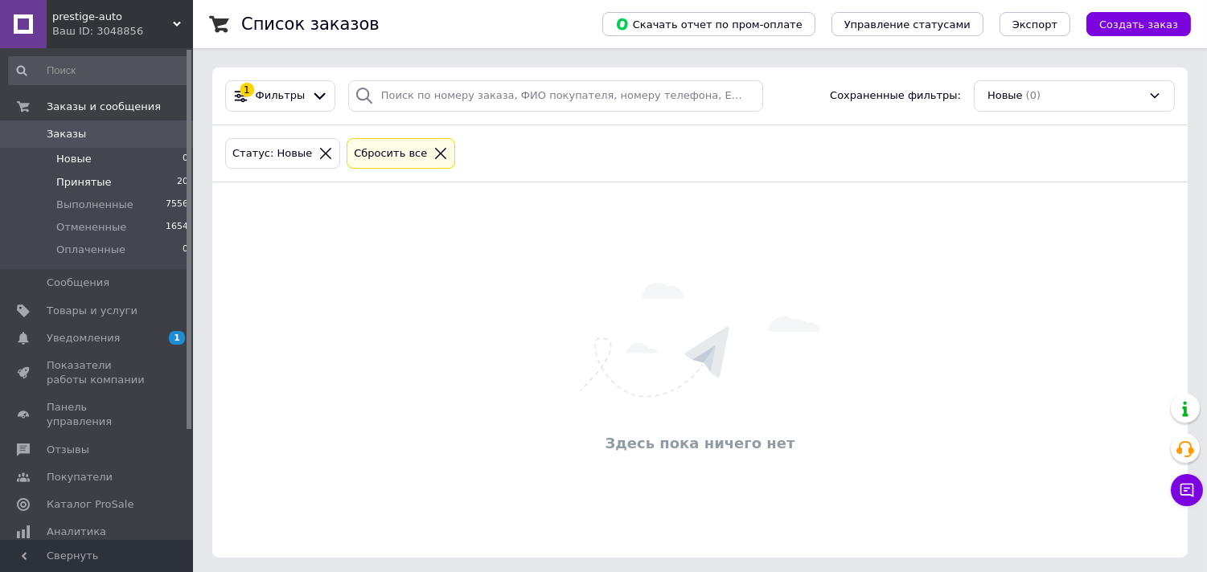
click at [77, 177] on span "Принятые" at bounding box center [83, 182] width 55 height 14
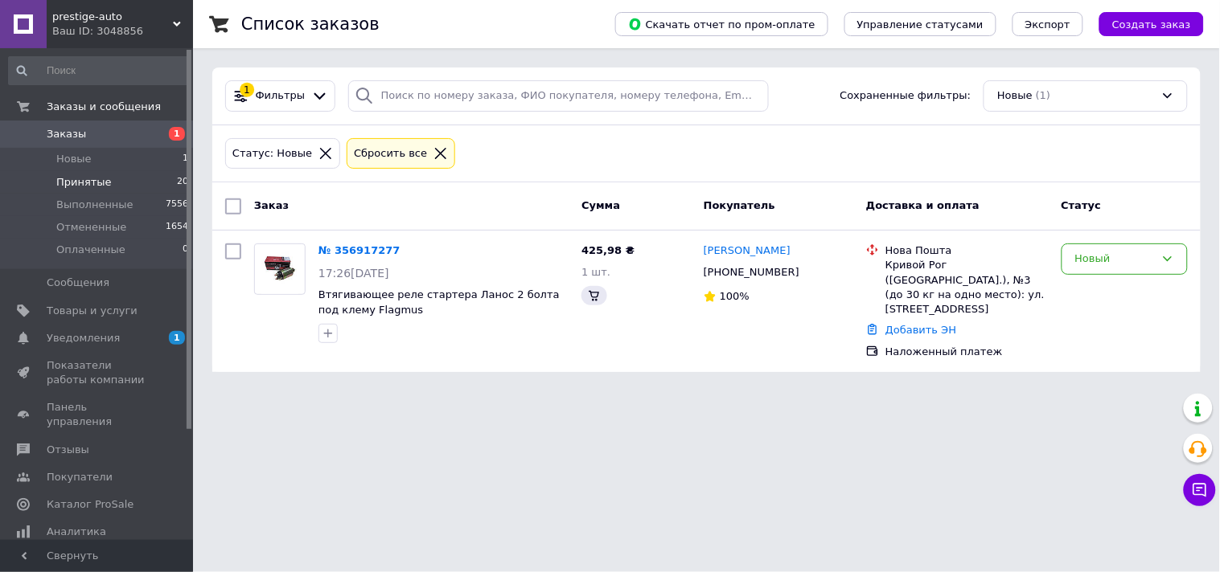
click at [88, 181] on span "Принятые" at bounding box center [83, 182] width 55 height 14
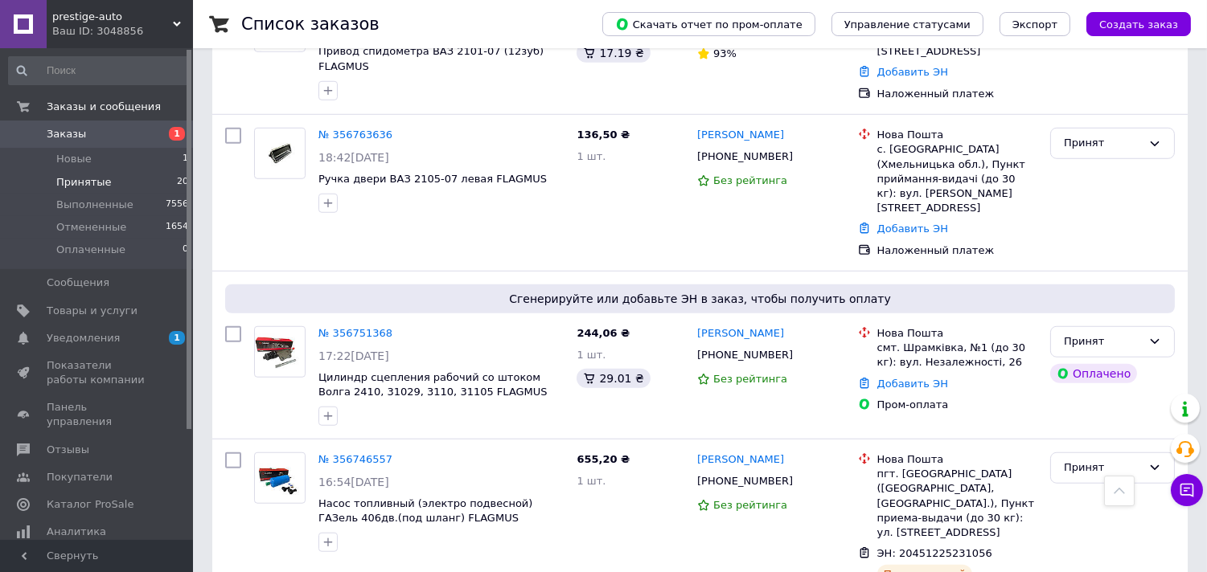
scroll to position [2205, 0]
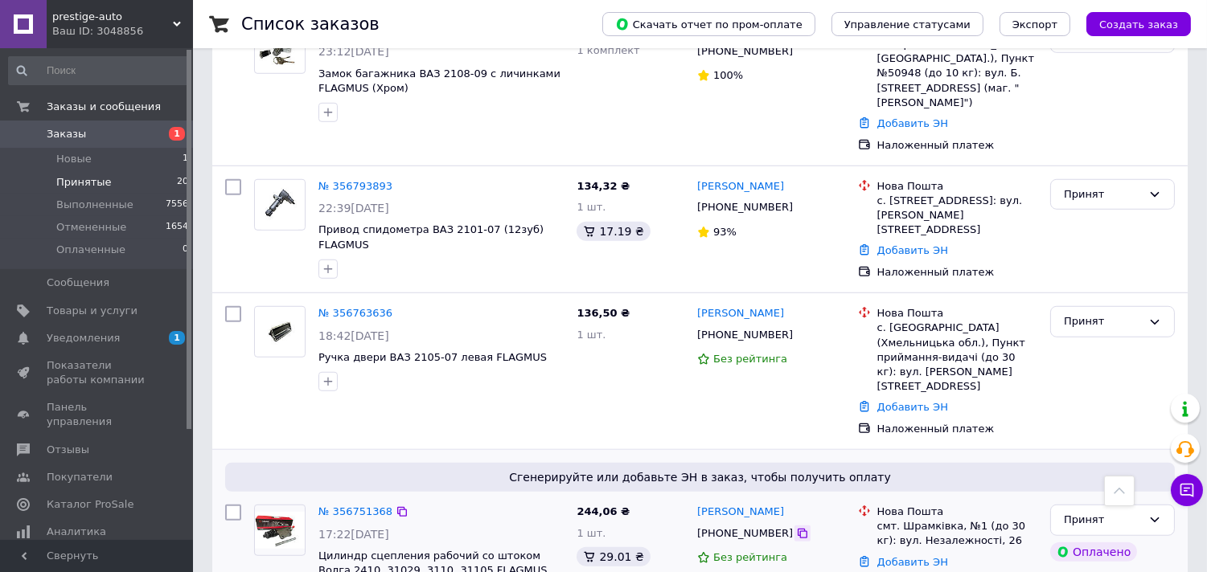
click at [796, 487] on icon at bounding box center [802, 533] width 13 height 13
click at [352, 487] on link "№ 356751368" at bounding box center [355, 512] width 74 height 12
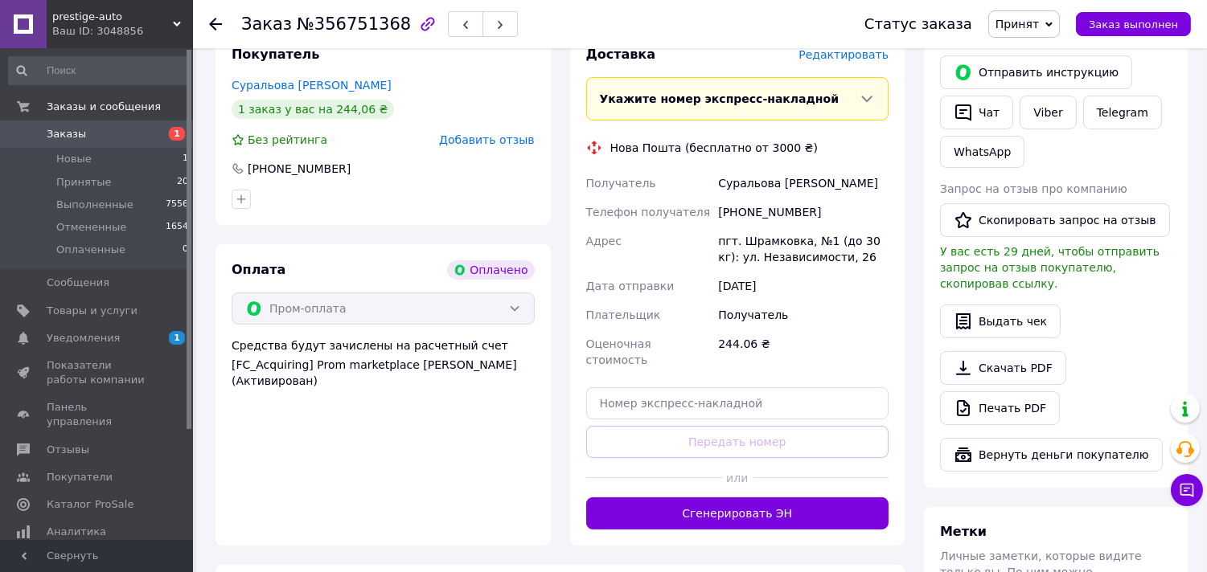
scroll to position [446, 0]
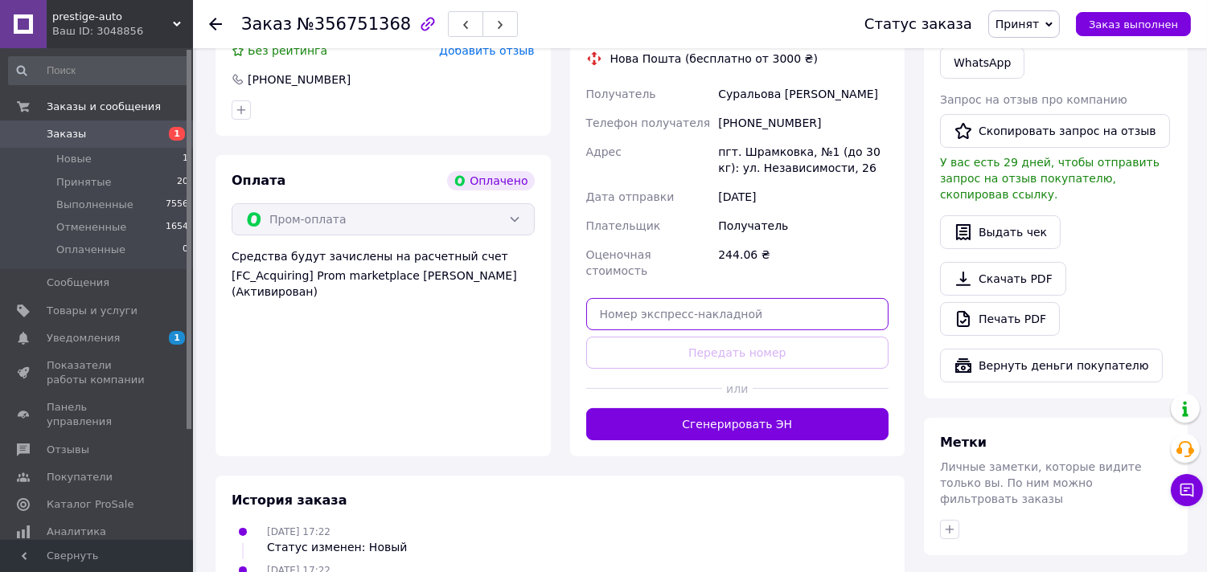
click at [644, 298] on input "text" at bounding box center [737, 314] width 303 height 32
paste input "59001432834392"
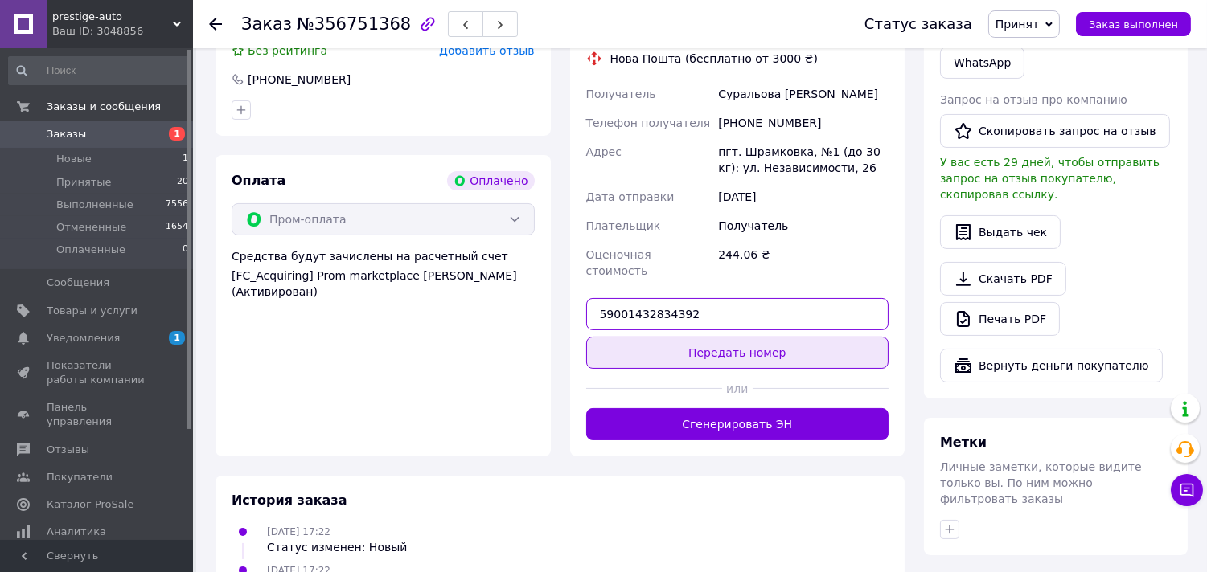
type input "59001432834392"
click at [652, 337] on button "Передать номер" at bounding box center [737, 353] width 303 height 32
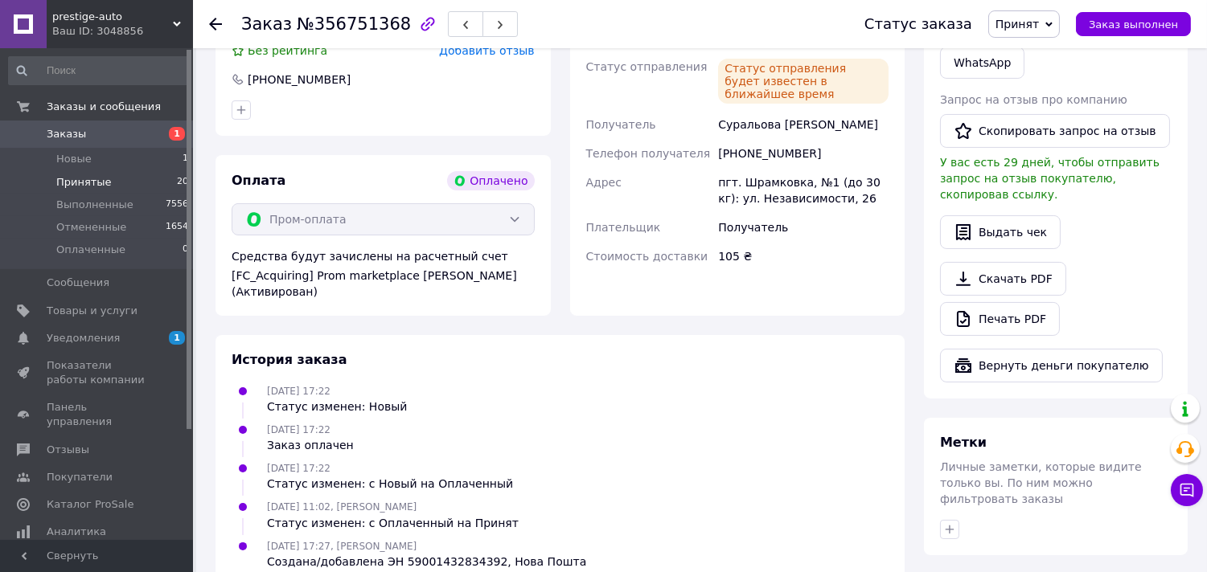
click at [76, 178] on span "Принятые" at bounding box center [83, 182] width 55 height 14
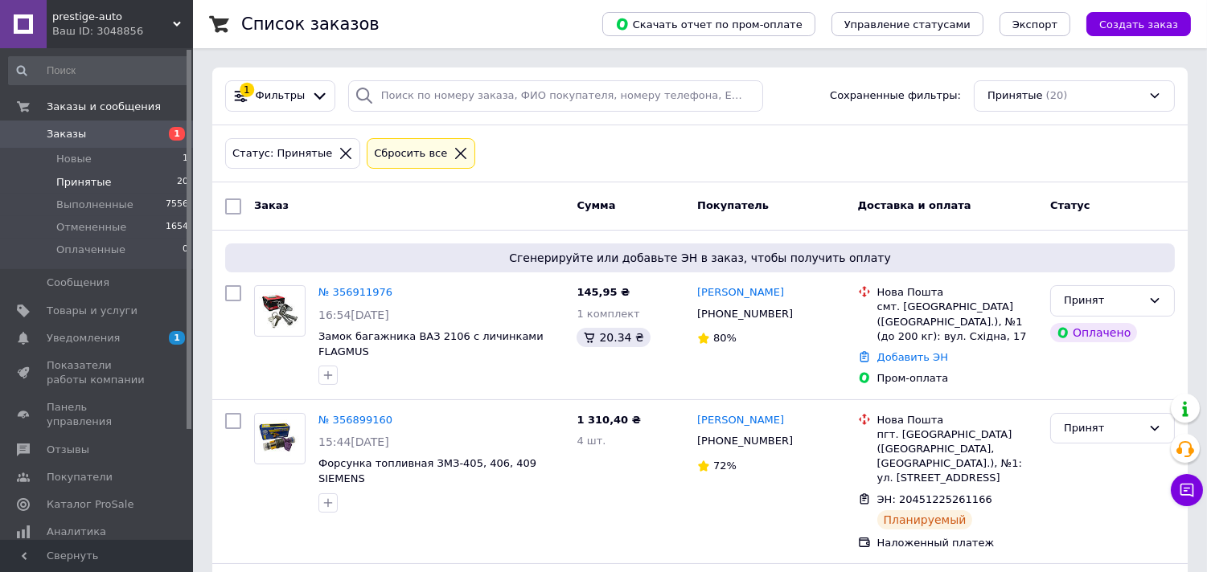
scroll to position [178, 0]
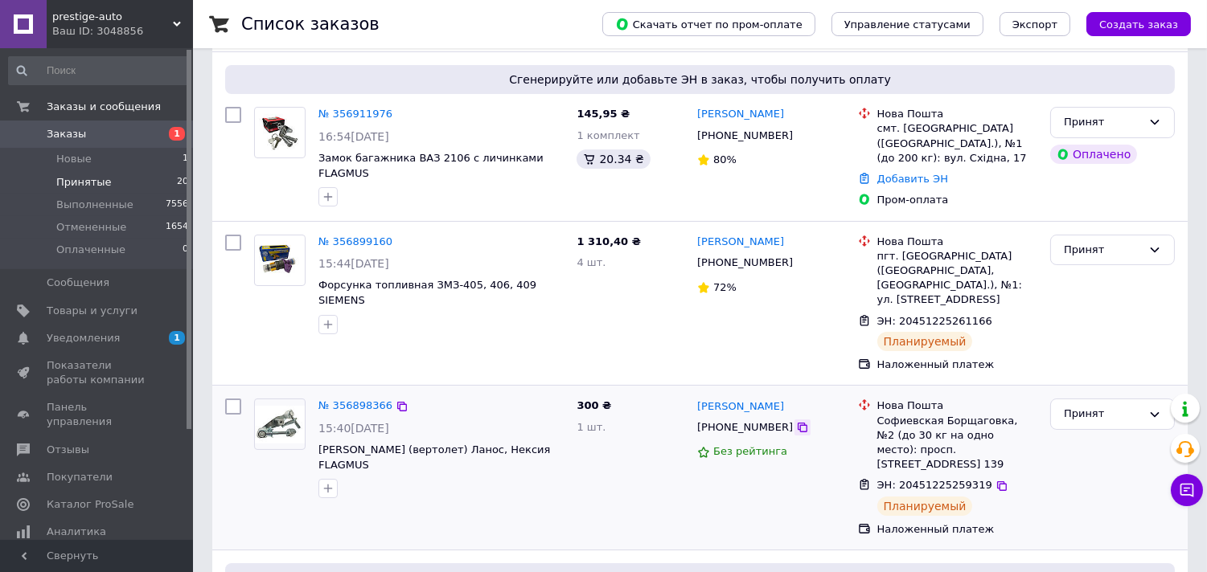
click at [798, 423] on icon at bounding box center [803, 428] width 10 height 10
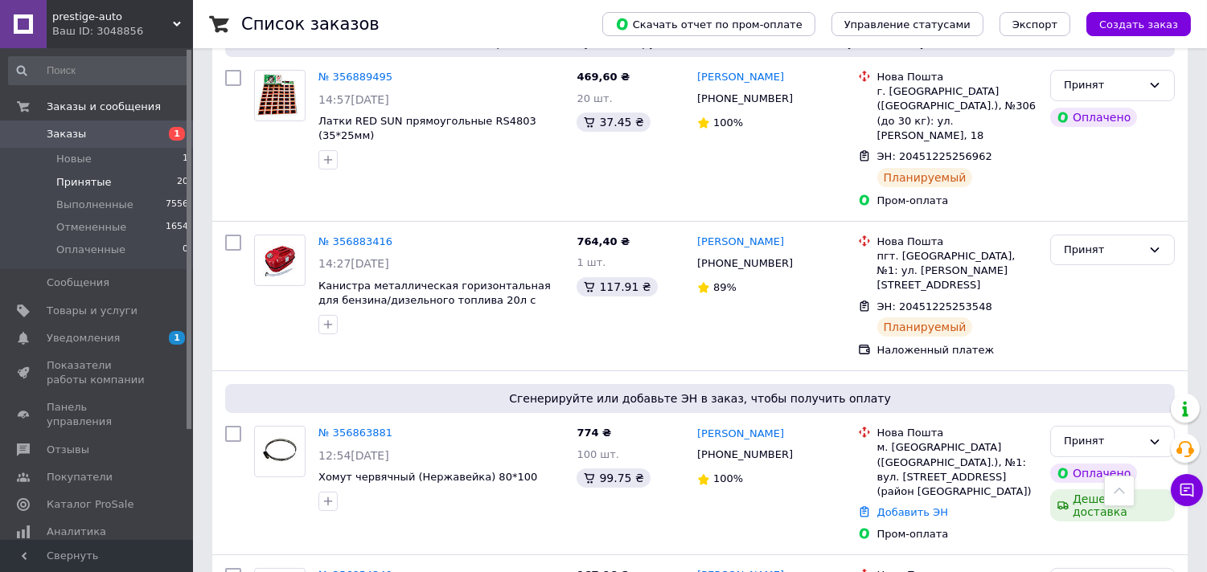
scroll to position [804, 0]
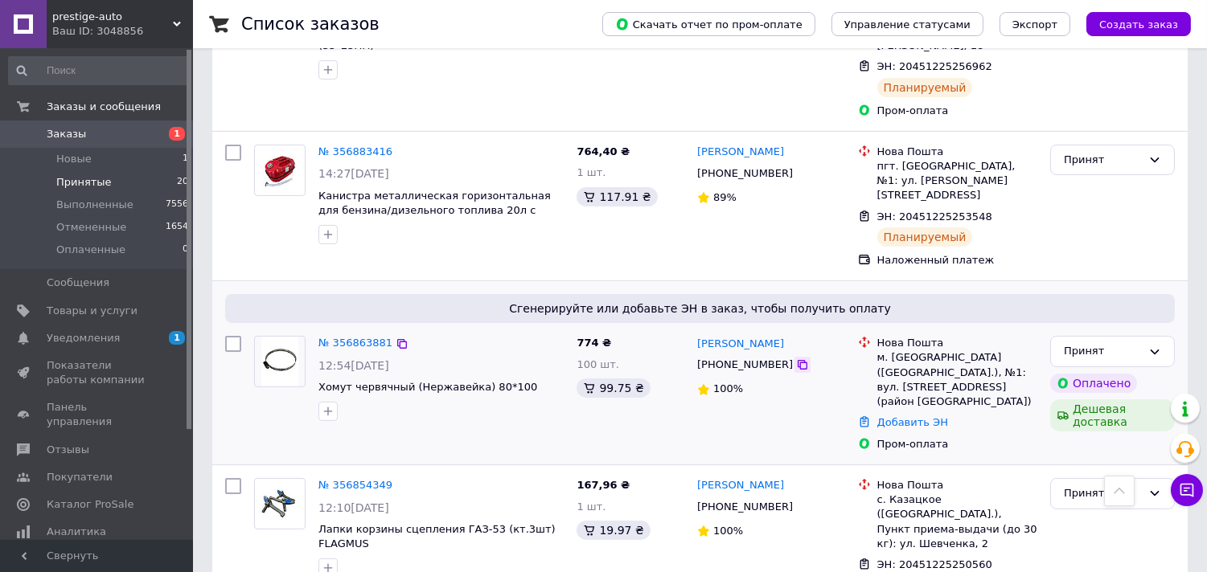
click at [796, 359] on icon at bounding box center [802, 365] width 13 height 13
click at [344, 337] on link "№ 356863881" at bounding box center [355, 343] width 74 height 12
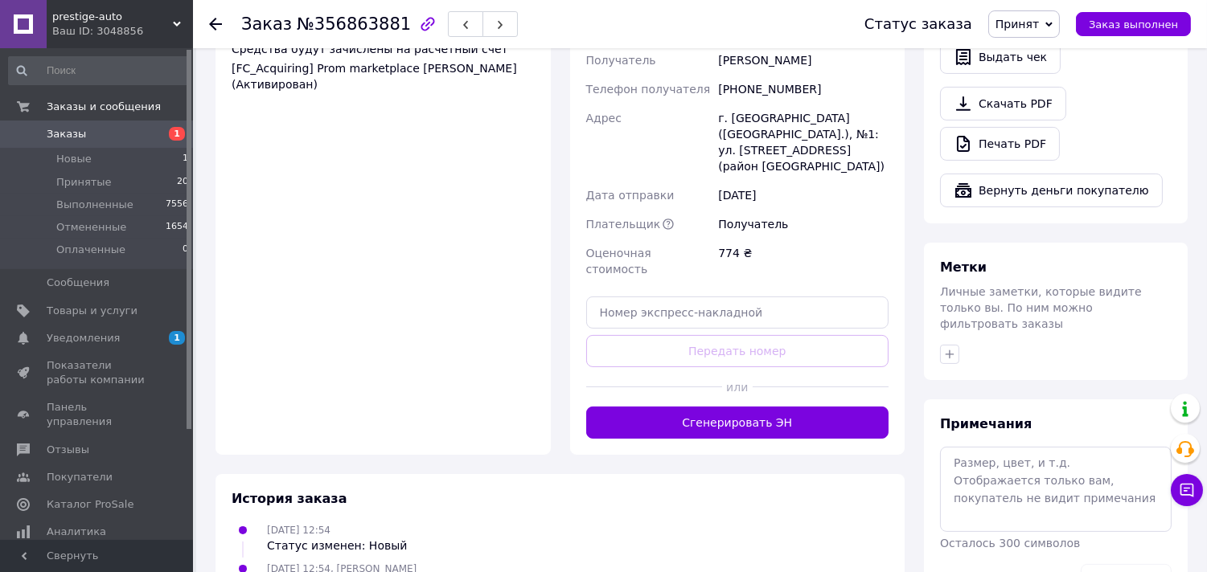
scroll to position [745, 0]
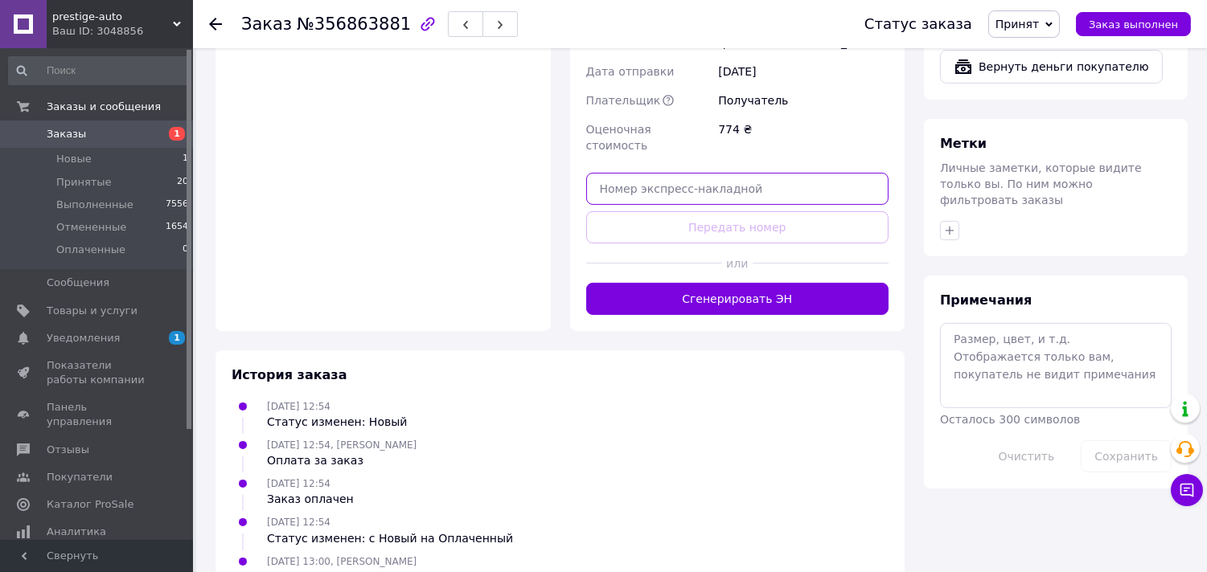
click at [603, 173] on input "text" at bounding box center [737, 189] width 303 height 32
paste input "59001432837123"
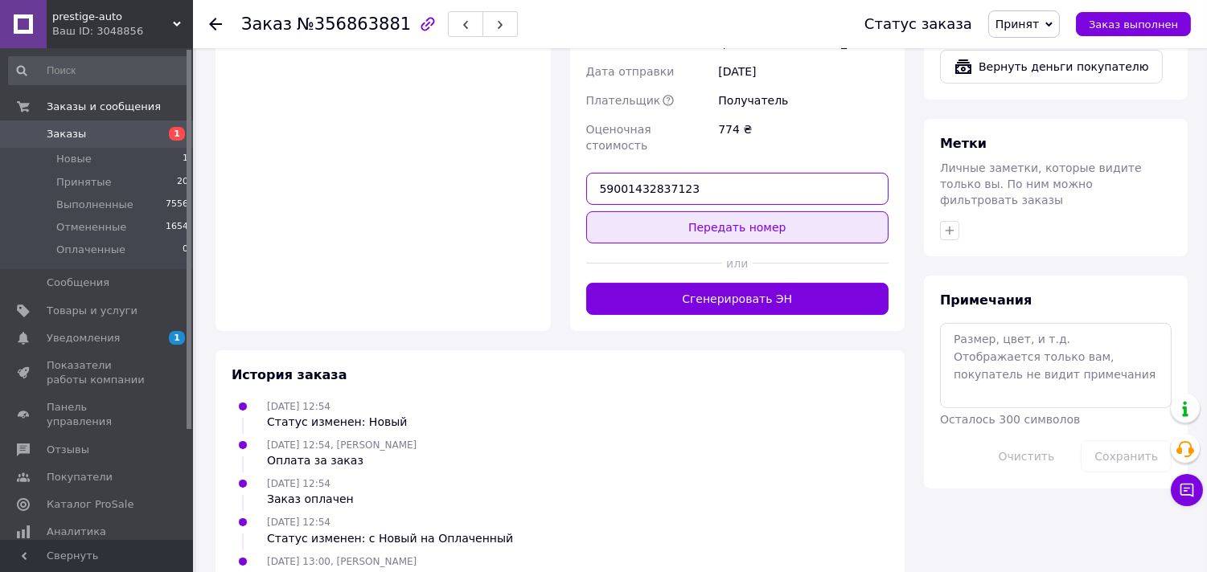
type input "59001432837123"
click at [619, 211] on button "Передать номер" at bounding box center [737, 227] width 303 height 32
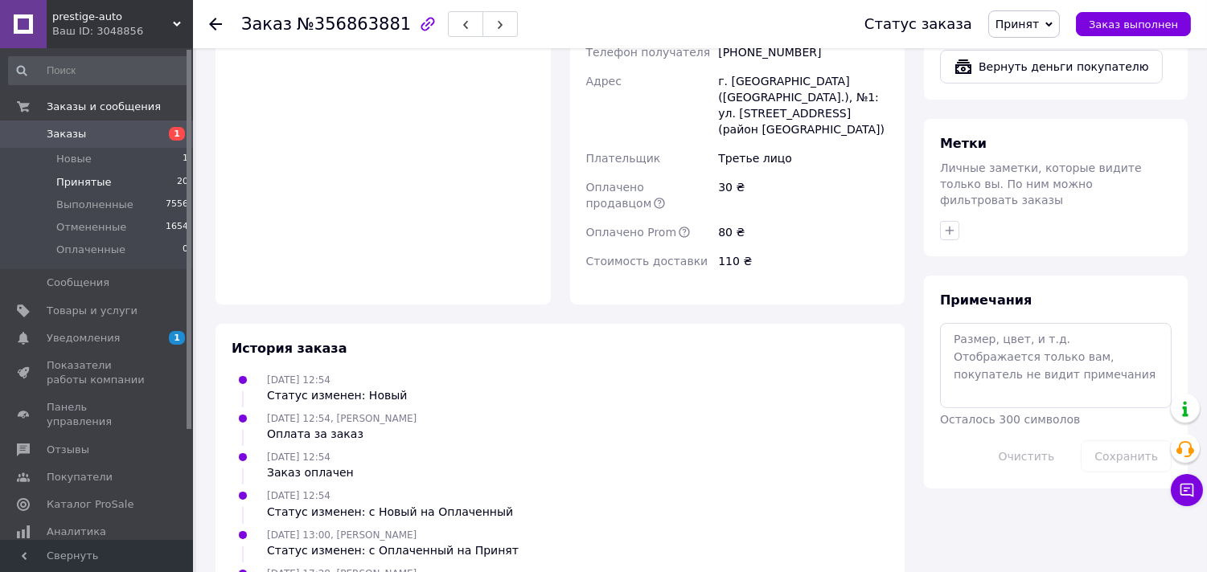
click at [76, 182] on span "Принятые" at bounding box center [83, 182] width 55 height 14
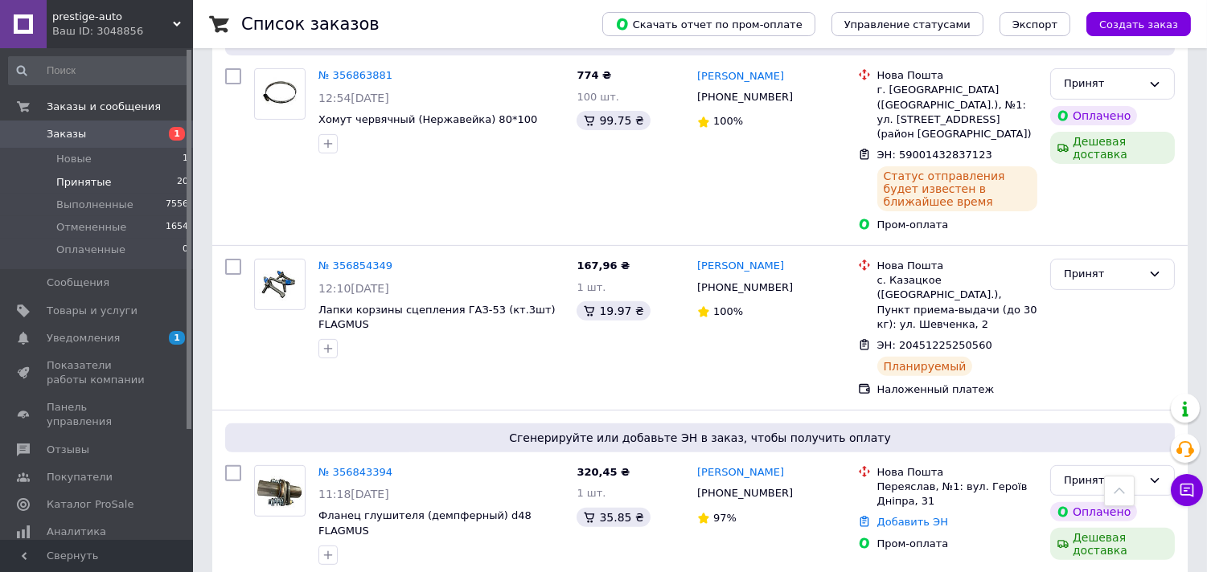
scroll to position [1250, 0]
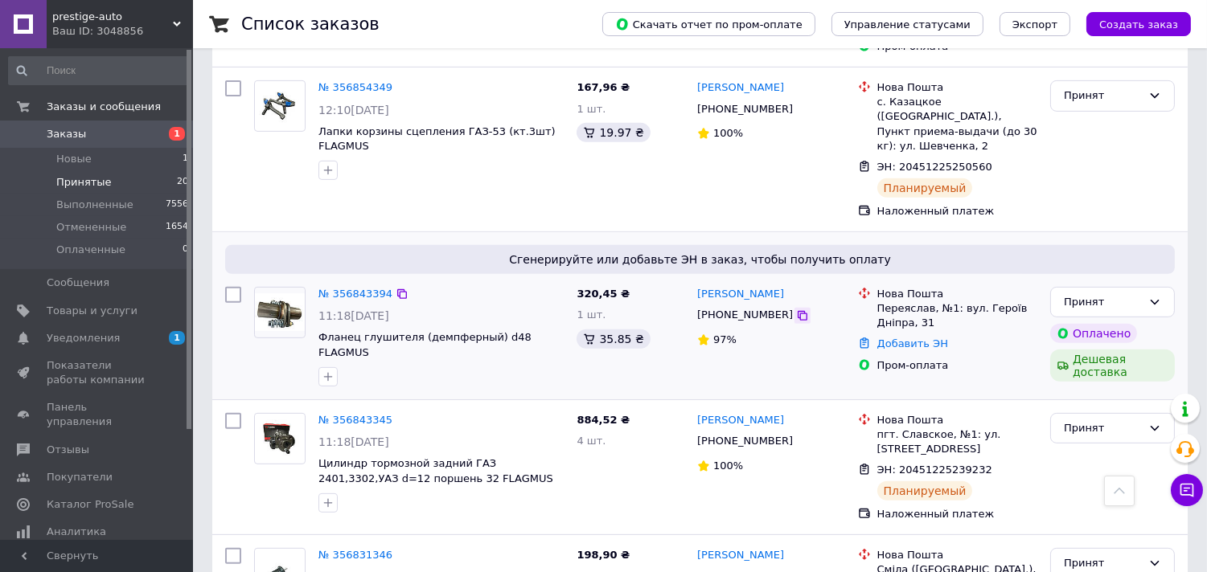
click at [798, 311] on icon at bounding box center [803, 316] width 10 height 10
click at [354, 288] on link "№ 356843394" at bounding box center [355, 294] width 74 height 12
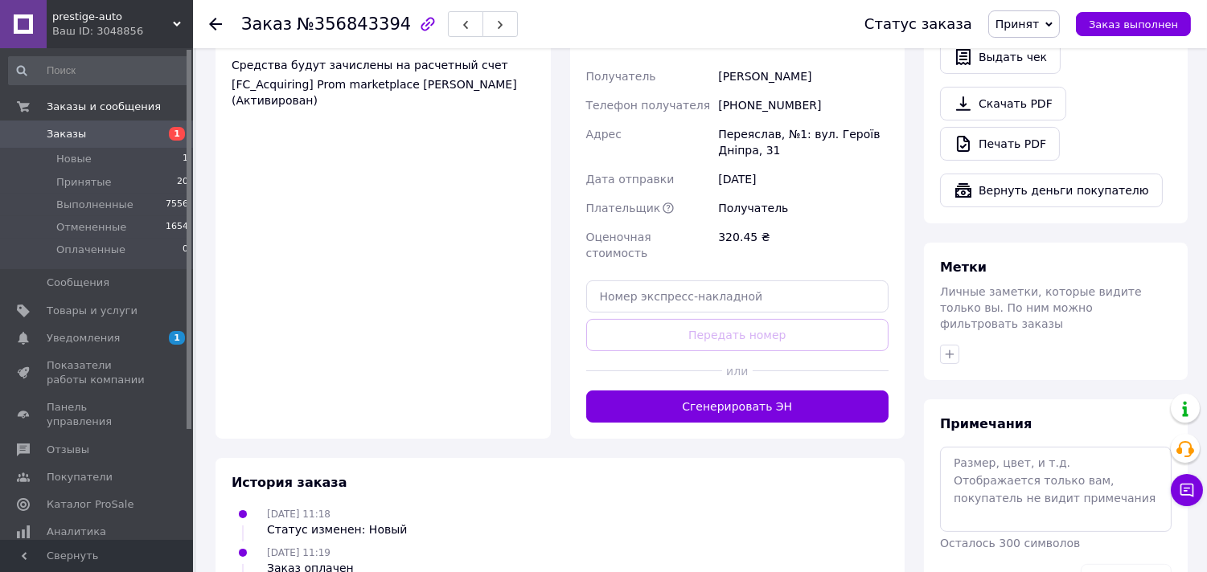
scroll to position [706, 0]
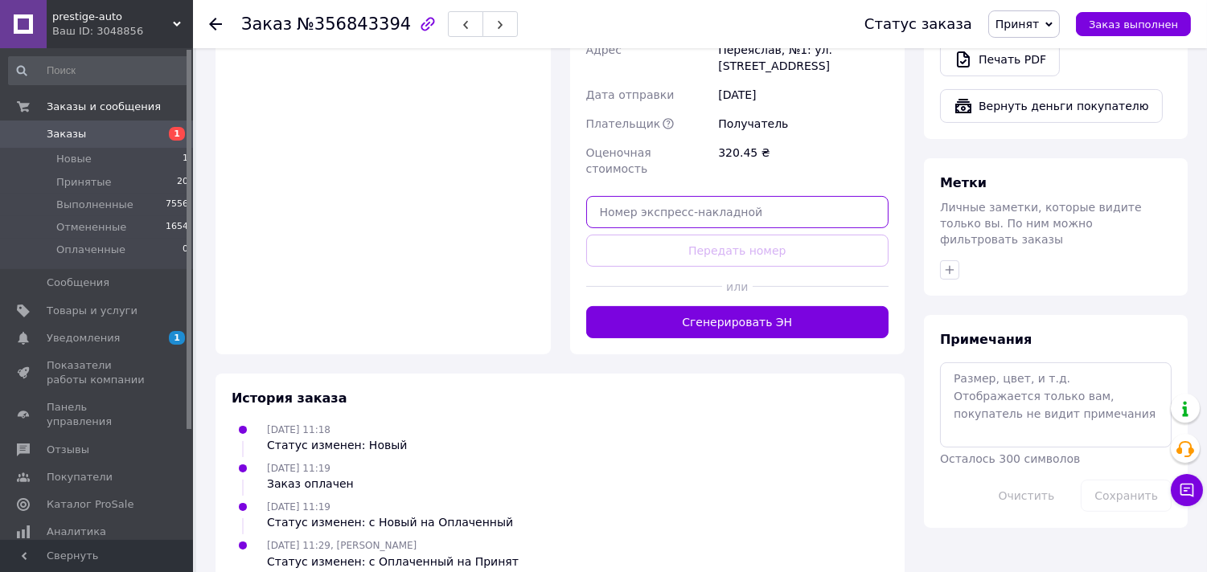
click at [637, 196] on input "text" at bounding box center [737, 212] width 303 height 32
paste input "59001432836504"
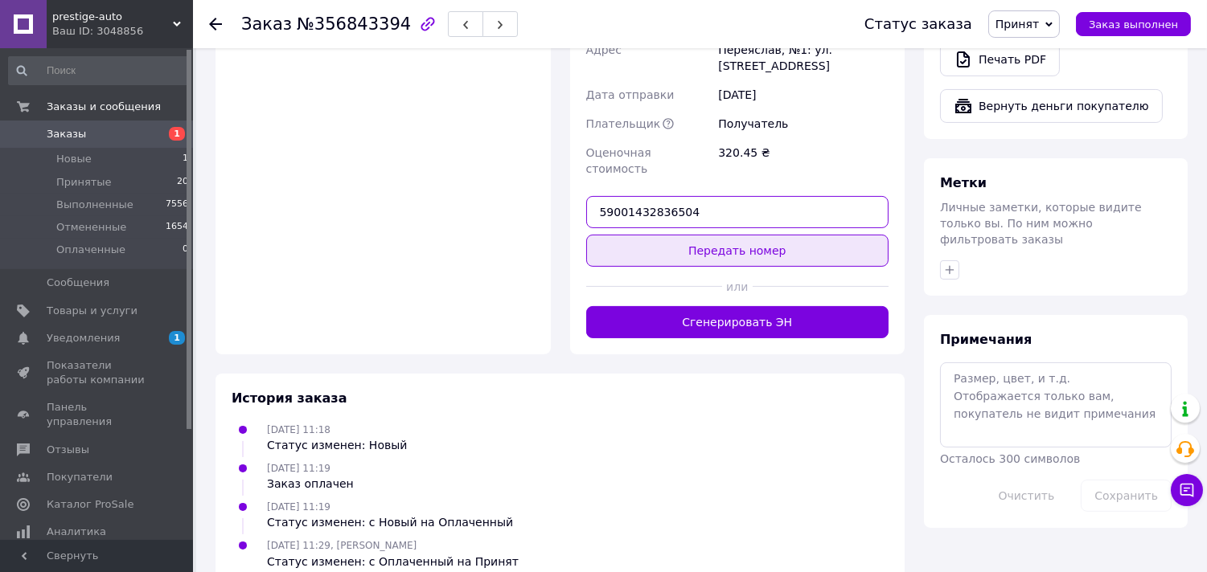
type input "59001432836504"
click at [639, 235] on button "Передать номер" at bounding box center [737, 251] width 303 height 32
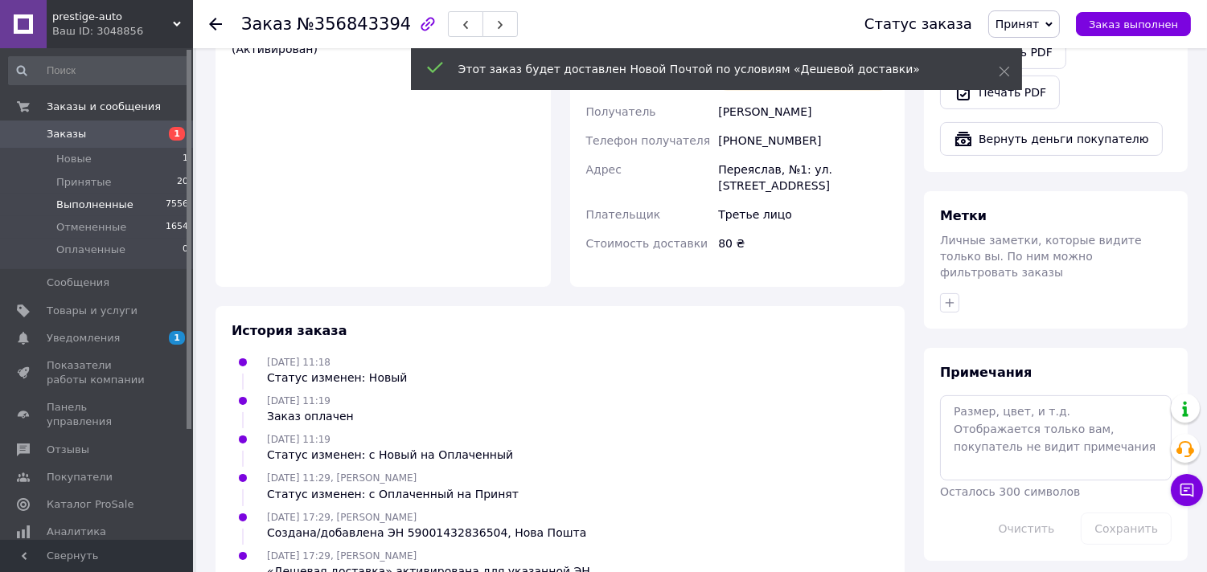
scroll to position [686, 0]
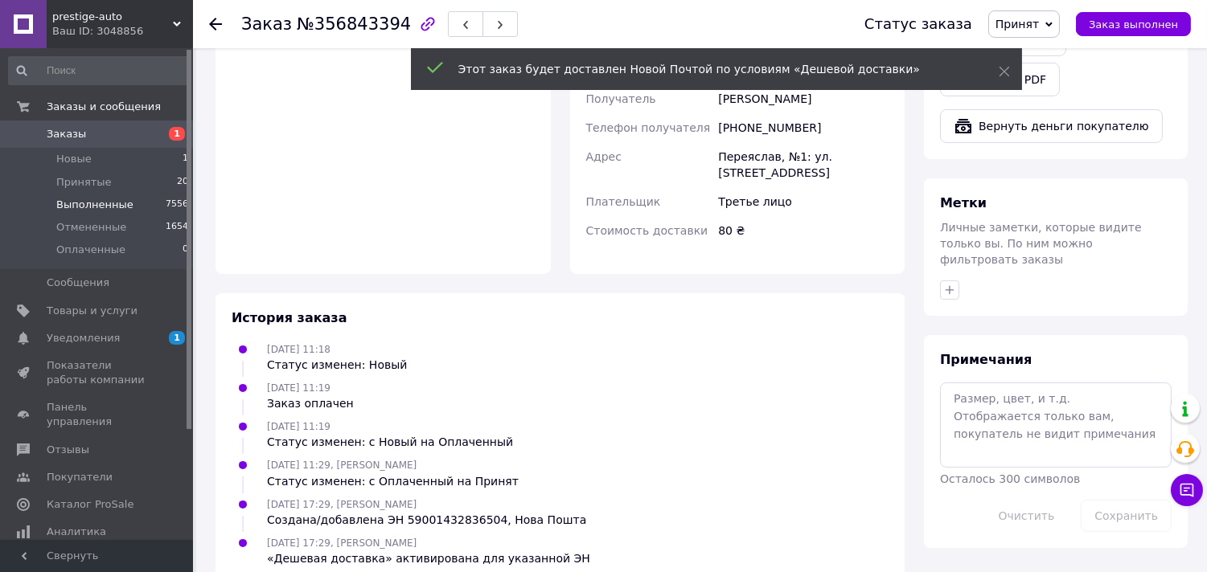
click at [61, 199] on span "Выполненные" at bounding box center [94, 205] width 77 height 14
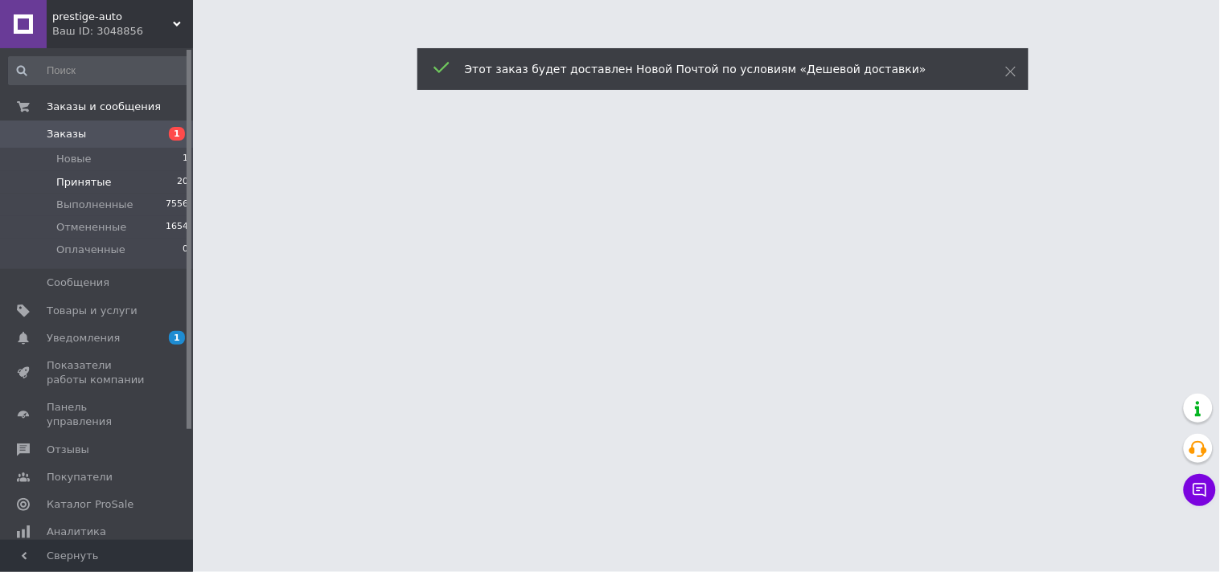
click at [60, 183] on span "Принятые" at bounding box center [83, 182] width 55 height 14
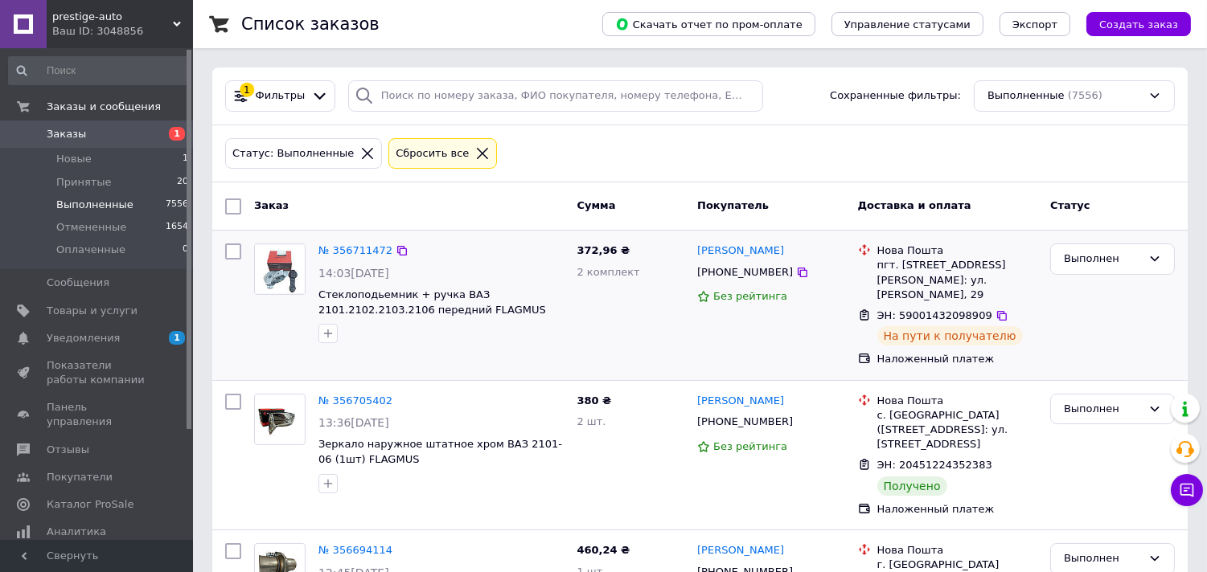
scroll to position [268, 0]
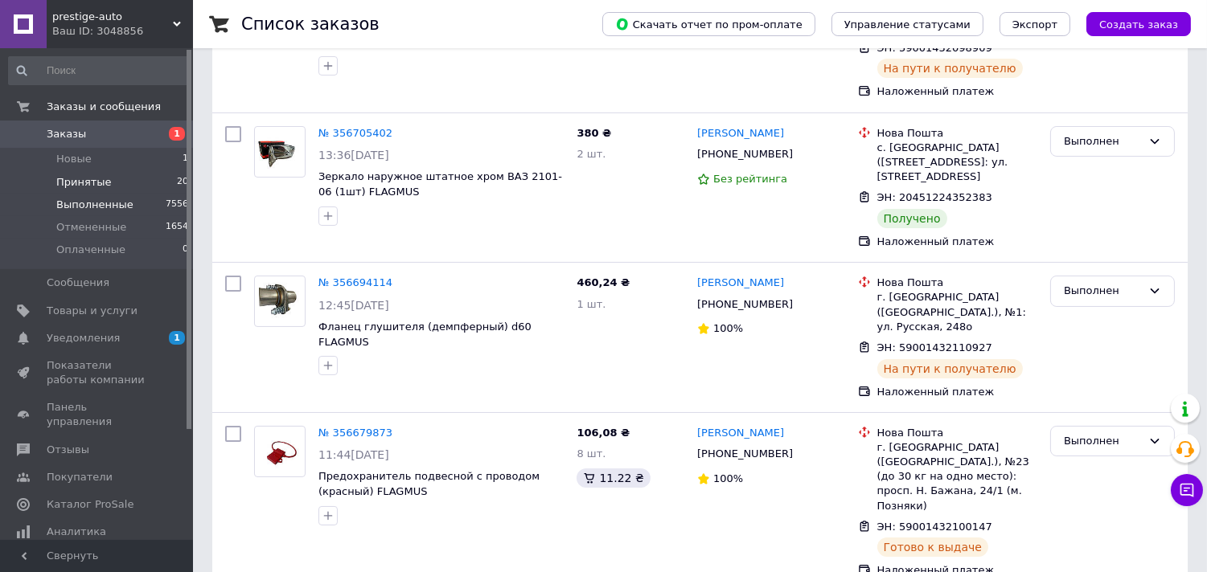
click at [68, 182] on span "Принятые" at bounding box center [83, 182] width 55 height 14
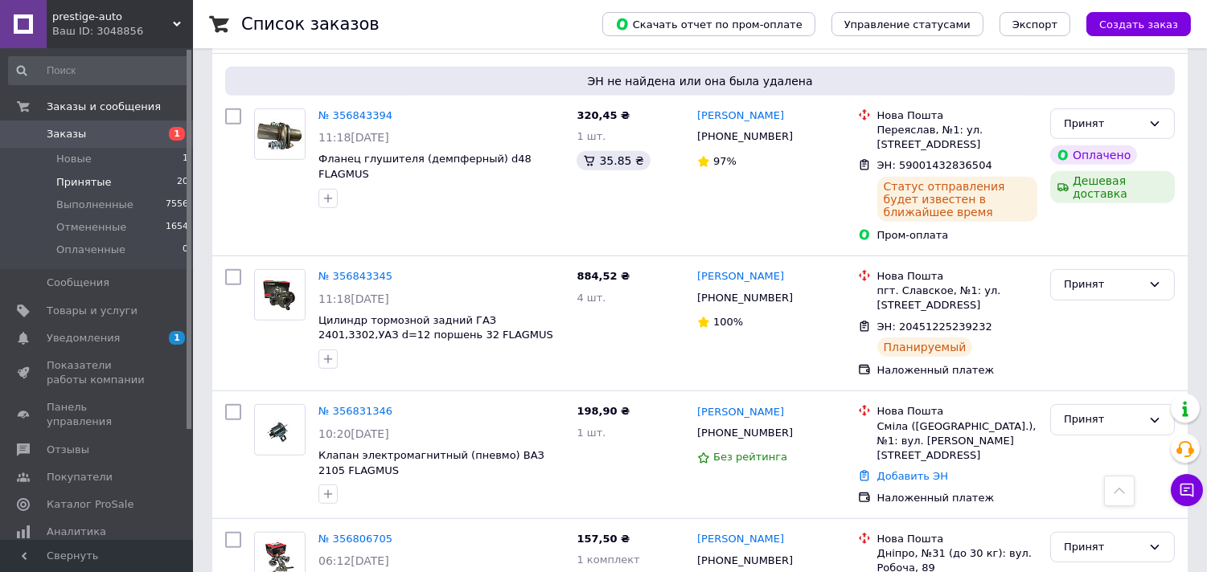
scroll to position [1518, 0]
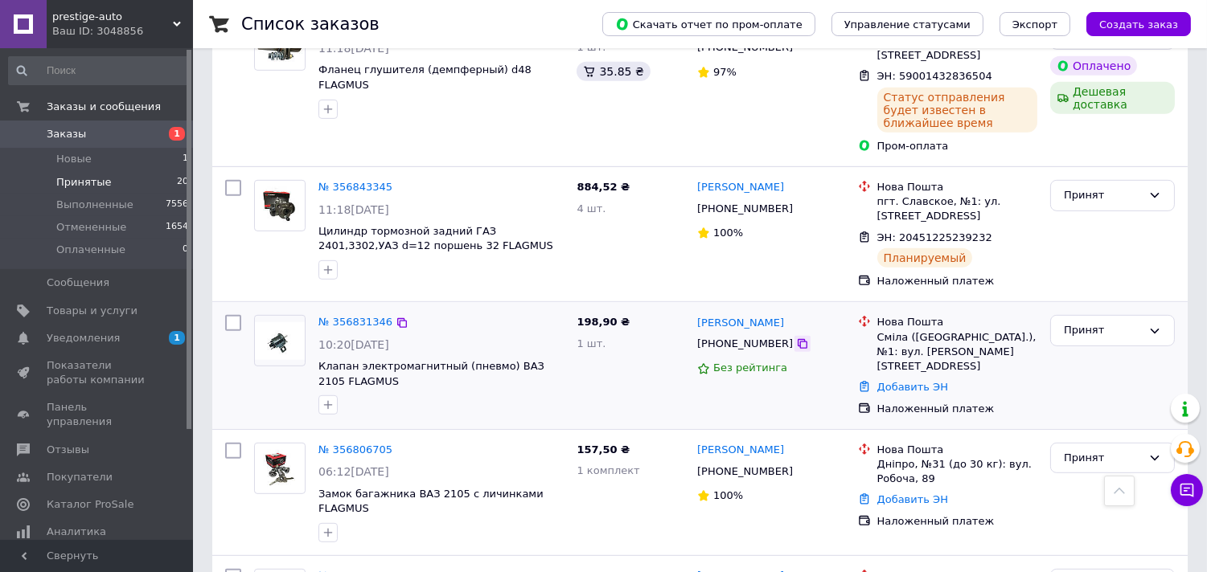
click at [796, 338] on icon at bounding box center [802, 344] width 13 height 13
click at [351, 316] on link "№ 356831346" at bounding box center [355, 322] width 74 height 12
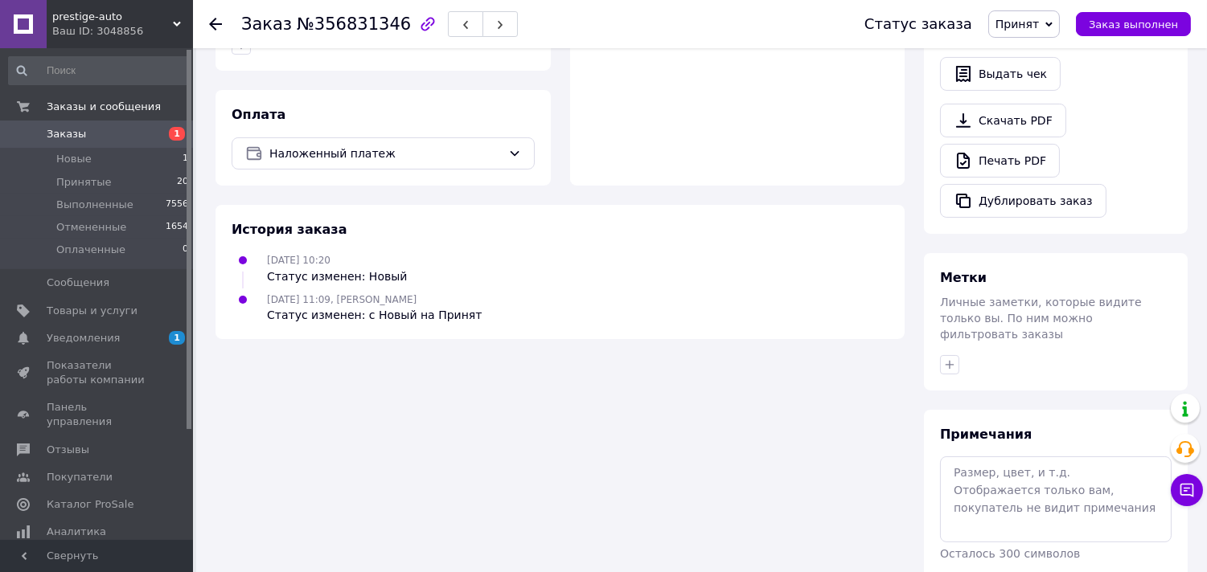
scroll to position [486, 0]
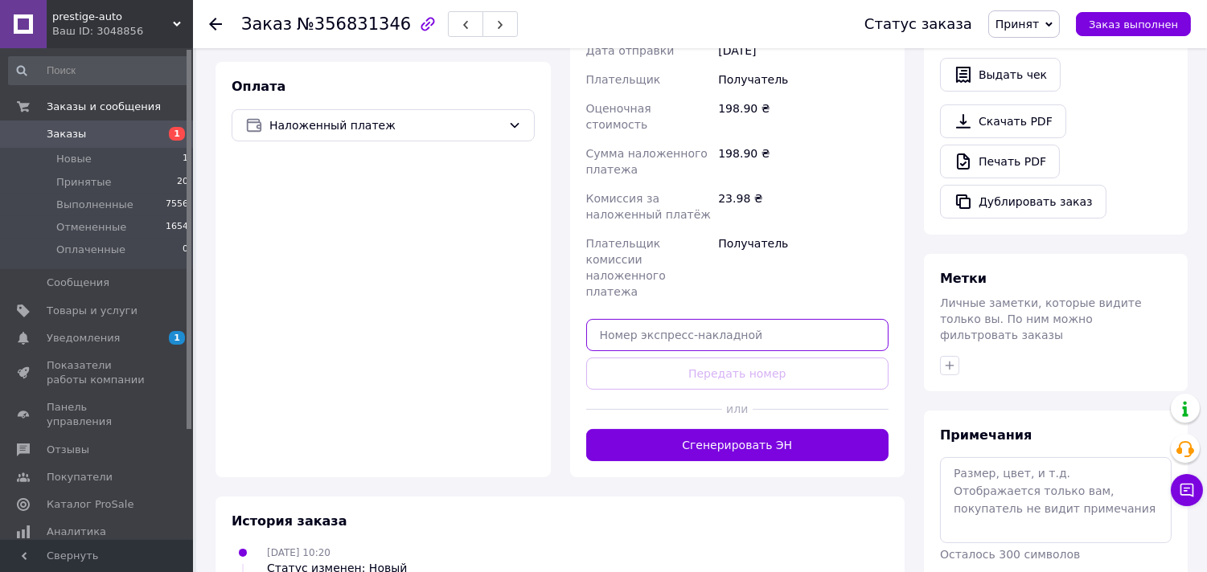
click at [612, 319] on input "text" at bounding box center [737, 335] width 303 height 32
paste input "59001432834944"
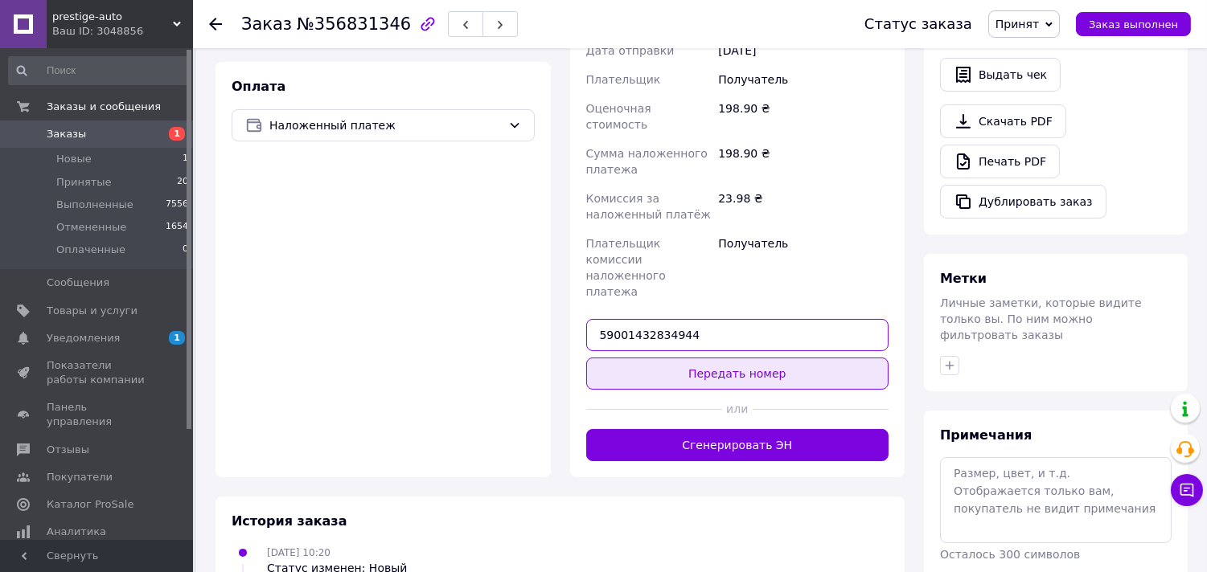
type input "59001432834944"
click at [643, 358] on button "Передать номер" at bounding box center [737, 374] width 303 height 32
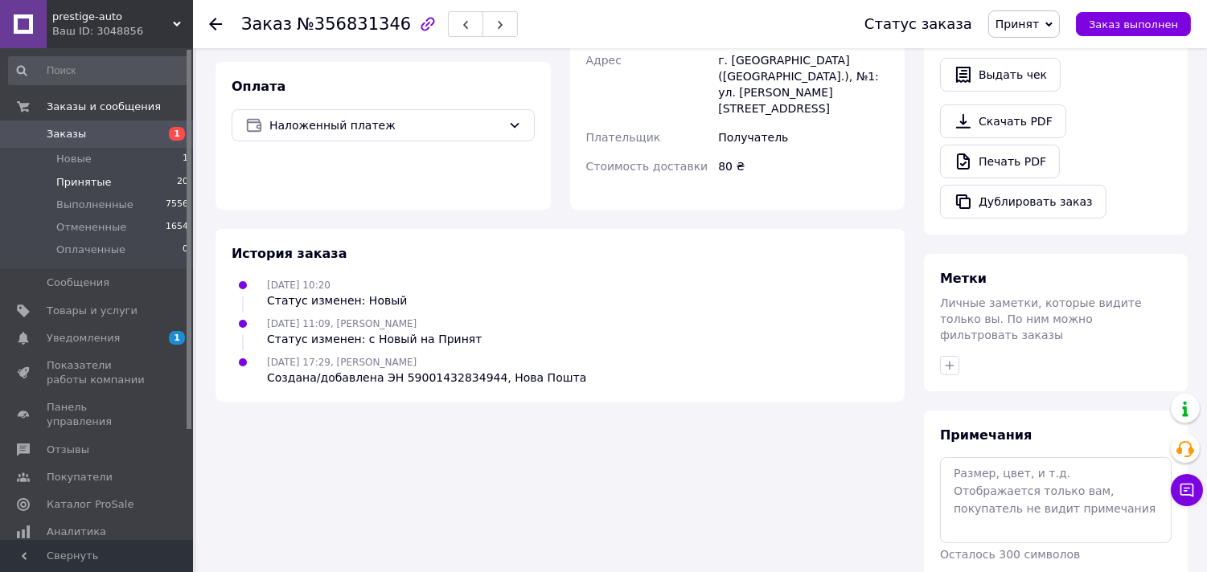
click at [96, 175] on span "Принятые" at bounding box center [83, 182] width 55 height 14
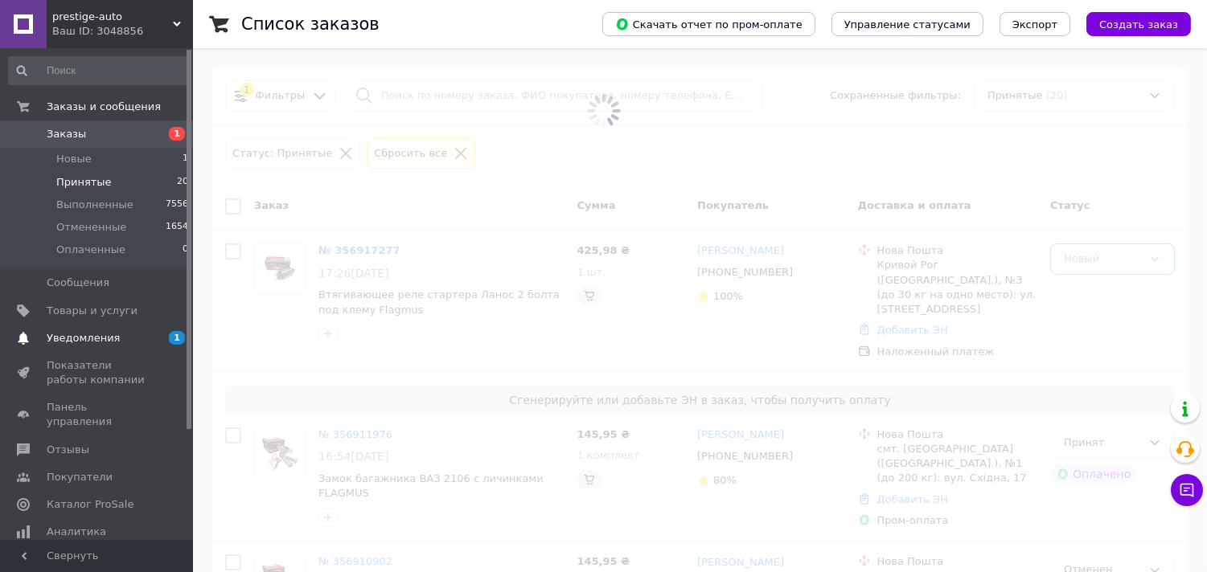
click at [56, 338] on span "Уведомления" at bounding box center [83, 338] width 73 height 14
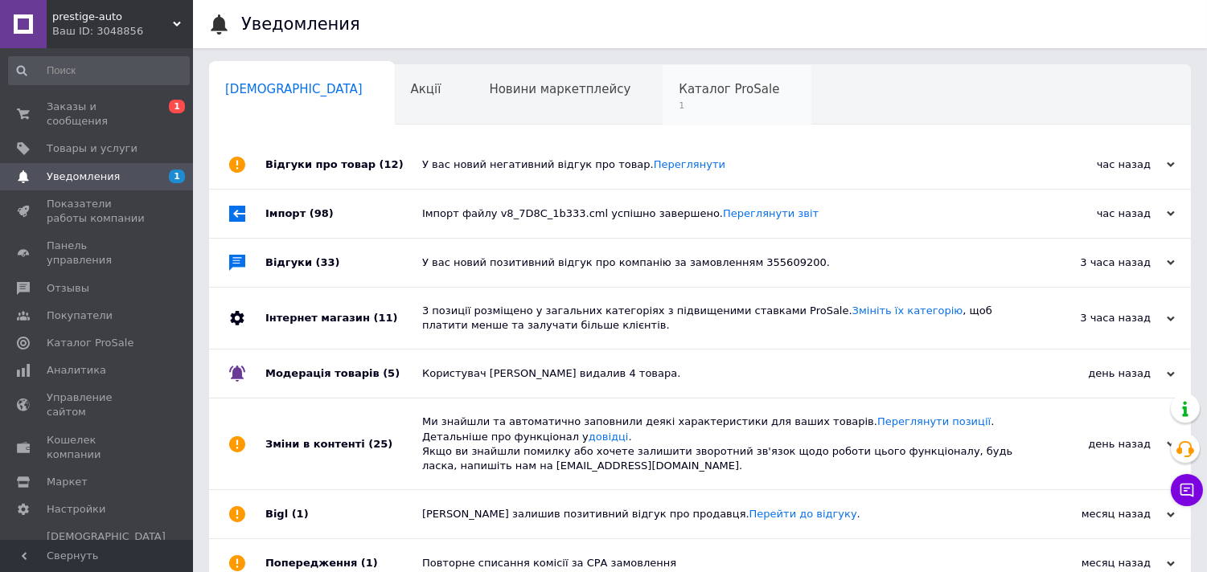
click at [663, 97] on div "Каталог ProSale 1" at bounding box center [737, 95] width 149 height 61
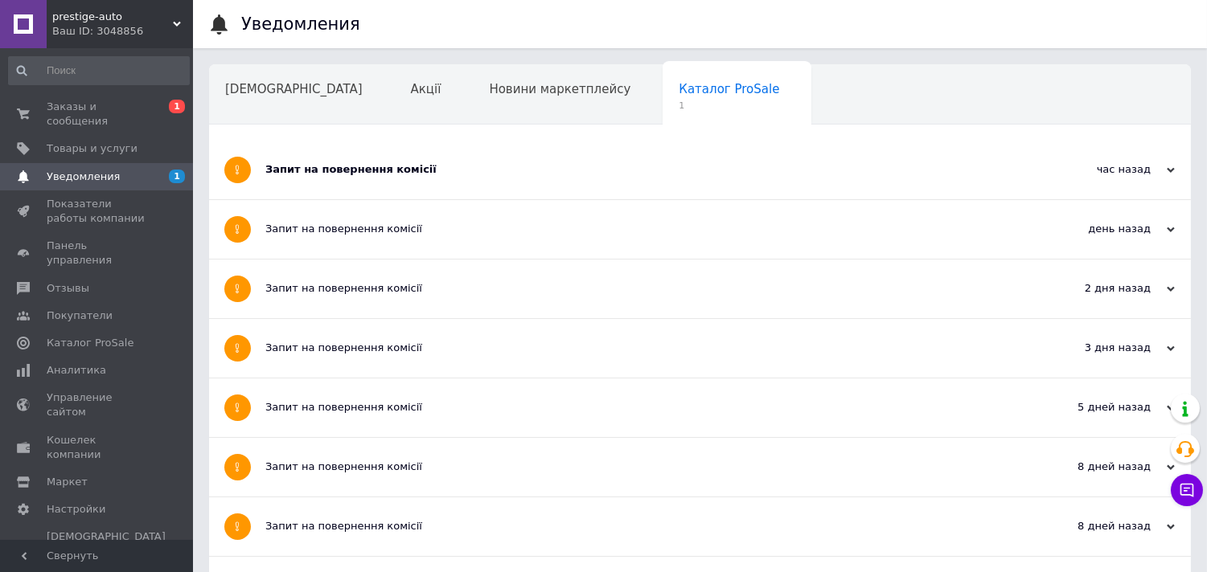
click at [341, 174] on div "Запит на повернення комісії" at bounding box center [639, 169] width 749 height 14
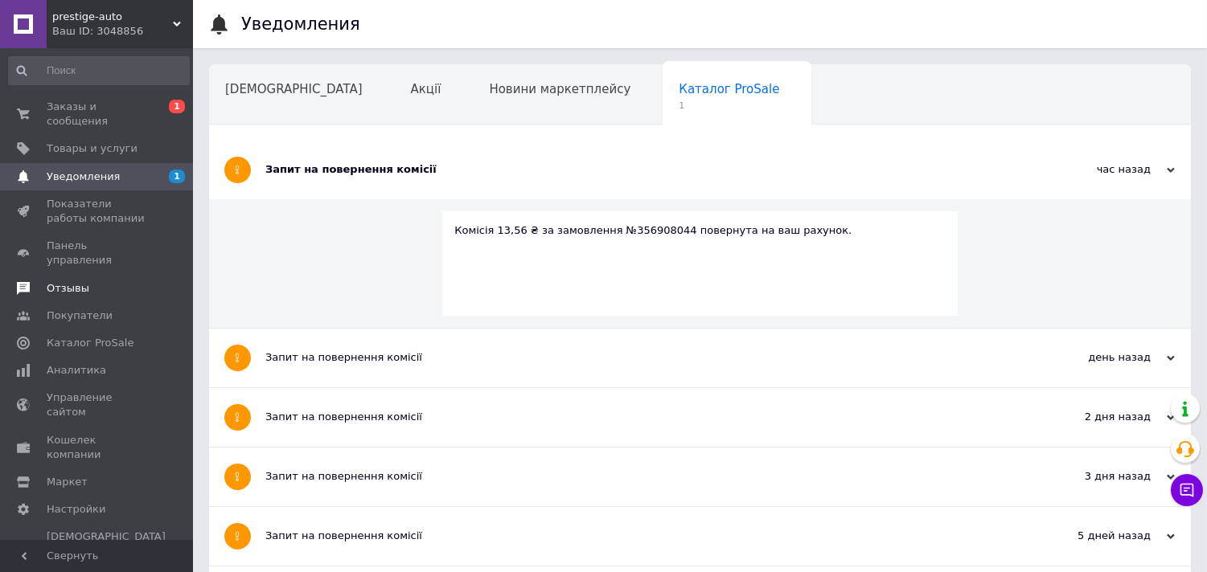
click at [44, 281] on span at bounding box center [23, 288] width 47 height 14
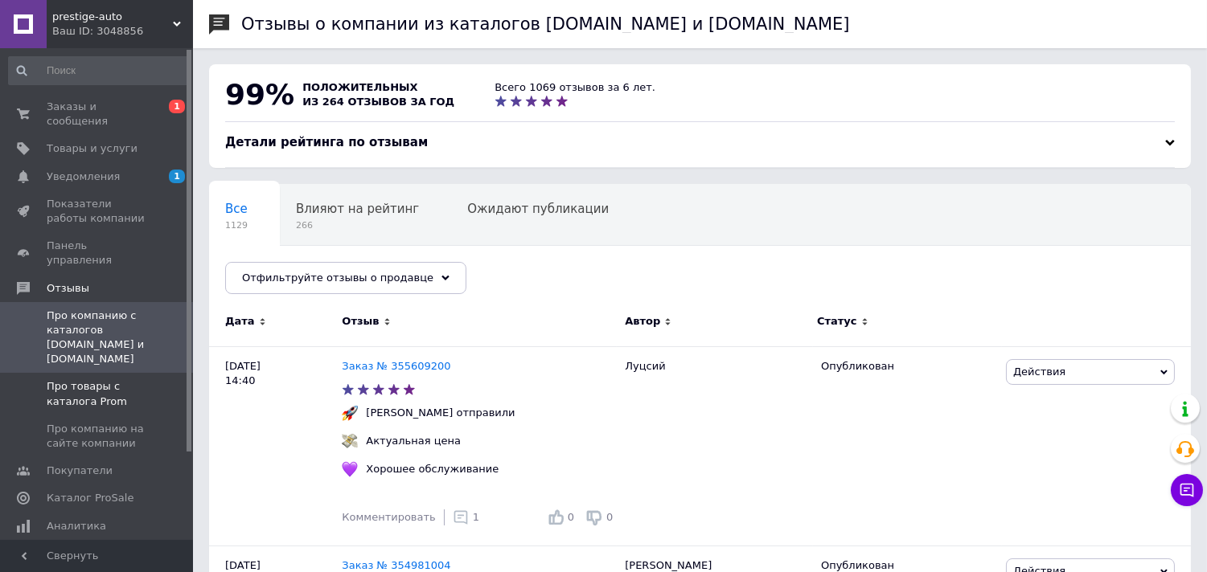
click at [89, 380] on span "Про товары с каталога Prom" at bounding box center [98, 394] width 102 height 29
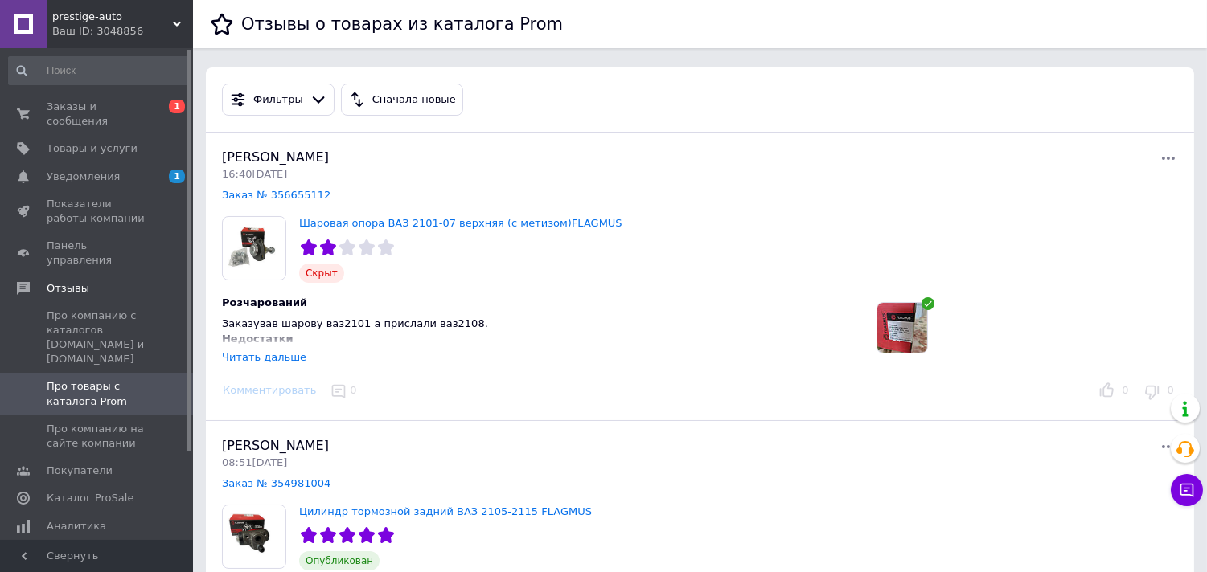
click at [268, 389] on div "Комментировать" at bounding box center [269, 391] width 105 height 17
click at [261, 360] on div "Читать дальше" at bounding box center [264, 357] width 84 height 12
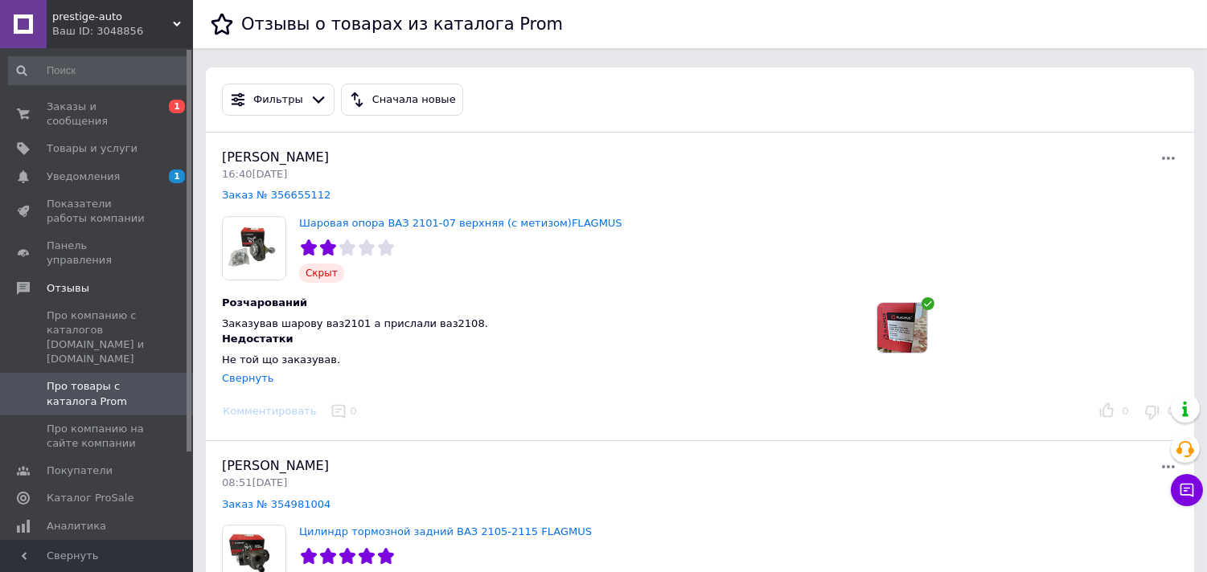
click at [1098, 158] on icon at bounding box center [1168, 158] width 13 height 3
click at [1060, 229] on button "Обжаловать" at bounding box center [1093, 226] width 169 height 31
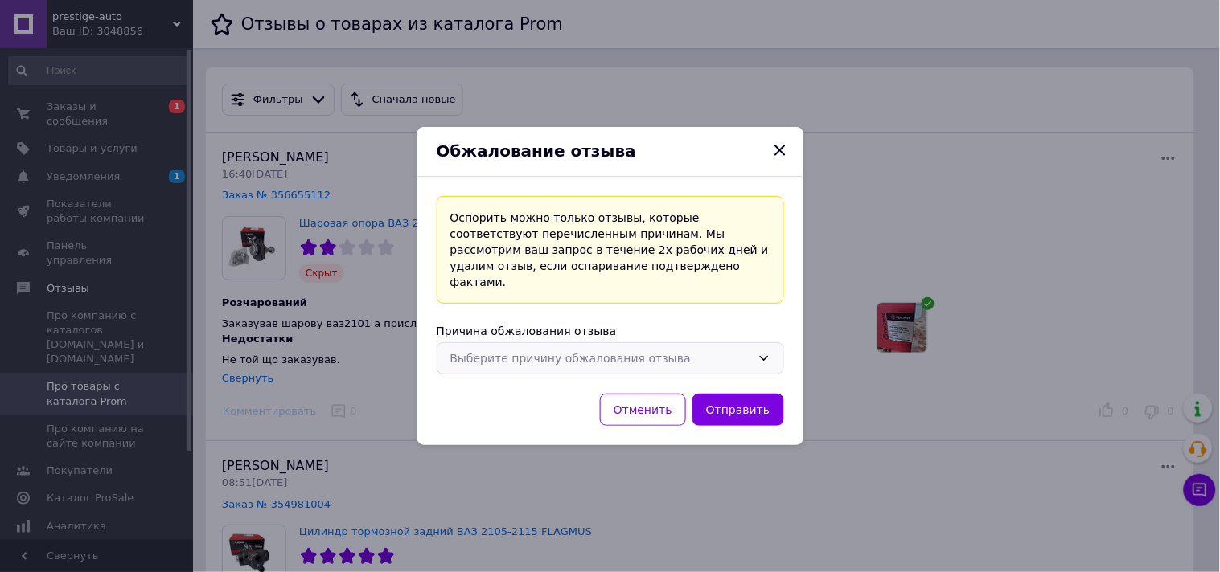
click at [575, 359] on div "Выберите причину обжалования отзыва" at bounding box center [610, 359] width 347 height 32
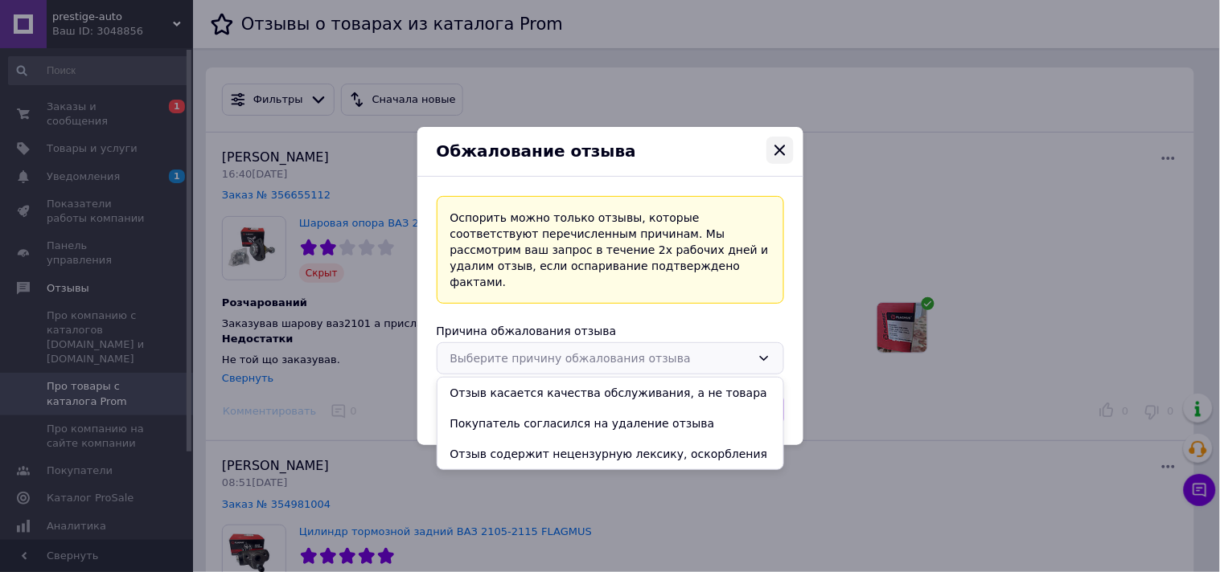
click at [777, 156] on icon "Закрыть" at bounding box center [779, 151] width 10 height 10
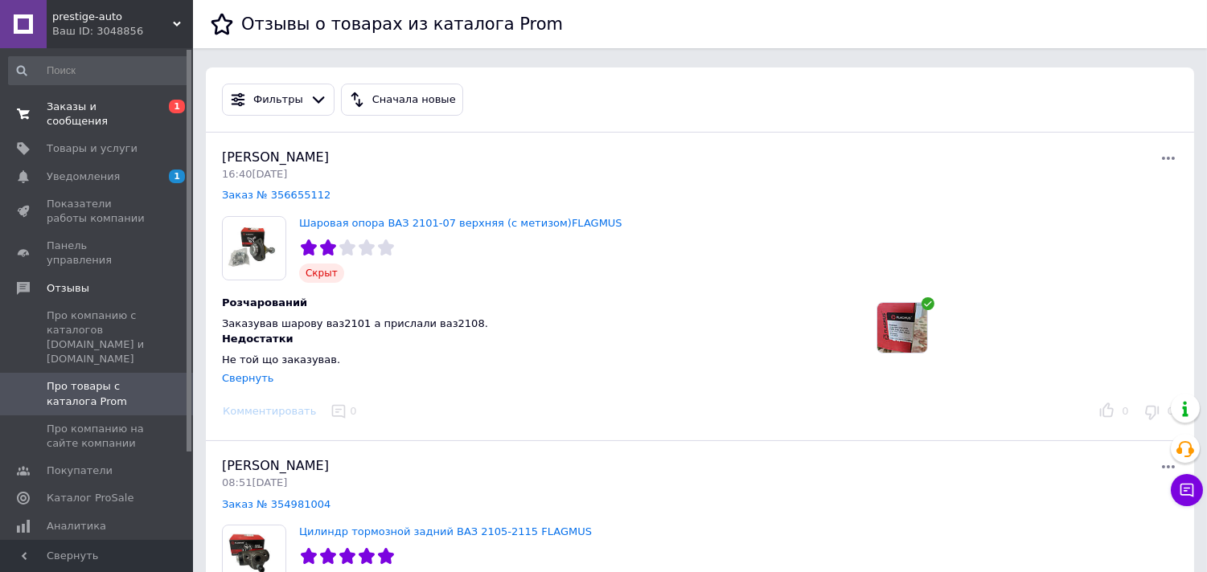
click at [102, 106] on span "Заказы и сообщения" at bounding box center [98, 114] width 102 height 29
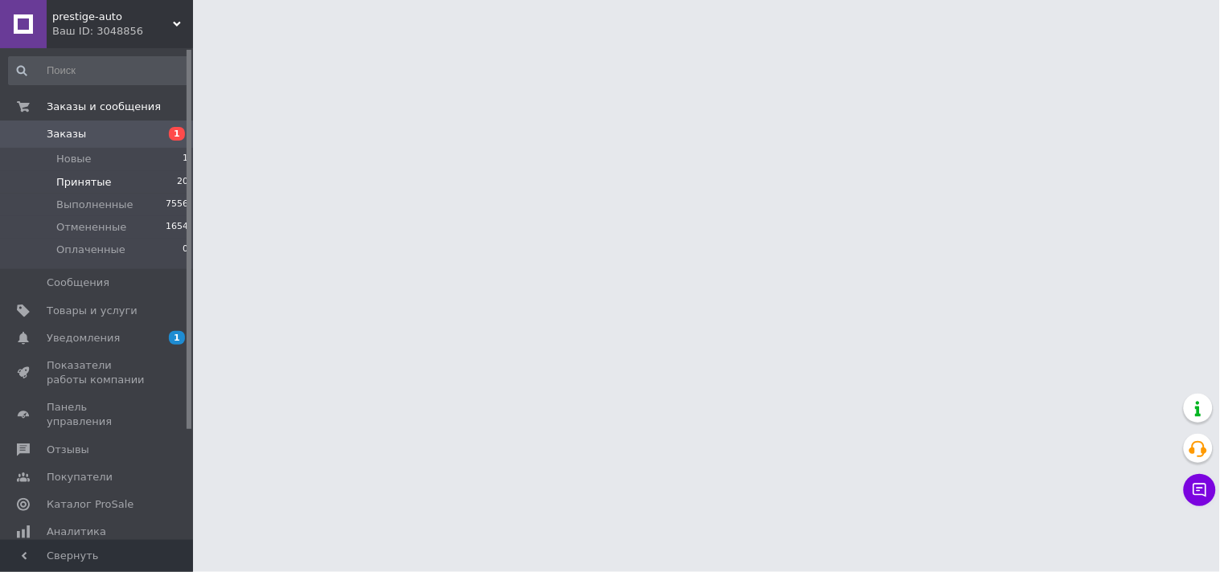
click at [88, 181] on span "Принятые" at bounding box center [83, 182] width 55 height 14
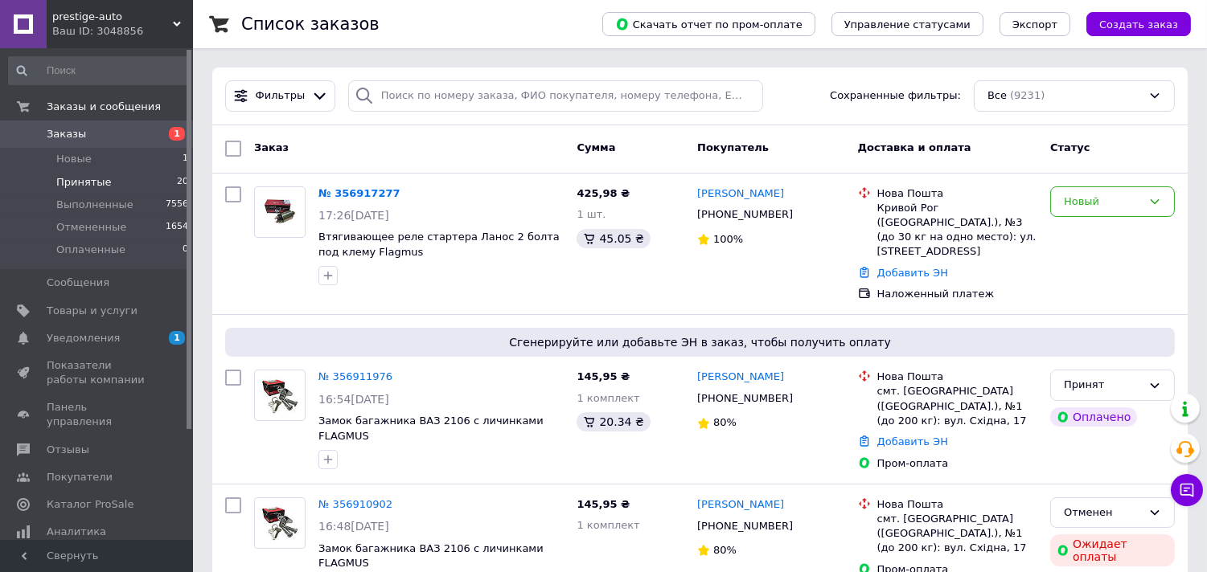
click at [75, 183] on span "Принятые" at bounding box center [83, 182] width 55 height 14
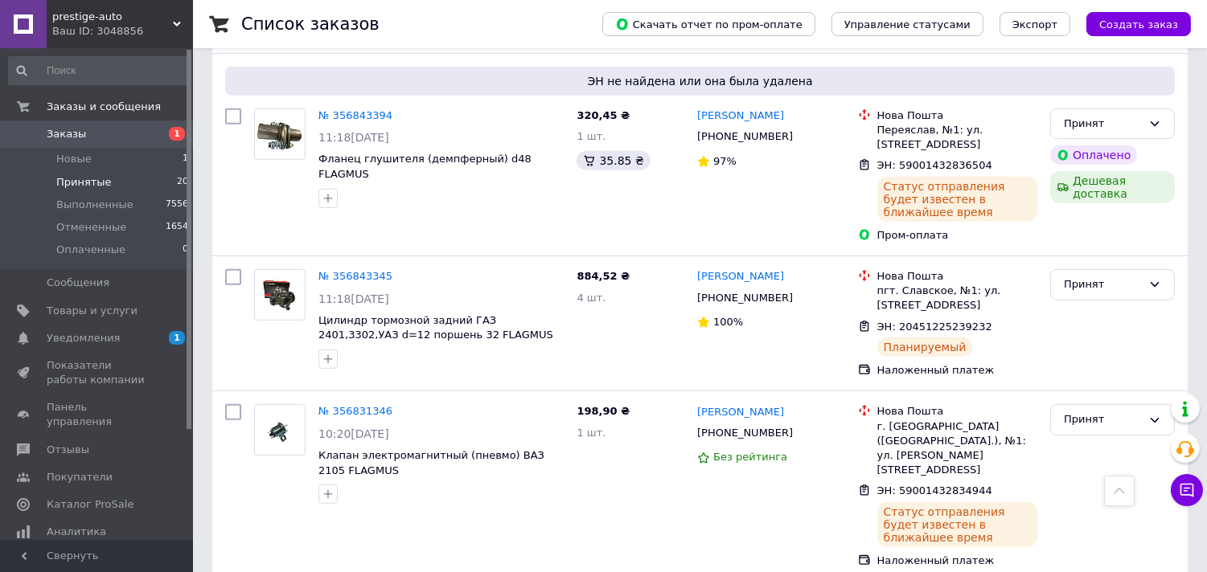
scroll to position [1608, 0]
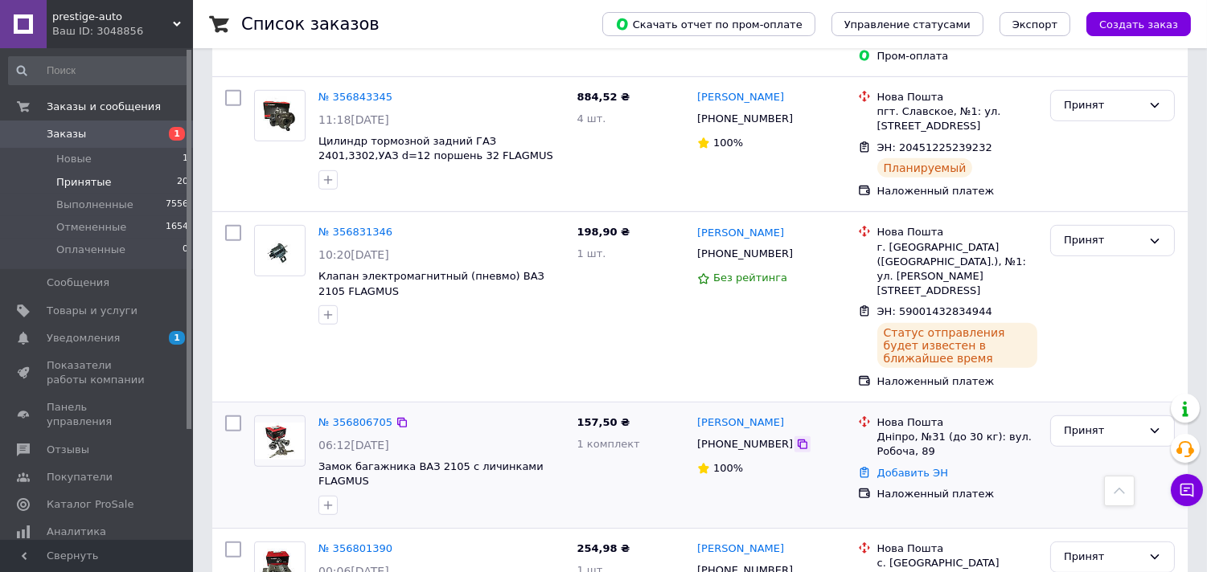
click at [798, 440] on icon at bounding box center [803, 445] width 10 height 10
click at [355, 416] on link "№ 356806705" at bounding box center [355, 422] width 74 height 12
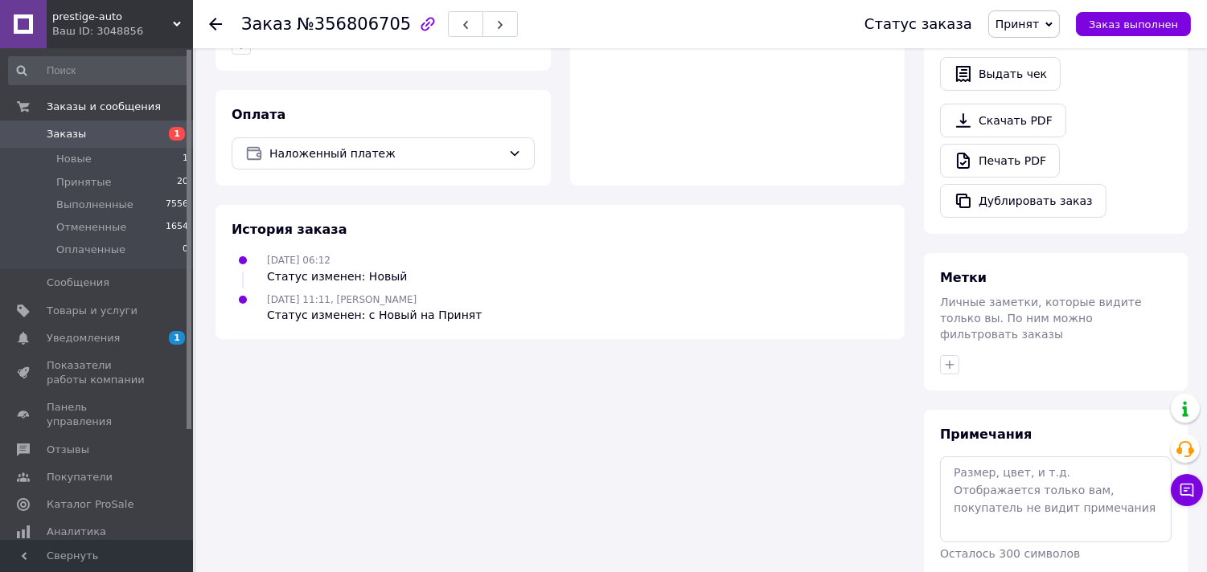
scroll to position [486, 0]
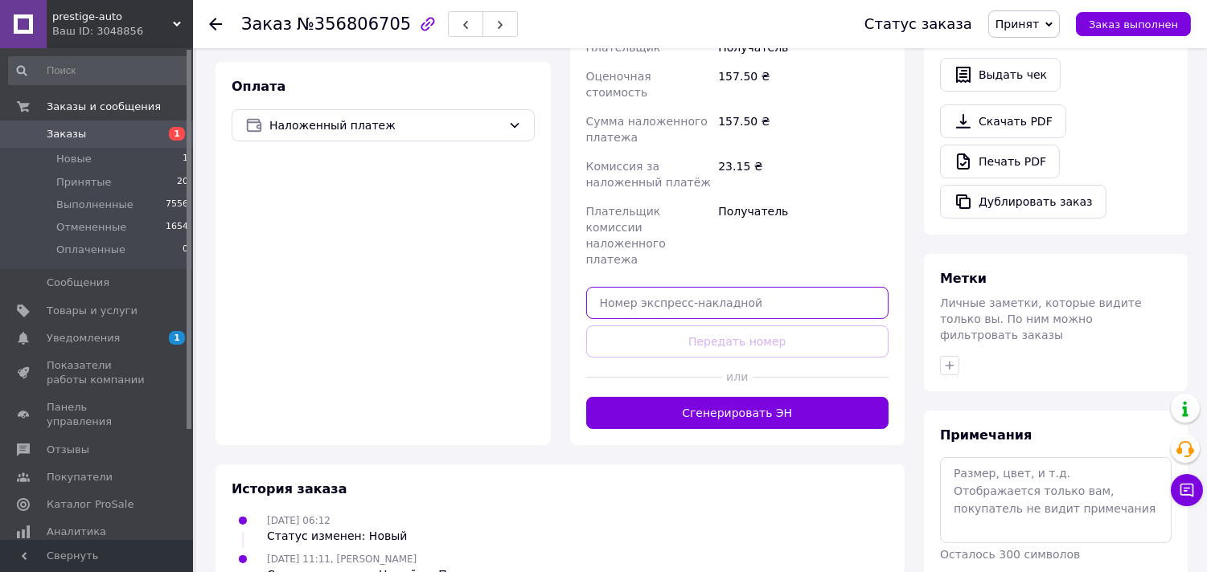
click at [663, 287] on input "text" at bounding box center [737, 303] width 303 height 32
paste input "59001432835696"
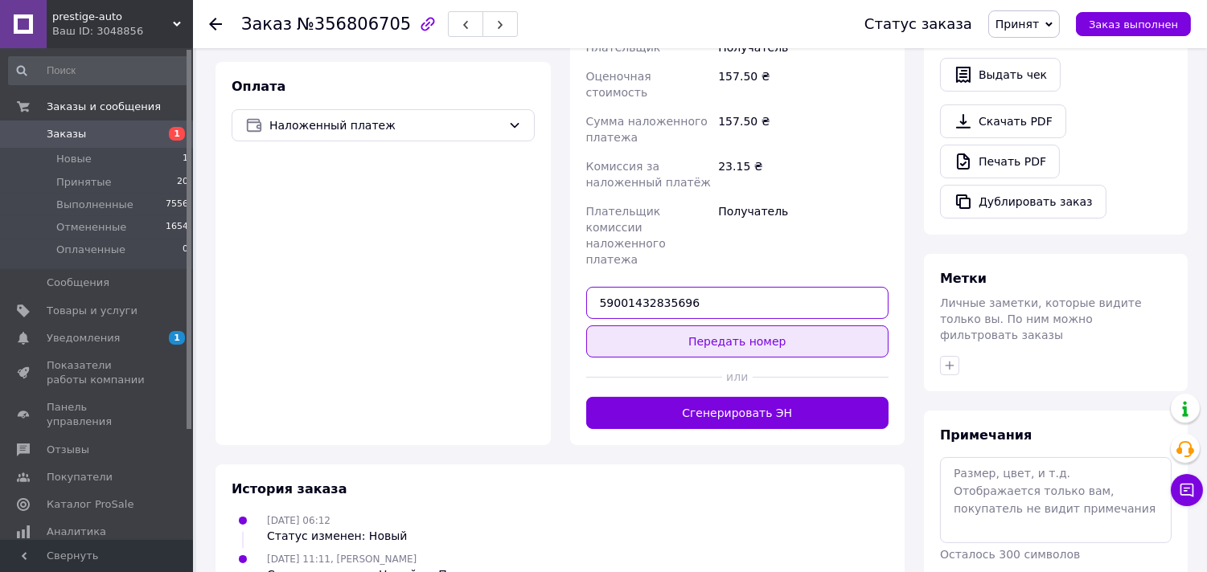
type input "59001432835696"
click at [660, 326] on button "Передать номер" at bounding box center [737, 342] width 303 height 32
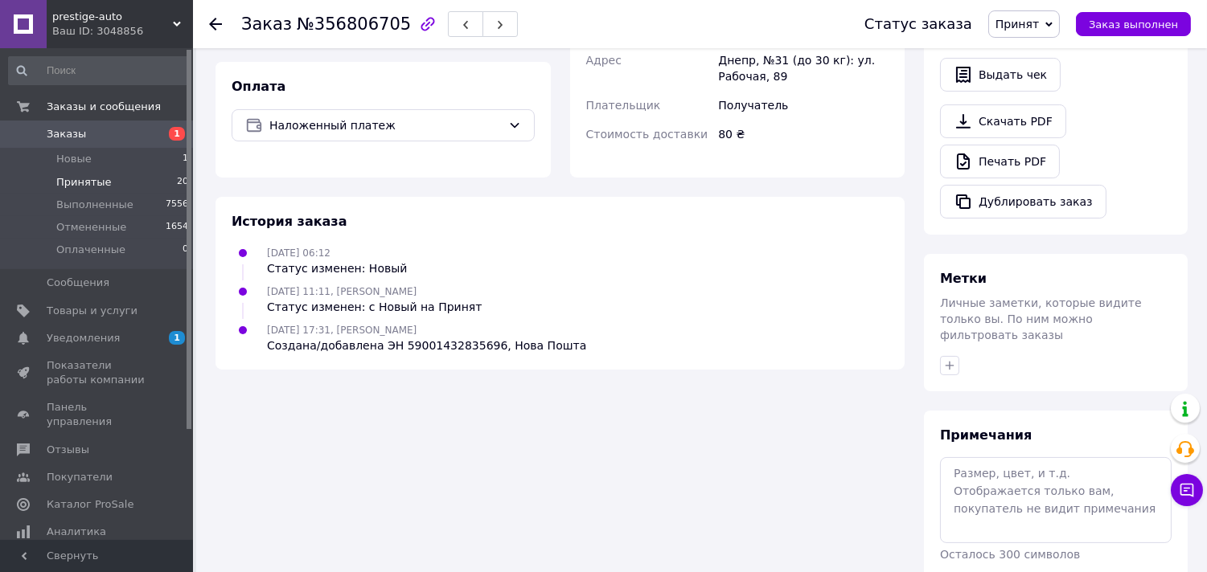
click at [62, 178] on span "Принятые" at bounding box center [83, 182] width 55 height 14
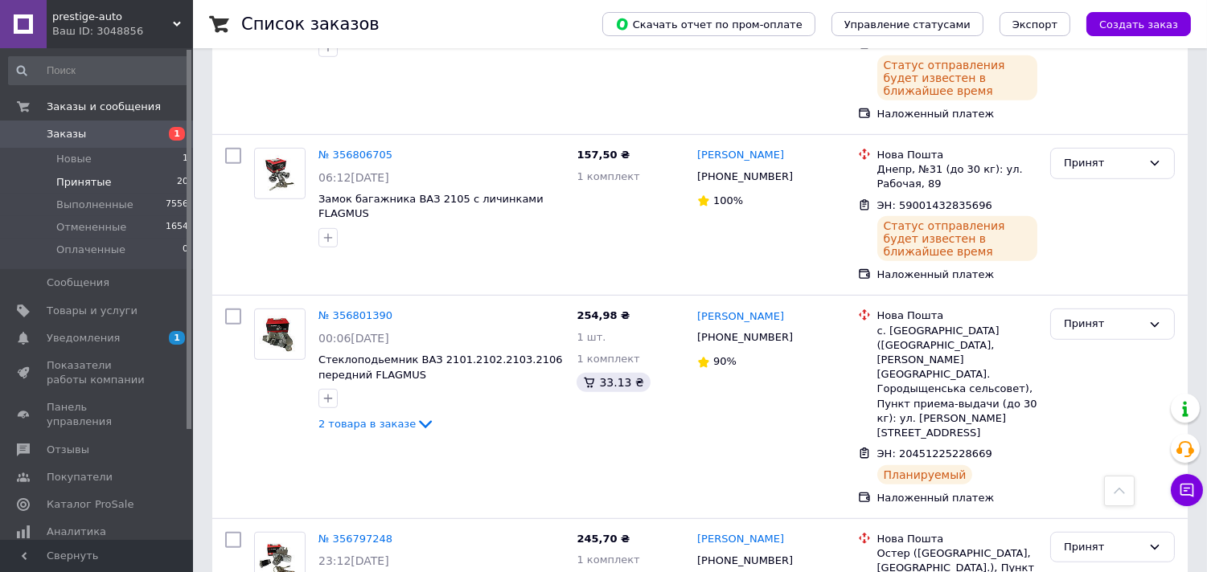
scroll to position [1965, 0]
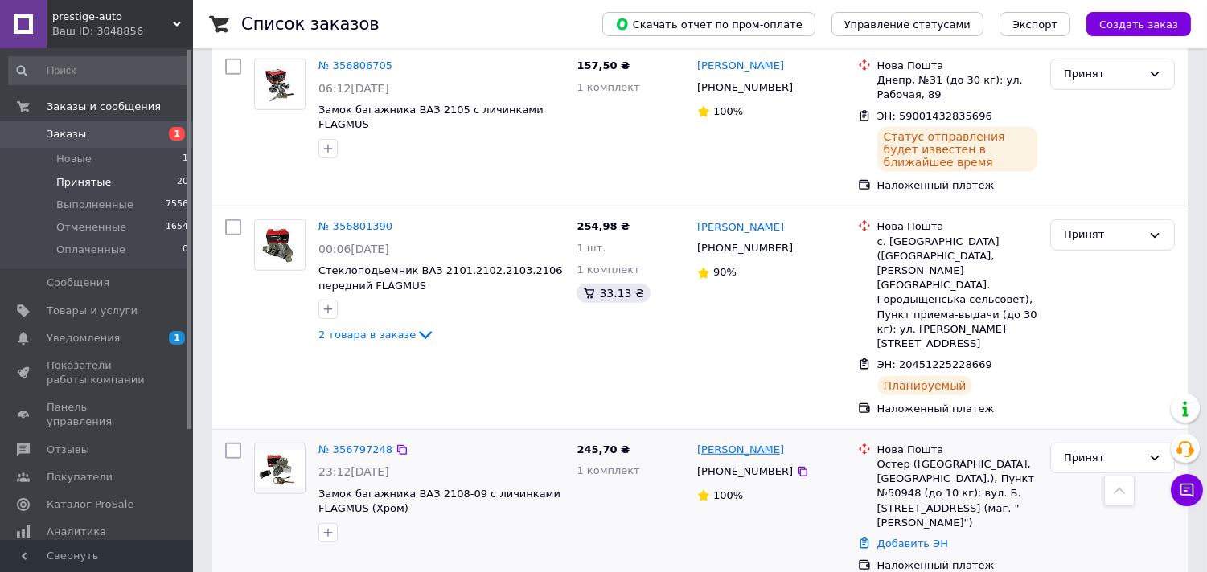
click at [796, 466] on icon at bounding box center [802, 472] width 13 height 13
click at [348, 444] on link "№ 356797248" at bounding box center [355, 450] width 74 height 12
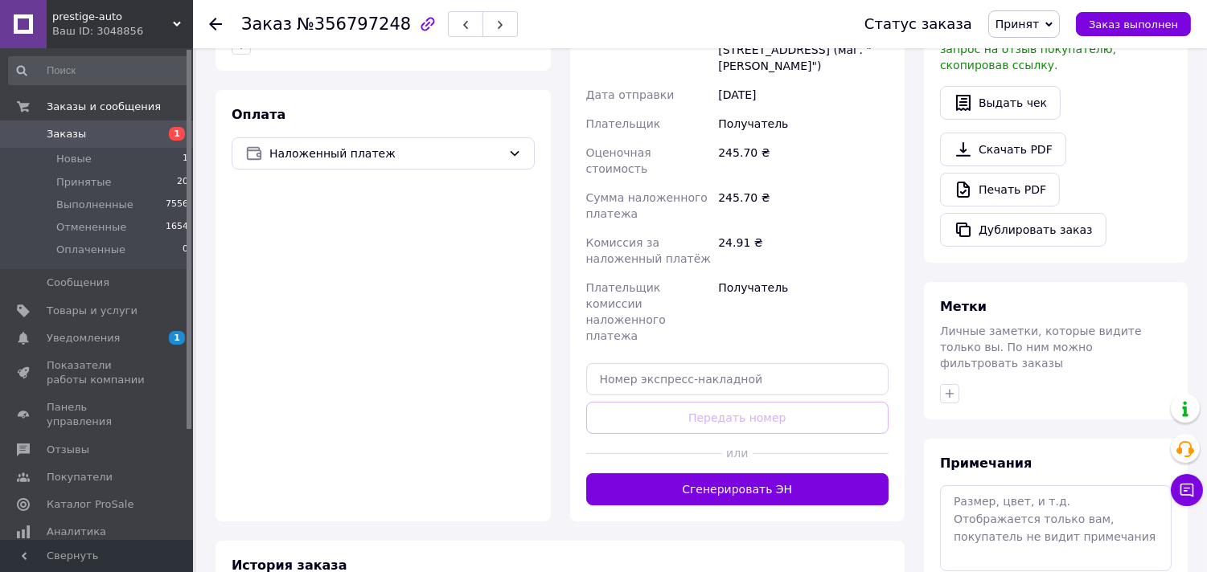
scroll to position [516, 0]
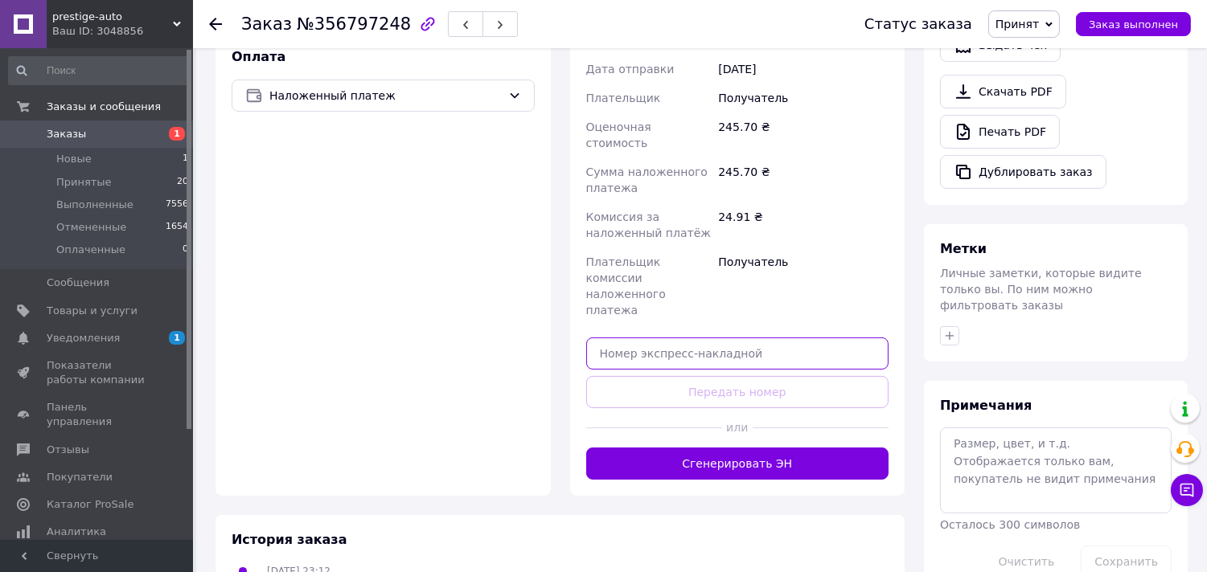
click at [638, 338] on input "text" at bounding box center [737, 354] width 303 height 32
paste input "59001432833280"
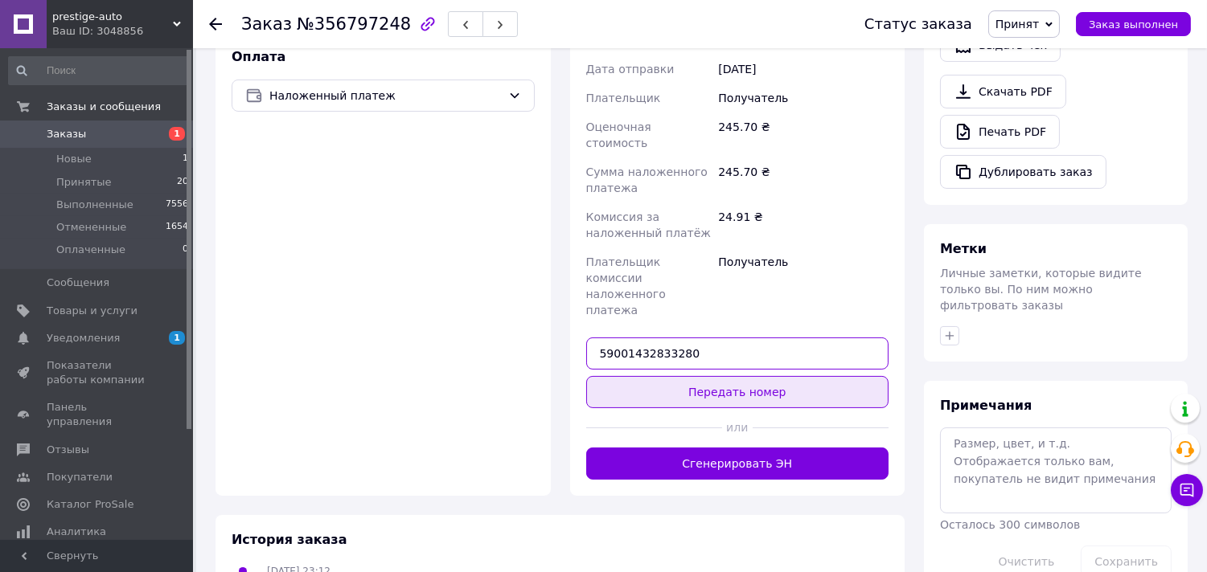
type input "59001432833280"
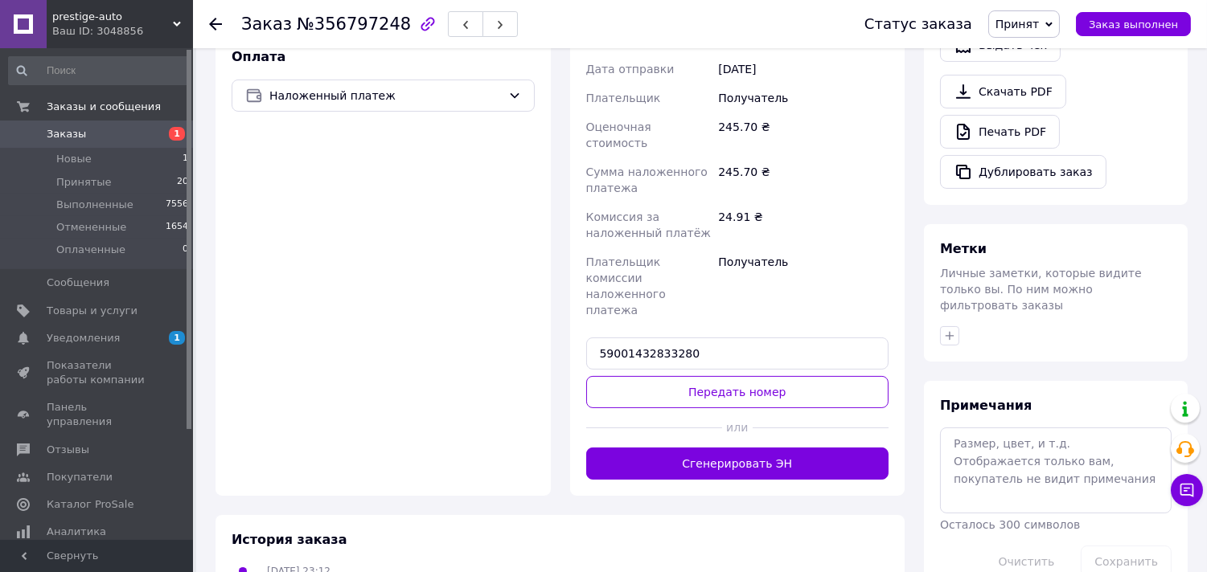
click at [639, 376] on button "Передать номер" at bounding box center [737, 392] width 303 height 32
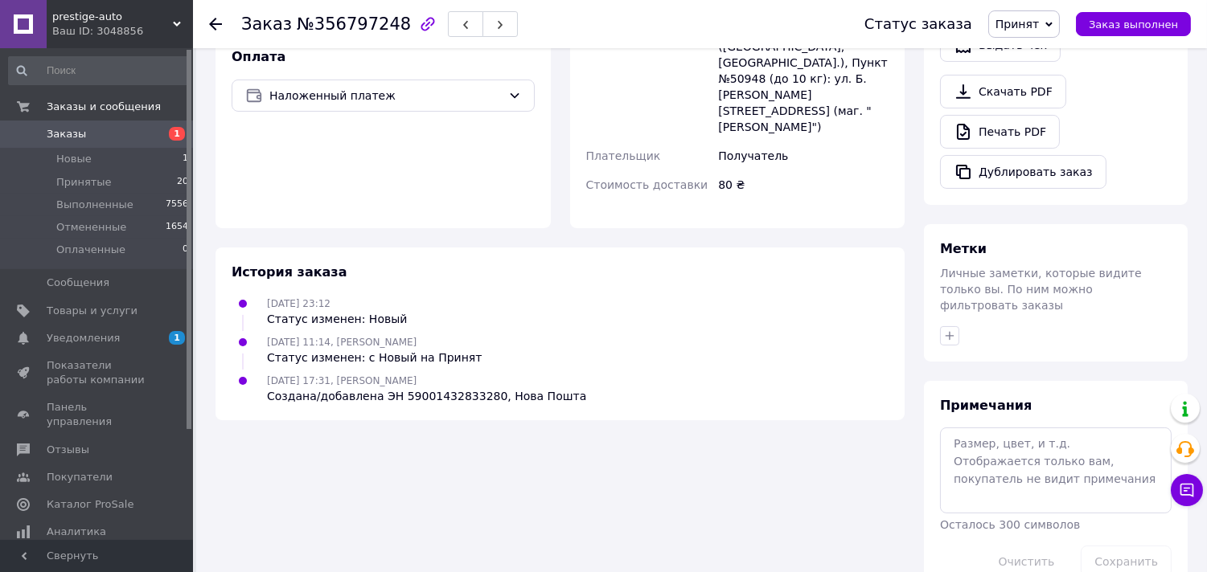
scroll to position [486, 0]
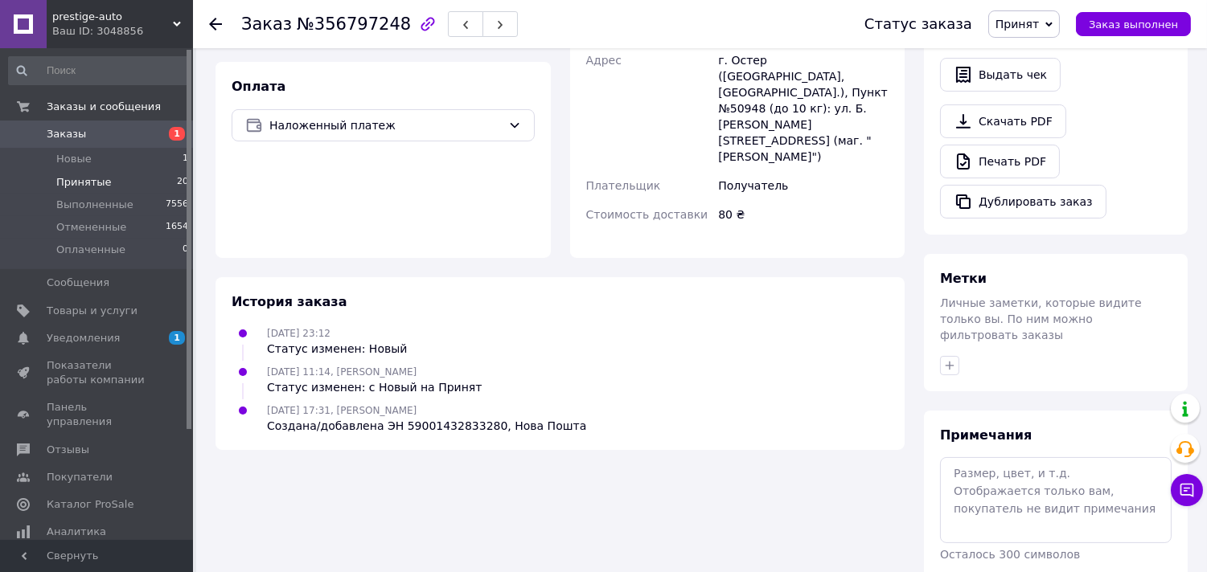
click at [84, 183] on span "Принятые" at bounding box center [83, 182] width 55 height 14
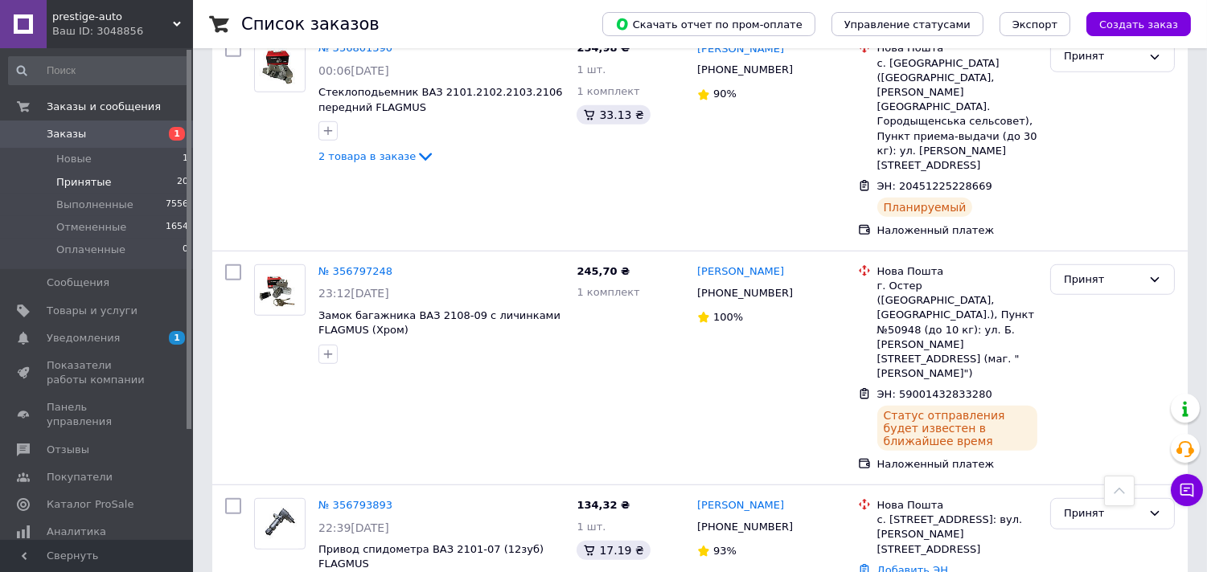
scroll to position [2233, 0]
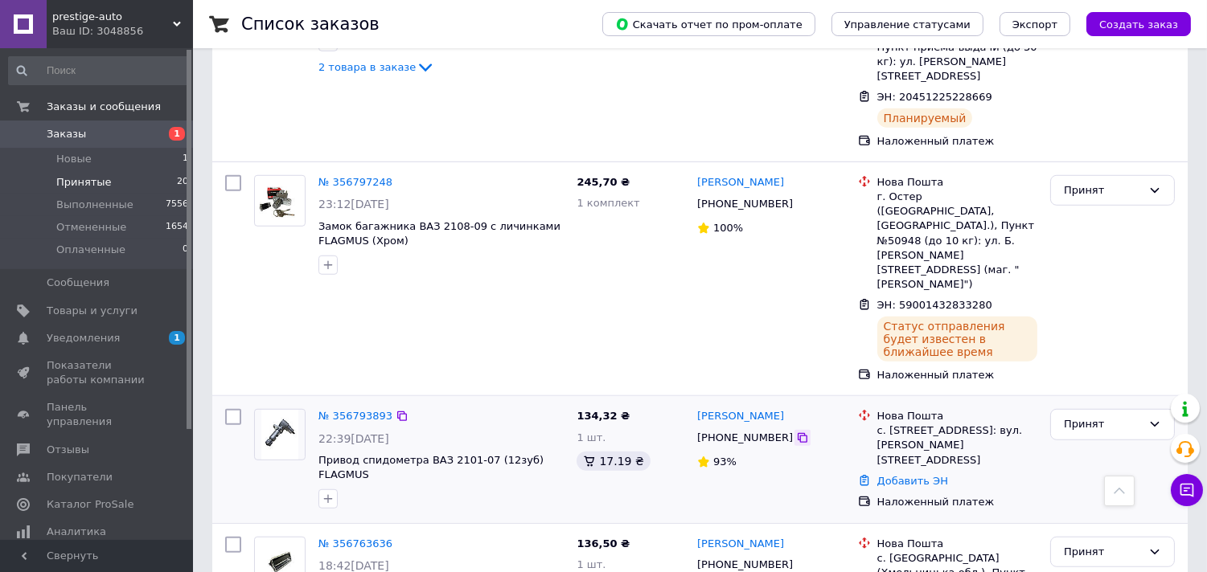
click at [796, 432] on icon at bounding box center [802, 438] width 13 height 13
click at [357, 410] on link "№ 356793893" at bounding box center [355, 416] width 74 height 12
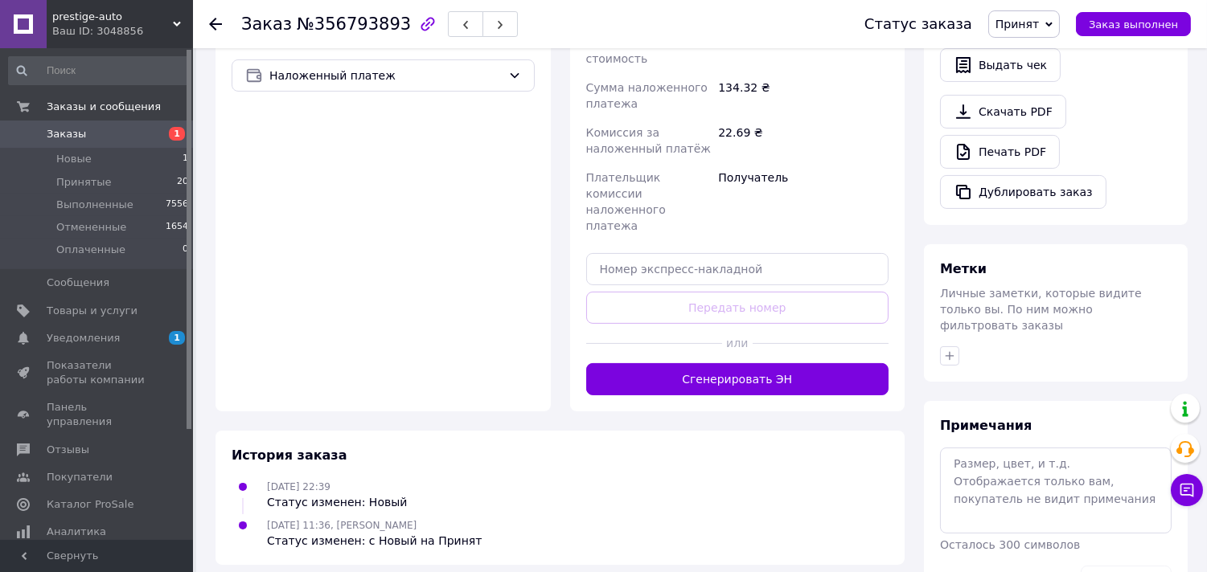
scroll to position [581, 0]
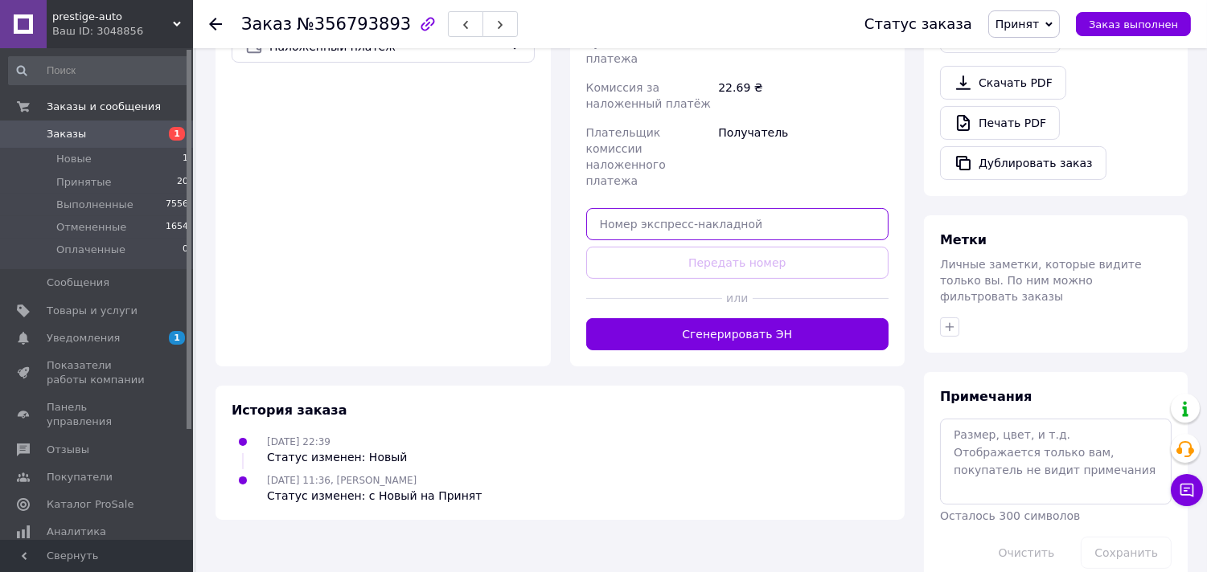
click at [646, 208] on input "text" at bounding box center [737, 224] width 303 height 32
paste input "59001432838761"
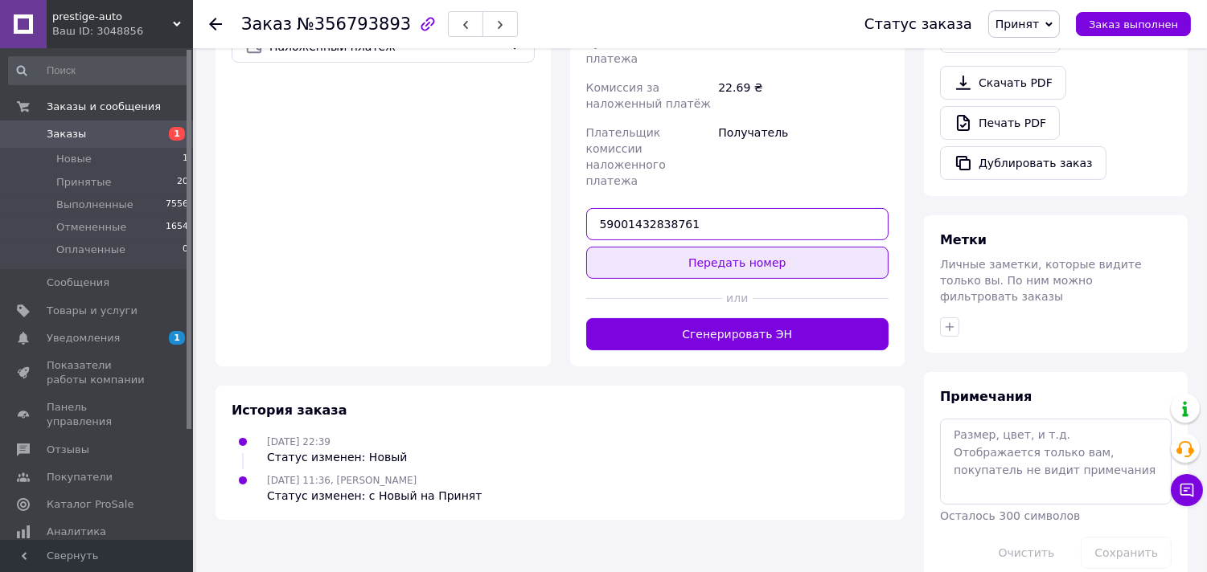
type input "59001432838761"
click at [652, 247] on button "Передать номер" at bounding box center [737, 263] width 303 height 32
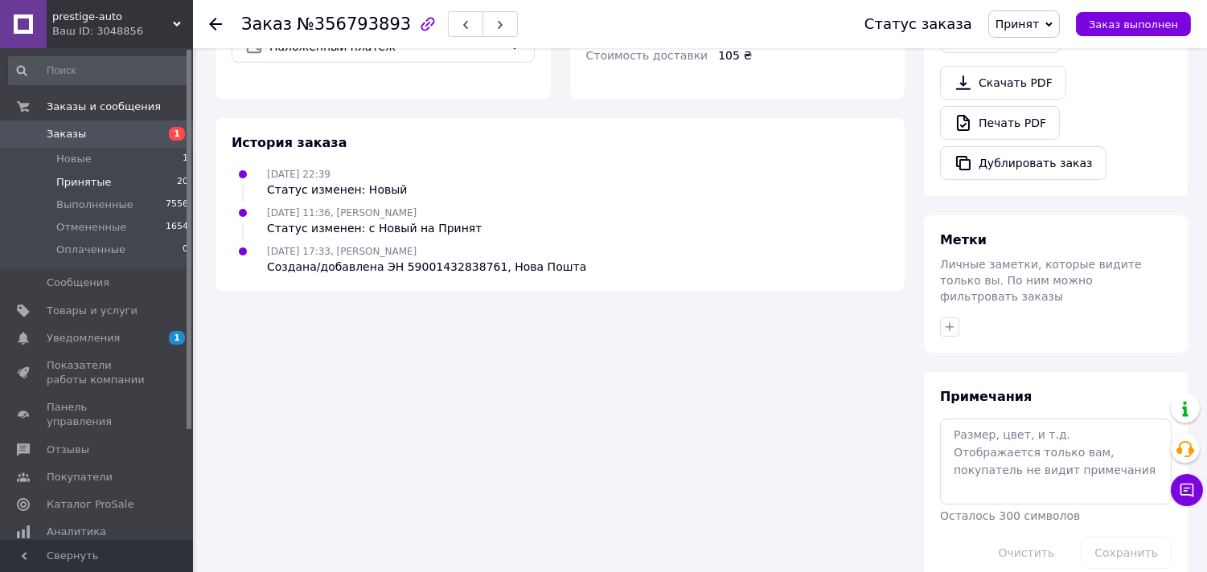
click at [72, 175] on span "Принятые" at bounding box center [83, 182] width 55 height 14
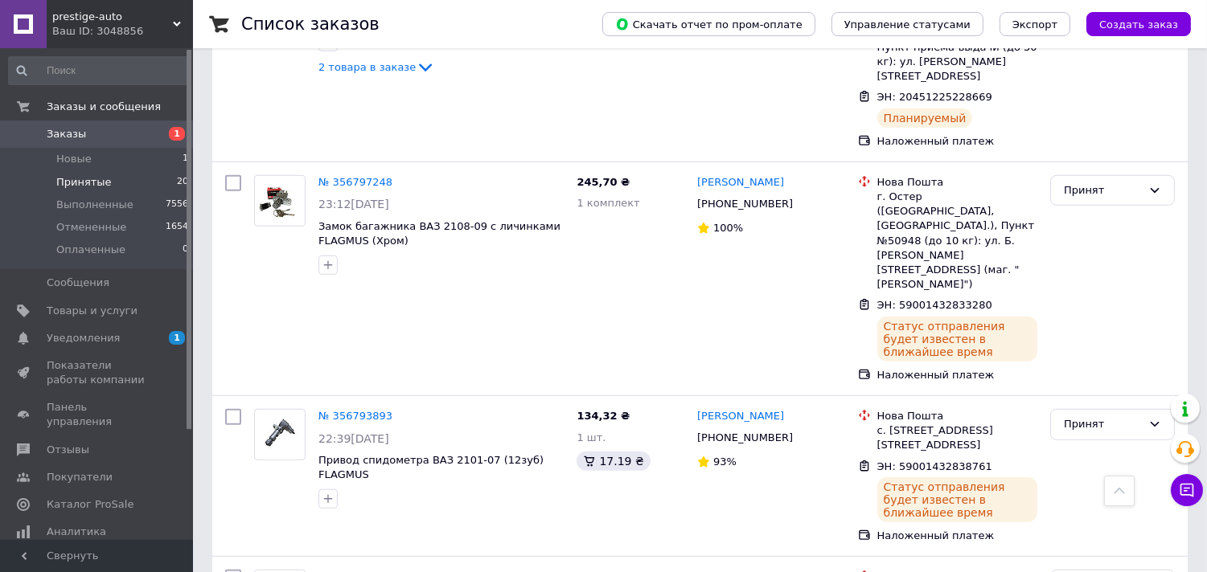
scroll to position [2322, 0]
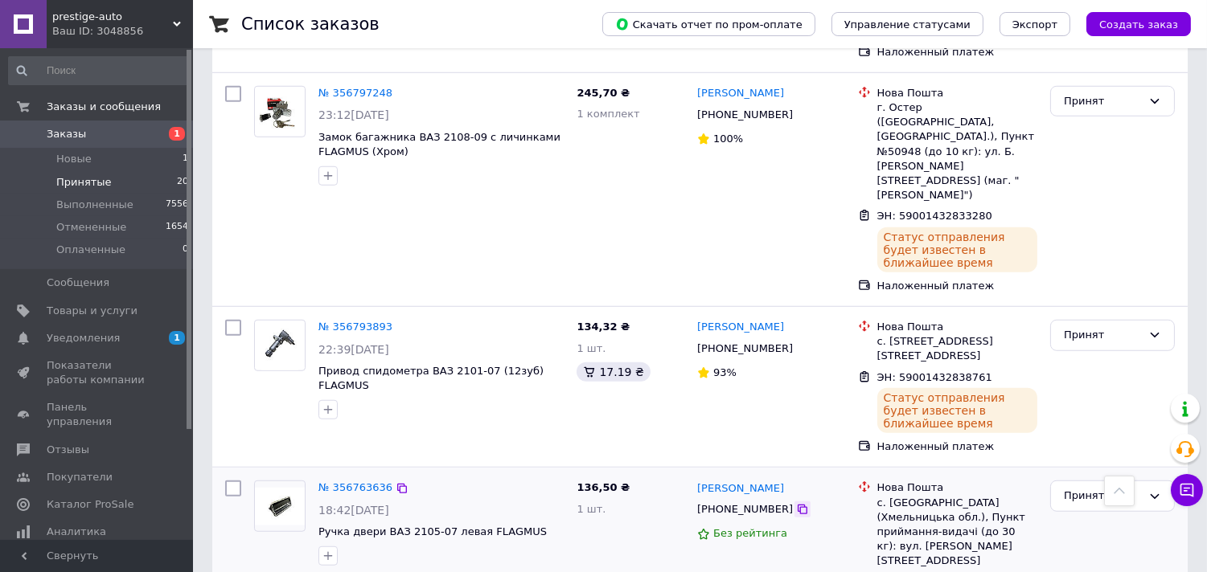
click at [798, 487] on icon at bounding box center [803, 510] width 10 height 10
click at [366, 482] on link "№ 356763636" at bounding box center [355, 488] width 74 height 12
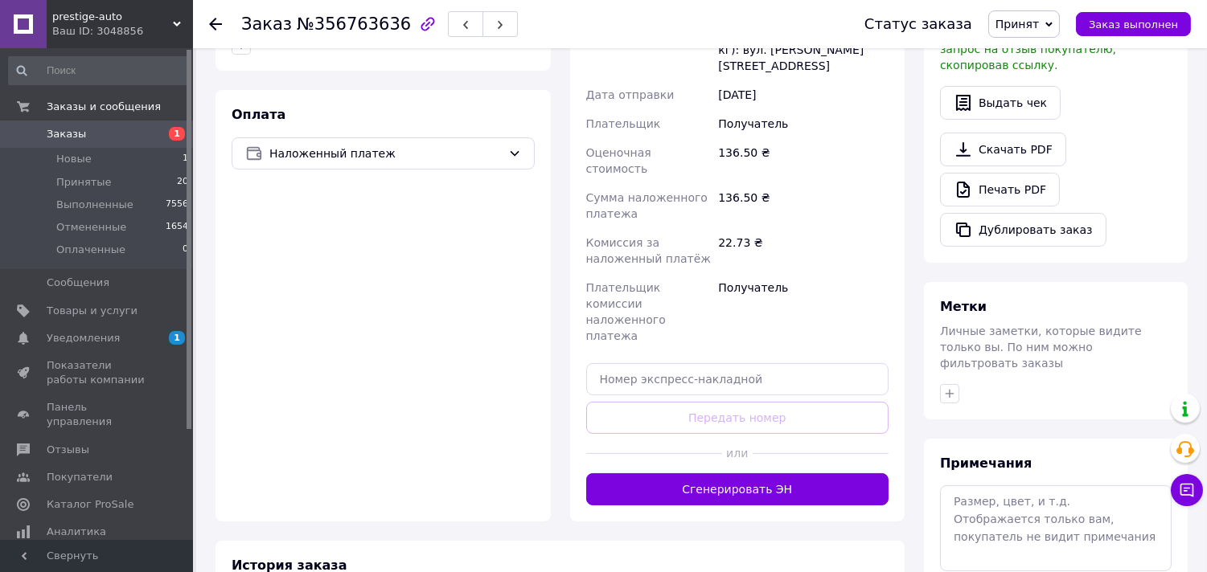
scroll to position [500, 0]
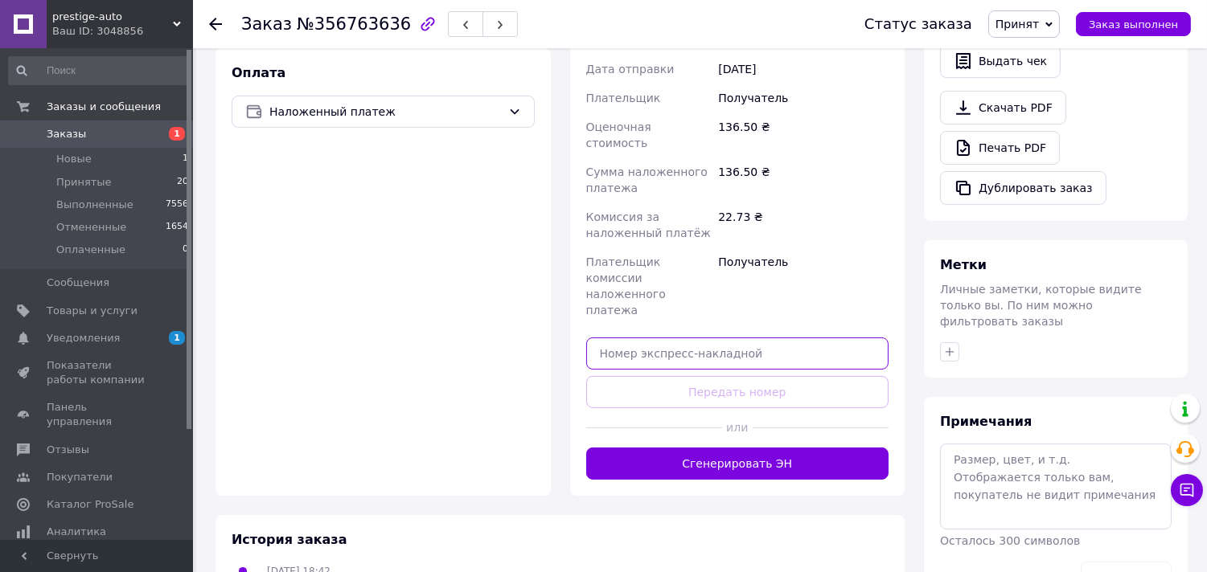
click at [644, 338] on input "text" at bounding box center [737, 354] width 303 height 32
paste input "59001432838118"
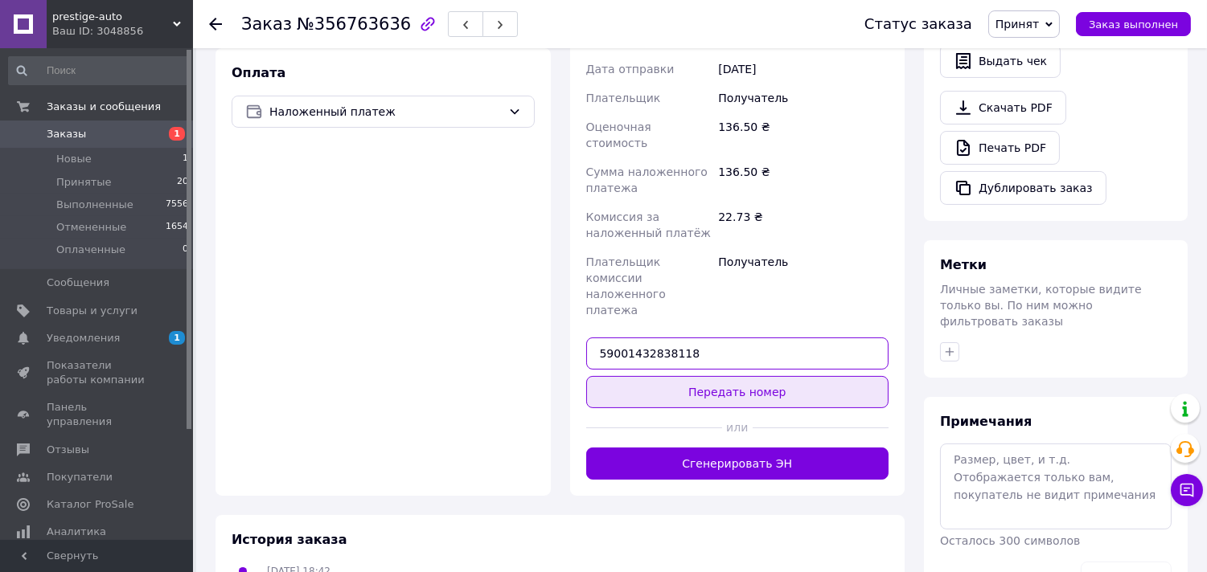
type input "59001432838118"
click at [629, 376] on button "Передать номер" at bounding box center [737, 392] width 303 height 32
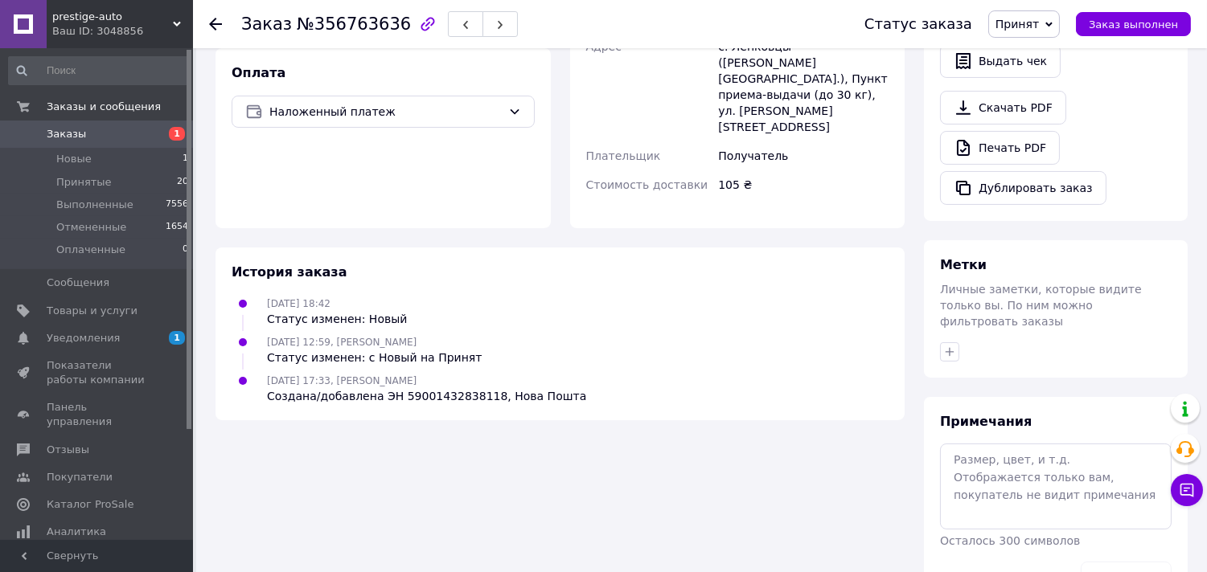
scroll to position [486, 0]
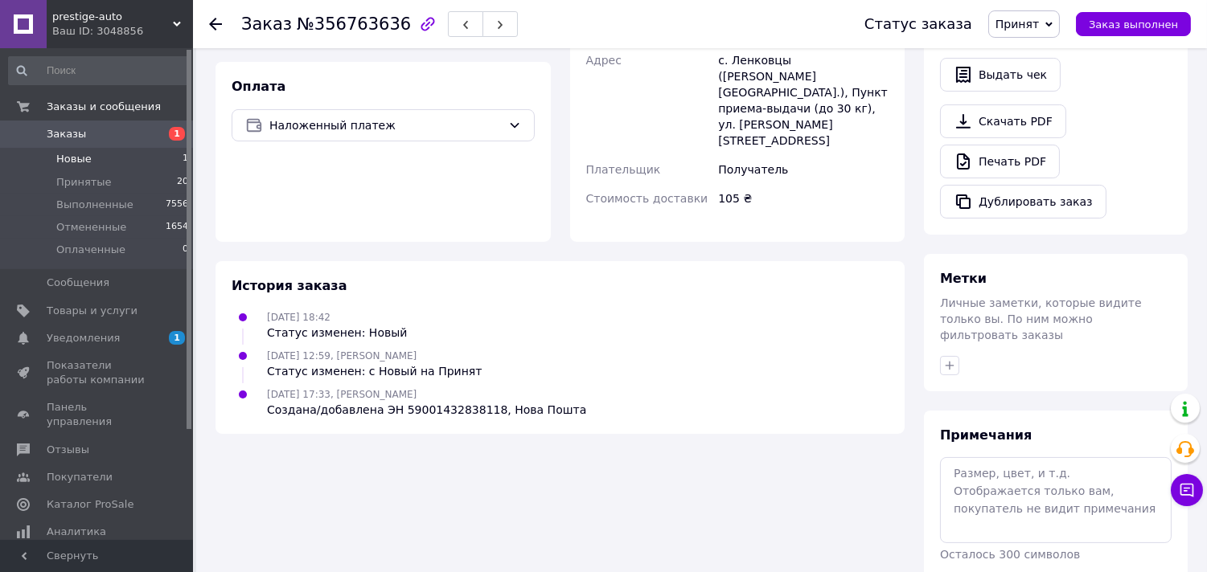
click at [84, 158] on span "Новые" at bounding box center [73, 159] width 35 height 14
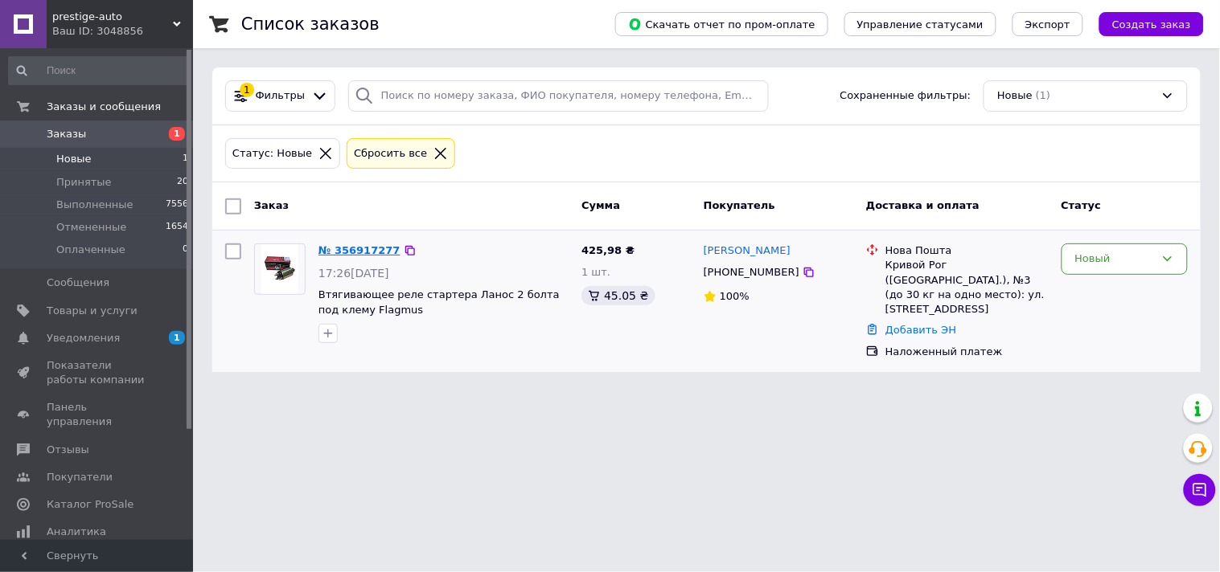
click at [355, 250] on link "№ 356917277" at bounding box center [359, 250] width 82 height 12
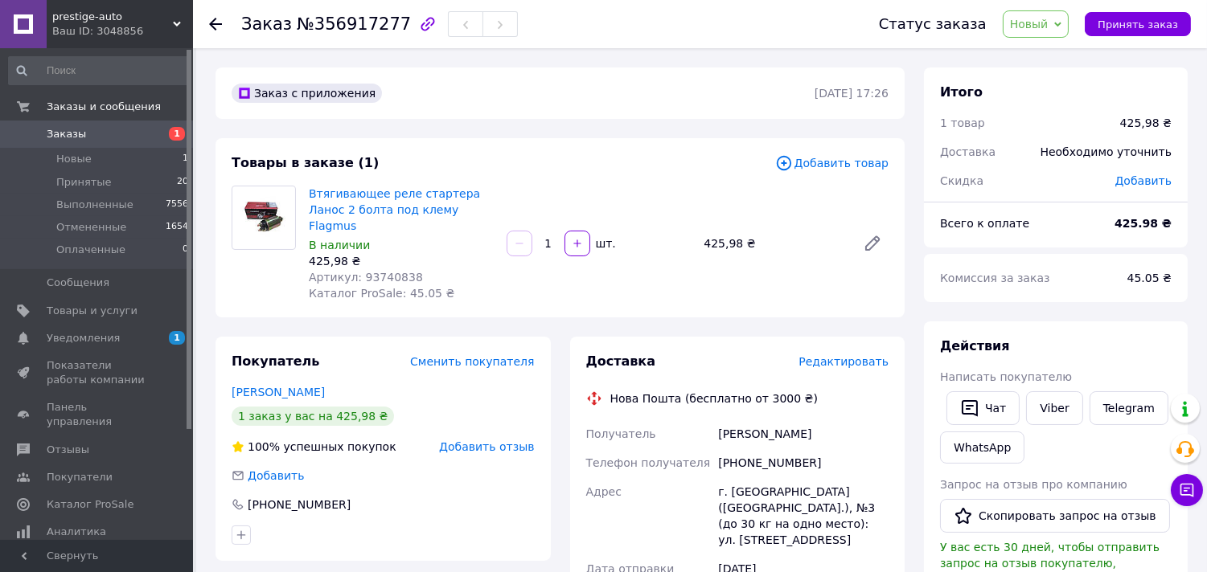
click at [828, 355] on span "Редактировать" at bounding box center [843, 361] width 90 height 13
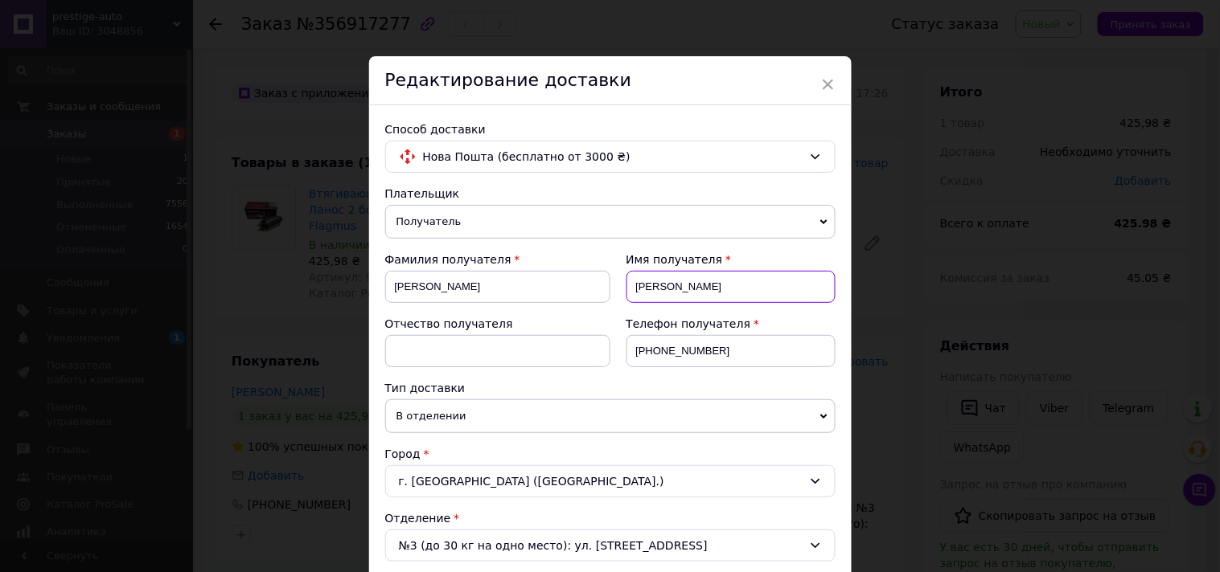
drag, startPoint x: 622, startPoint y: 286, endPoint x: 583, endPoint y: 286, distance: 38.6
click at [583, 286] on div "Фамилия получателя [PERSON_NAME] Имя получателя [PERSON_NAME] получателя Телефо…" at bounding box center [610, 316] width 450 height 129
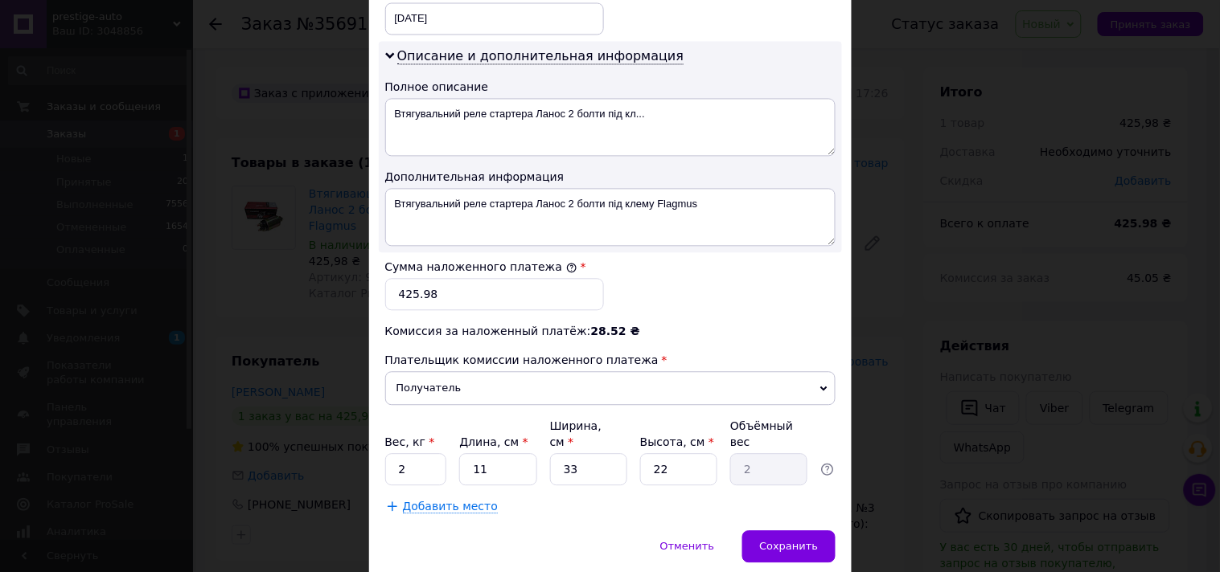
scroll to position [837, 0]
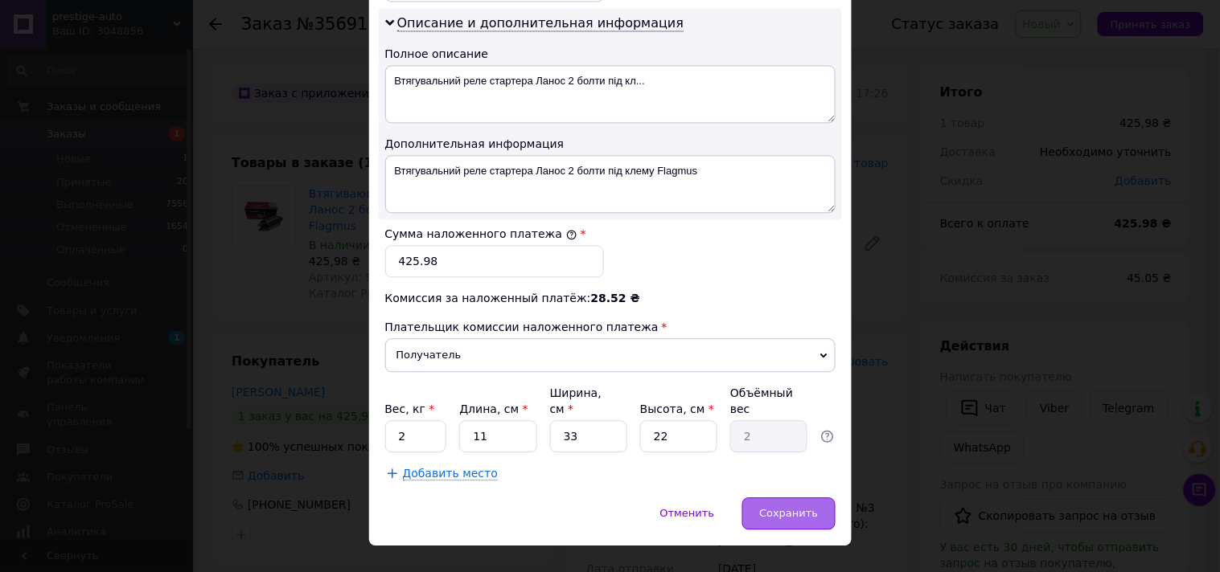
type input "станыслав"
click at [799, 487] on span "Сохранить" at bounding box center [788, 513] width 59 height 12
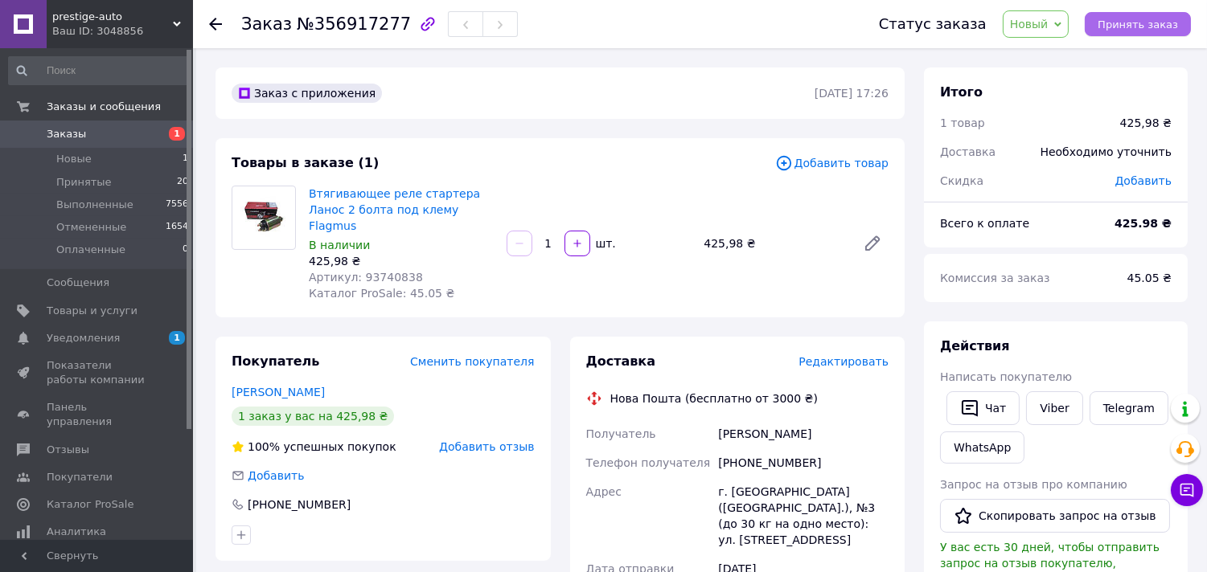
click at [1098, 23] on span "Принять заказ" at bounding box center [1138, 24] width 80 height 12
click at [79, 181] on span "Принятые" at bounding box center [83, 182] width 55 height 14
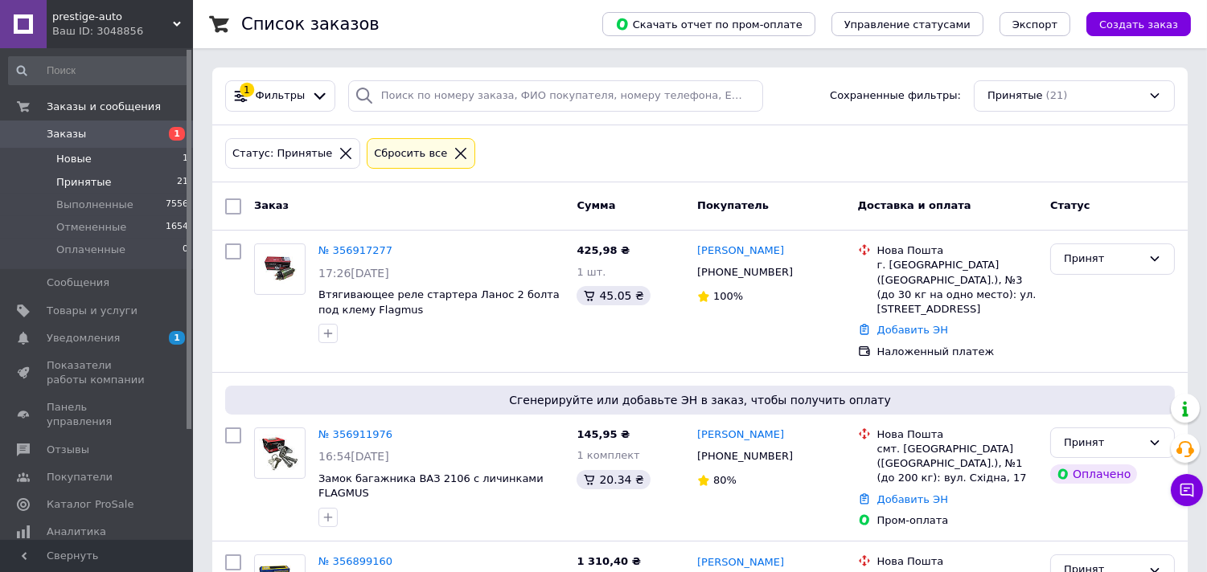
click at [84, 163] on span "Новые" at bounding box center [73, 159] width 35 height 14
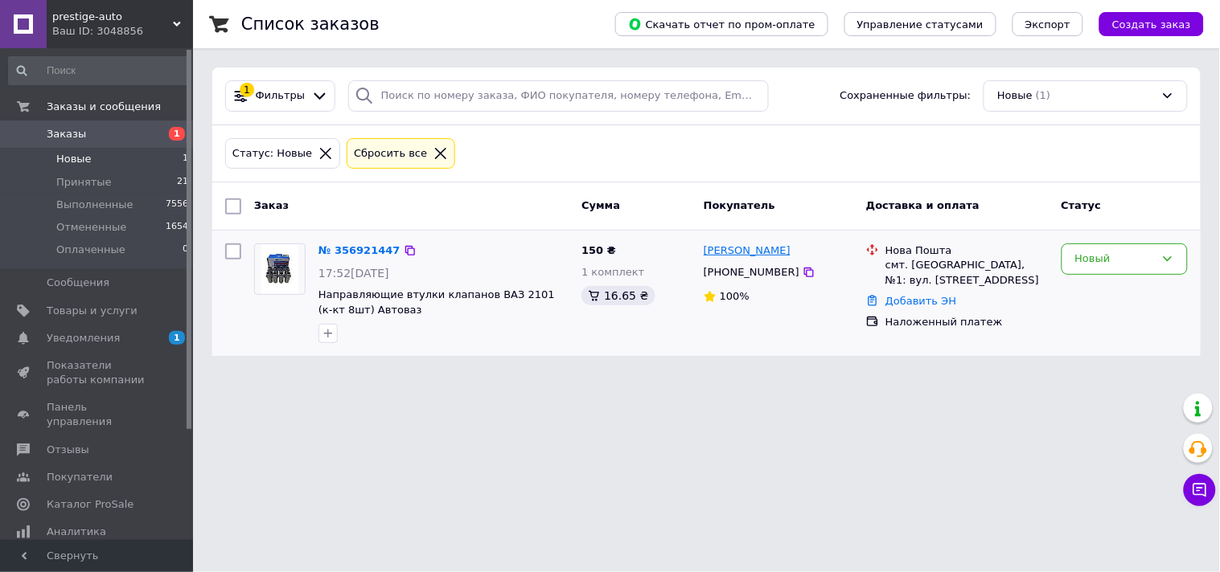
click at [717, 256] on link "[PERSON_NAME]" at bounding box center [747, 251] width 87 height 15
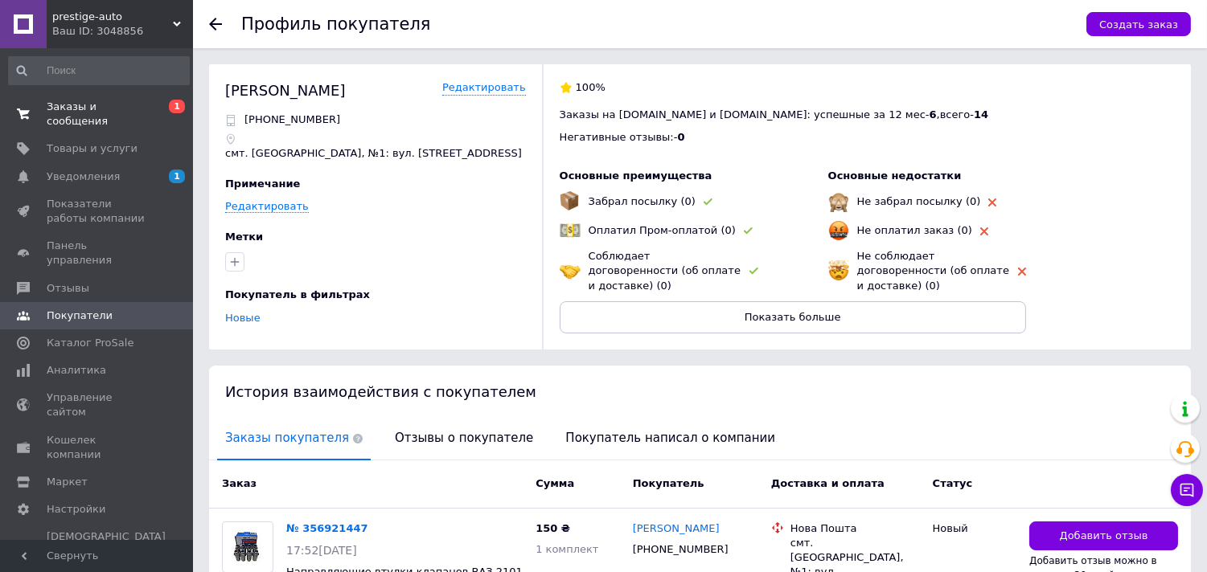
click at [71, 102] on span "Заказы и сообщения" at bounding box center [98, 114] width 102 height 29
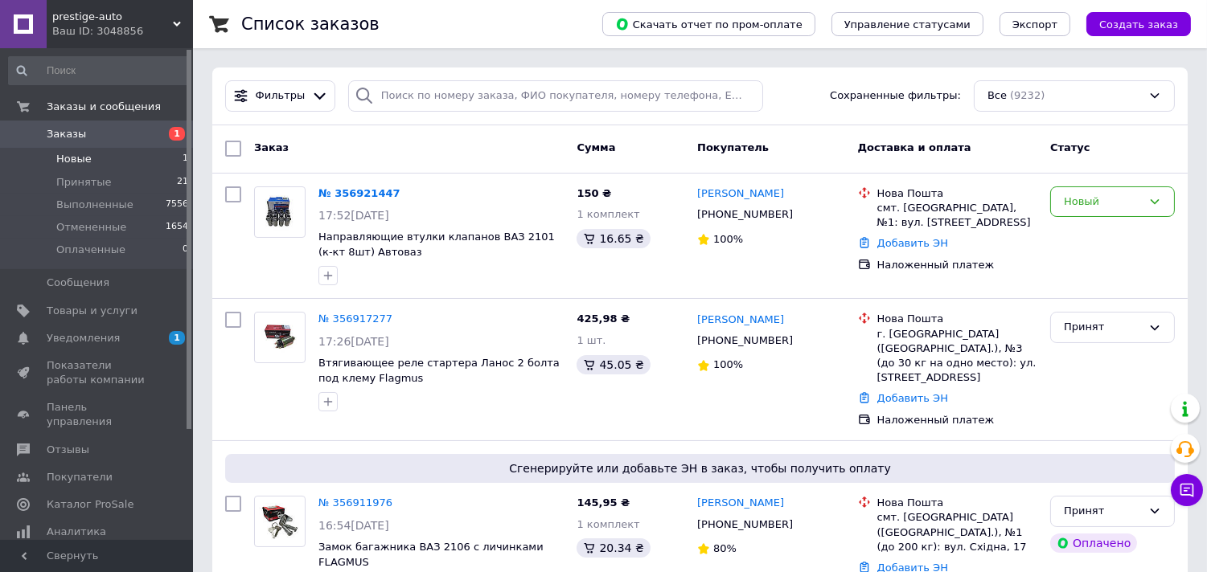
click at [68, 159] on span "Новые" at bounding box center [73, 159] width 35 height 14
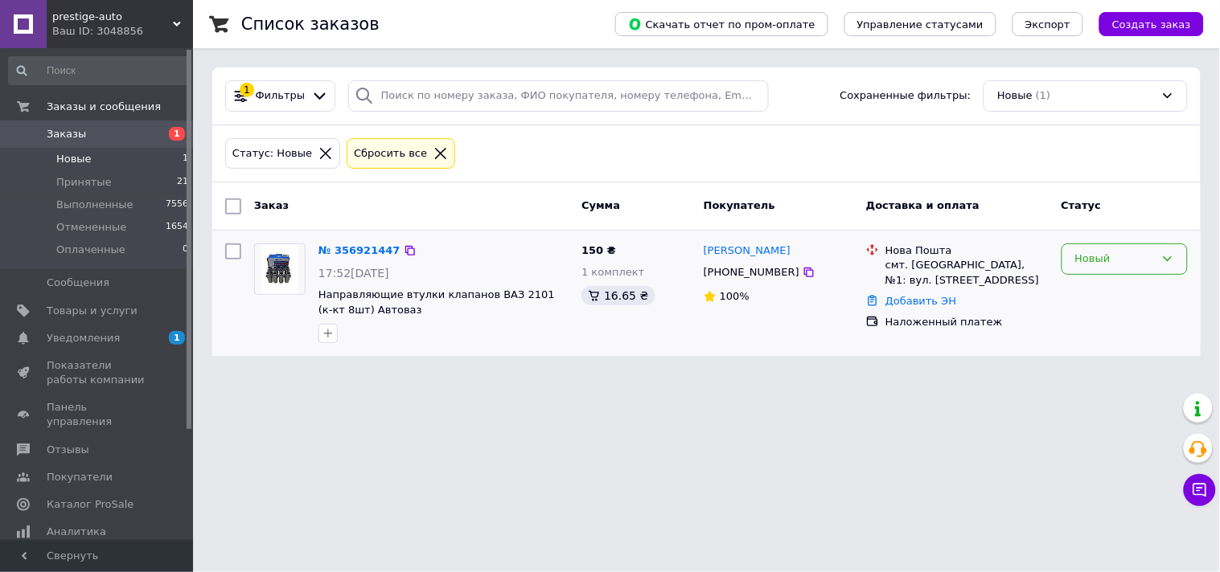
drag, startPoint x: 1114, startPoint y: 251, endPoint x: 1104, endPoint y: 253, distance: 9.9
click at [1098, 251] on div "Новый" at bounding box center [1115, 259] width 80 height 17
click at [1093, 286] on li "Принят" at bounding box center [1124, 293] width 125 height 30
